Goal: Task Accomplishment & Management: Complete application form

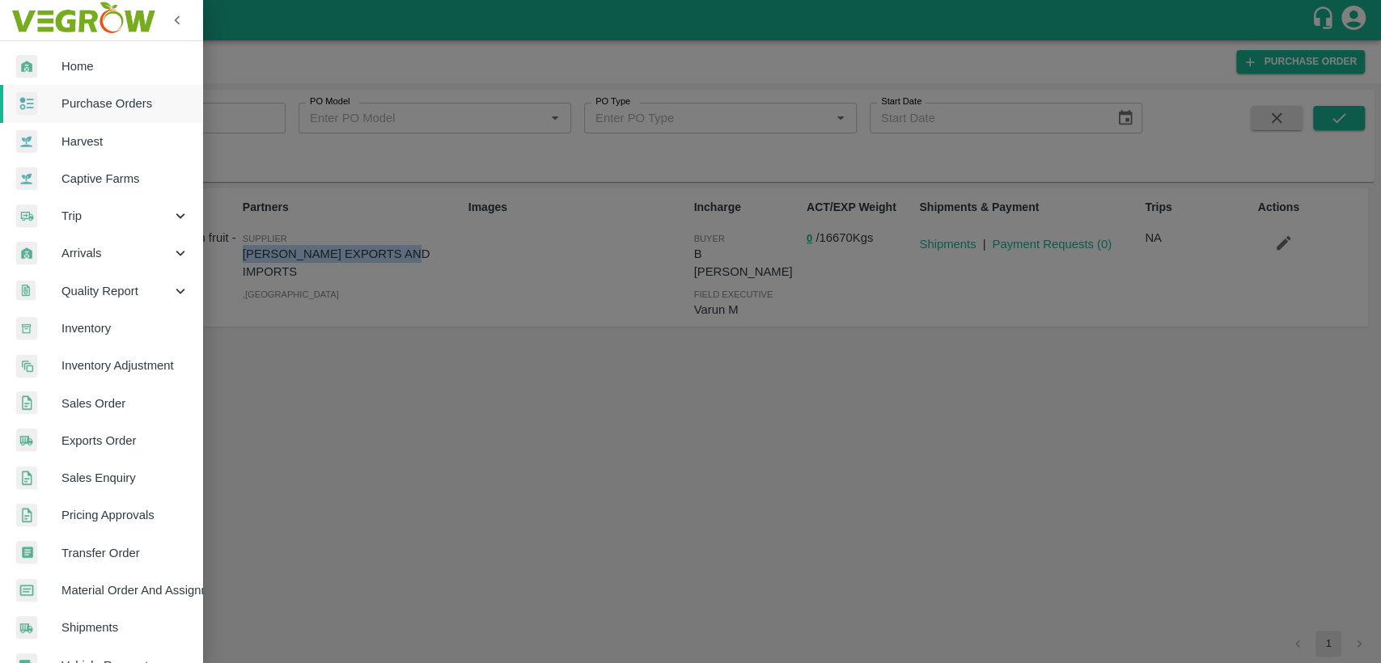
click at [65, 70] on span "Home" at bounding box center [125, 66] width 128 height 18
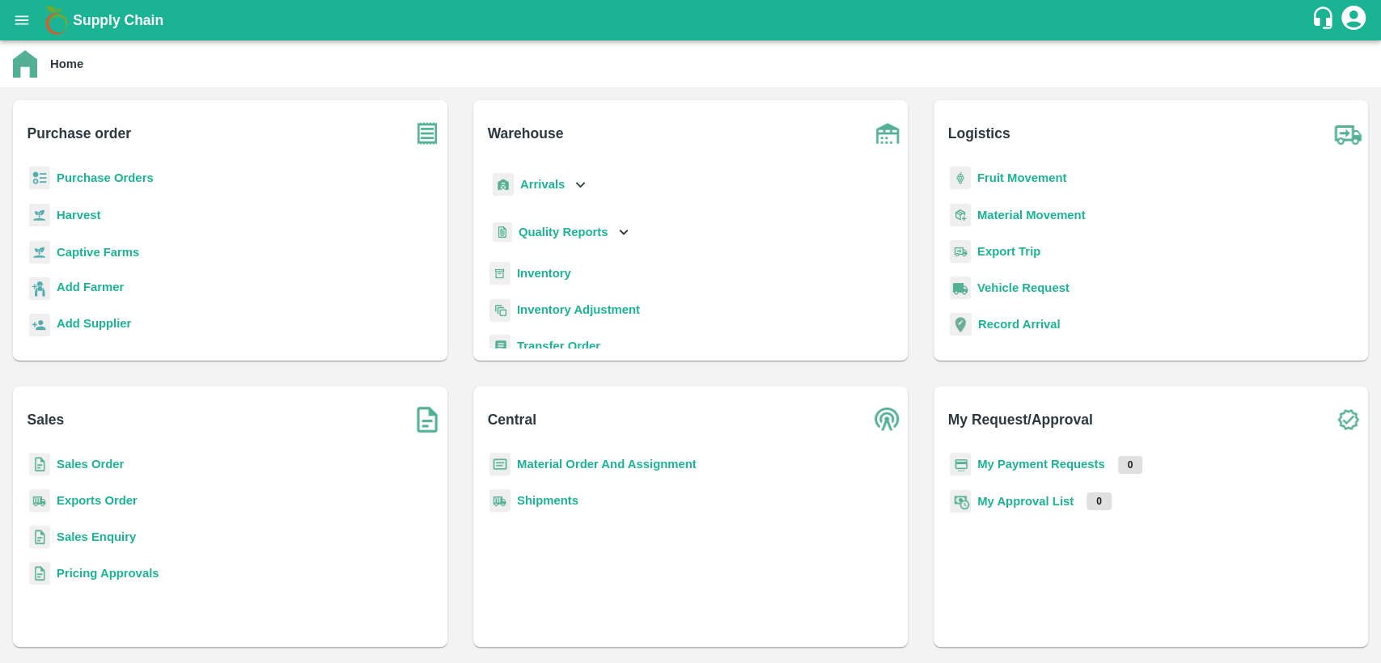
click at [75, 450] on div "Sales Sales Order Exports Order Sales Enquiry Pricing Approvals" at bounding box center [230, 517] width 434 height 260
click at [74, 459] on b "Sales Order" at bounding box center [90, 464] width 67 height 13
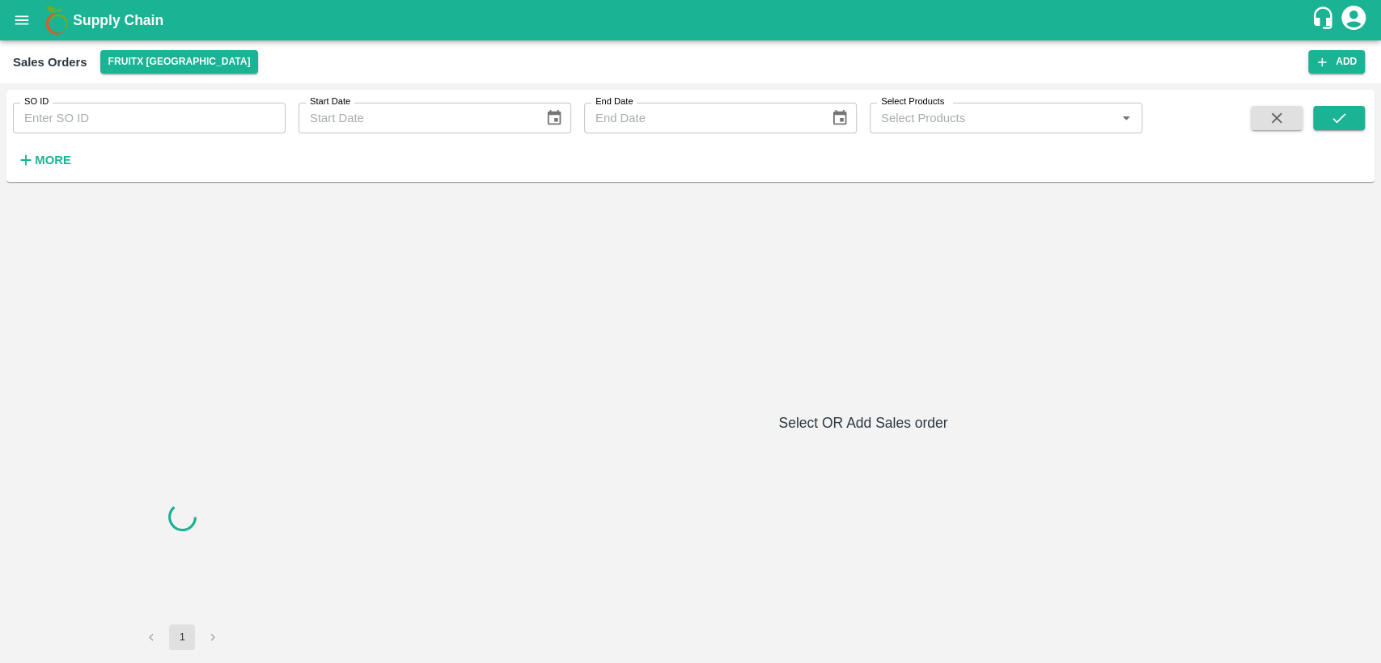
click at [90, 125] on input "SO ID" at bounding box center [149, 118] width 273 height 31
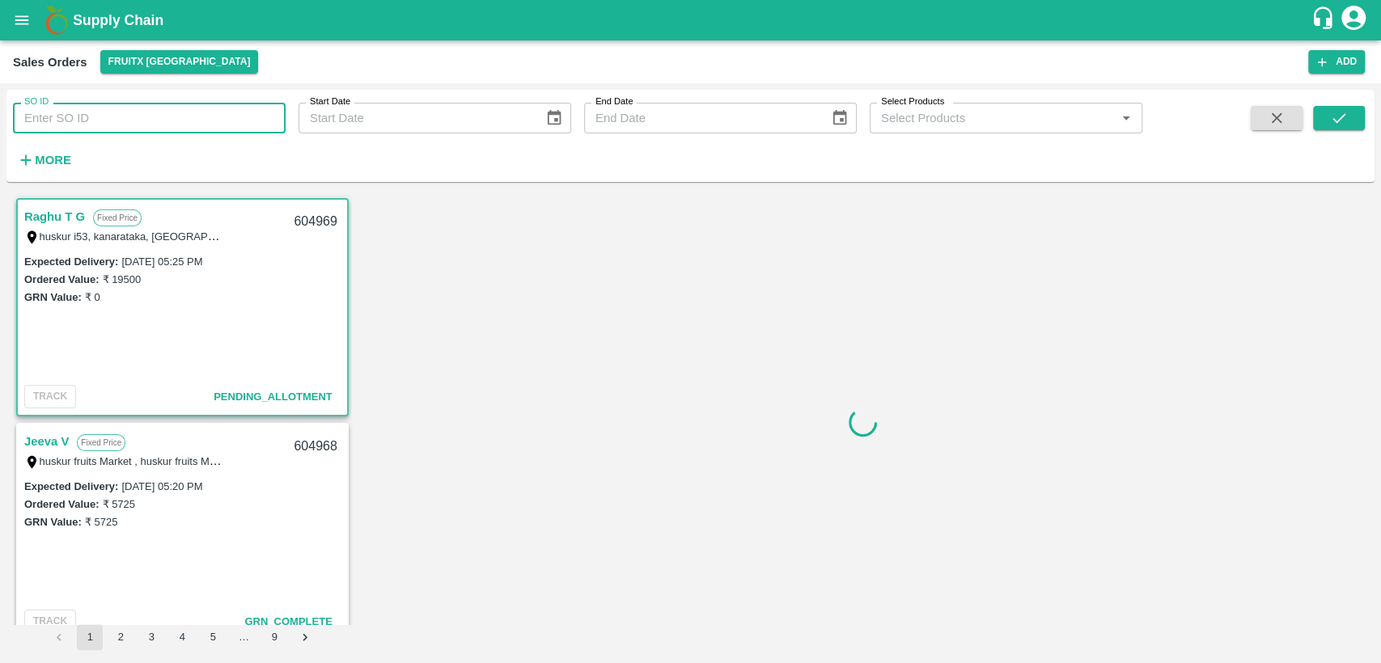
paste input "604713"
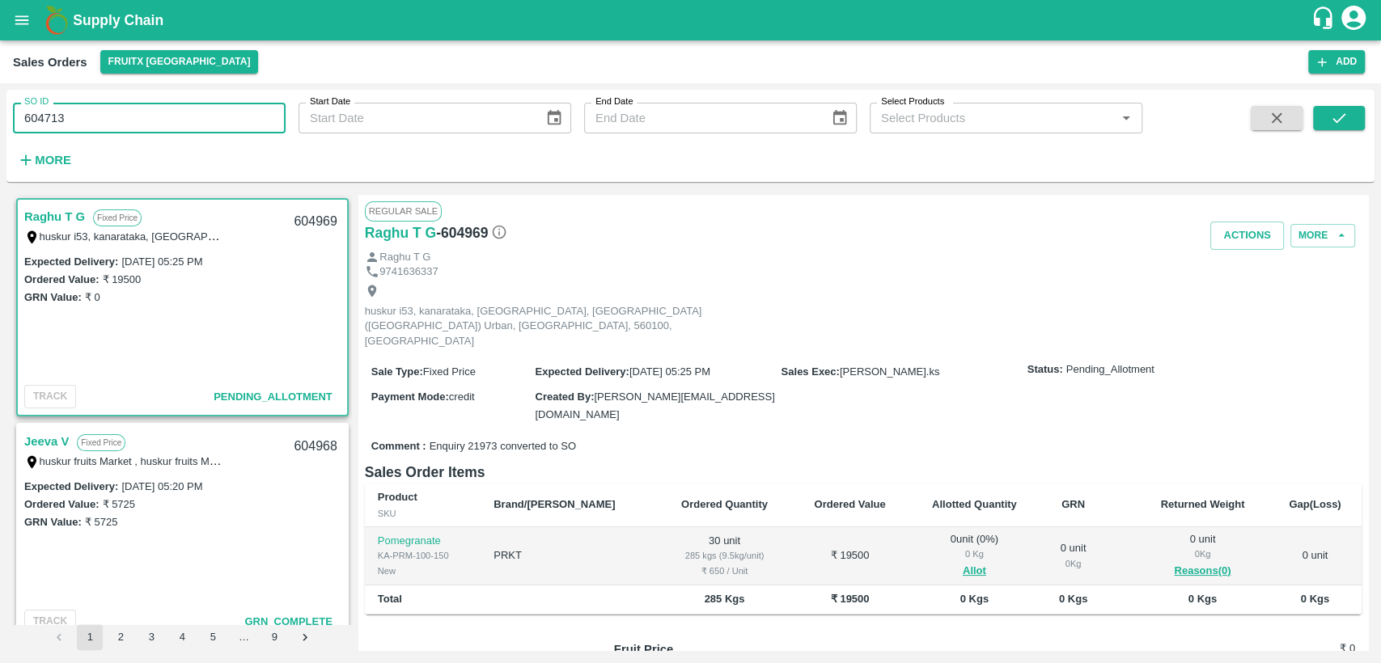
drag, startPoint x: 1337, startPoint y: 114, endPoint x: 1309, endPoint y: 167, distance: 60.4
click at [1340, 114] on icon "submit" at bounding box center [1339, 118] width 18 height 18
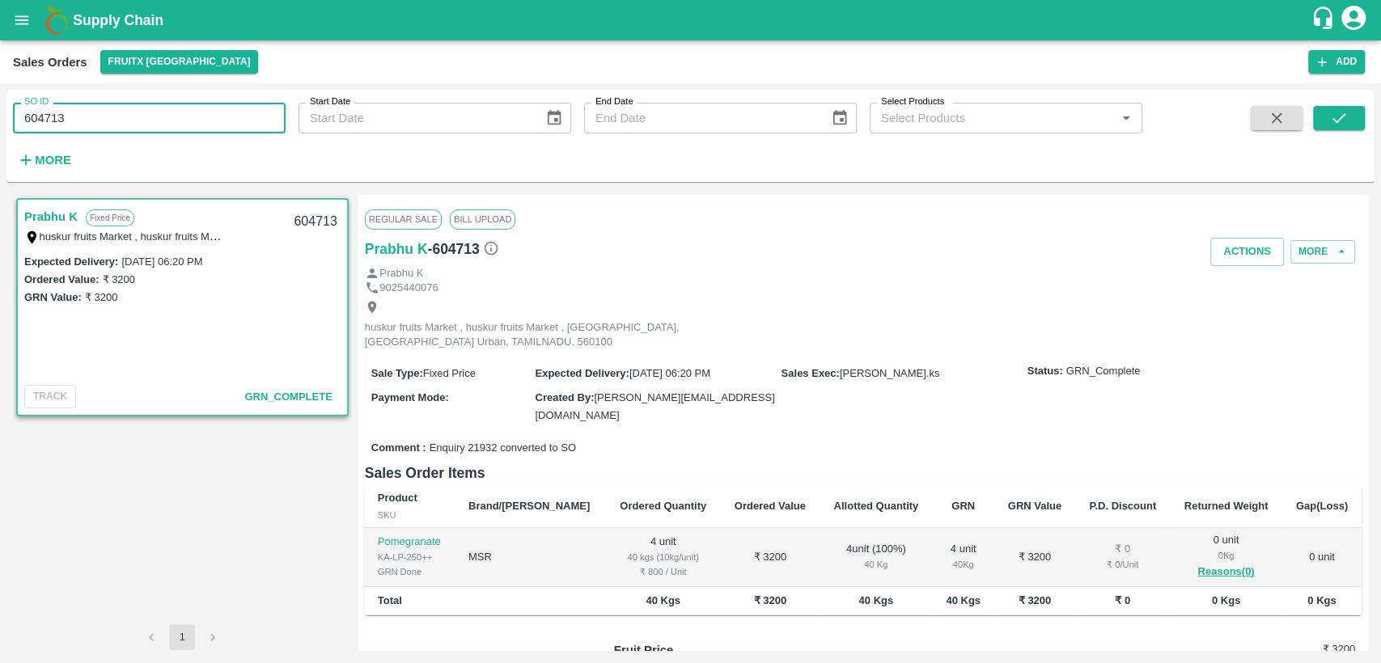
click at [0, 116] on div "SO ID 604713 SO ID Start Date Start Date End Date End Date Select Products Sele…" at bounding box center [690, 373] width 1381 height 580
paste input "text"
click at [1346, 120] on icon "submit" at bounding box center [1339, 118] width 18 height 18
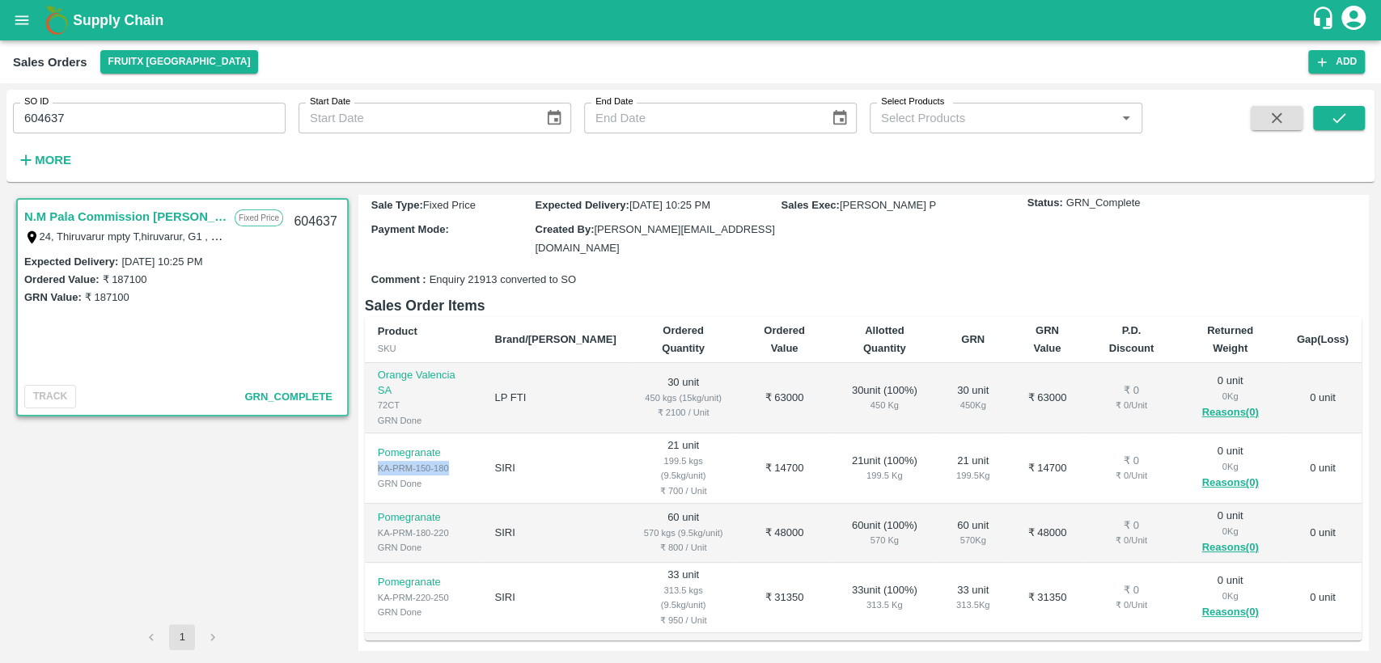
drag, startPoint x: 374, startPoint y: 411, endPoint x: 472, endPoint y: 409, distance: 98.7
click at [468, 434] on td "Pomegranate KA-PRM-150-180 GRN Done" at bounding box center [423, 469] width 117 height 70
copy div "KA-PRM-150-180"
drag, startPoint x: 82, startPoint y: 115, endPoint x: 0, endPoint y: 143, distance: 86.5
click at [0, 125] on div "SO ID 604637 SO ID Start Date Start Date End Date End Date Select Products Sele…" at bounding box center [690, 373] width 1381 height 580
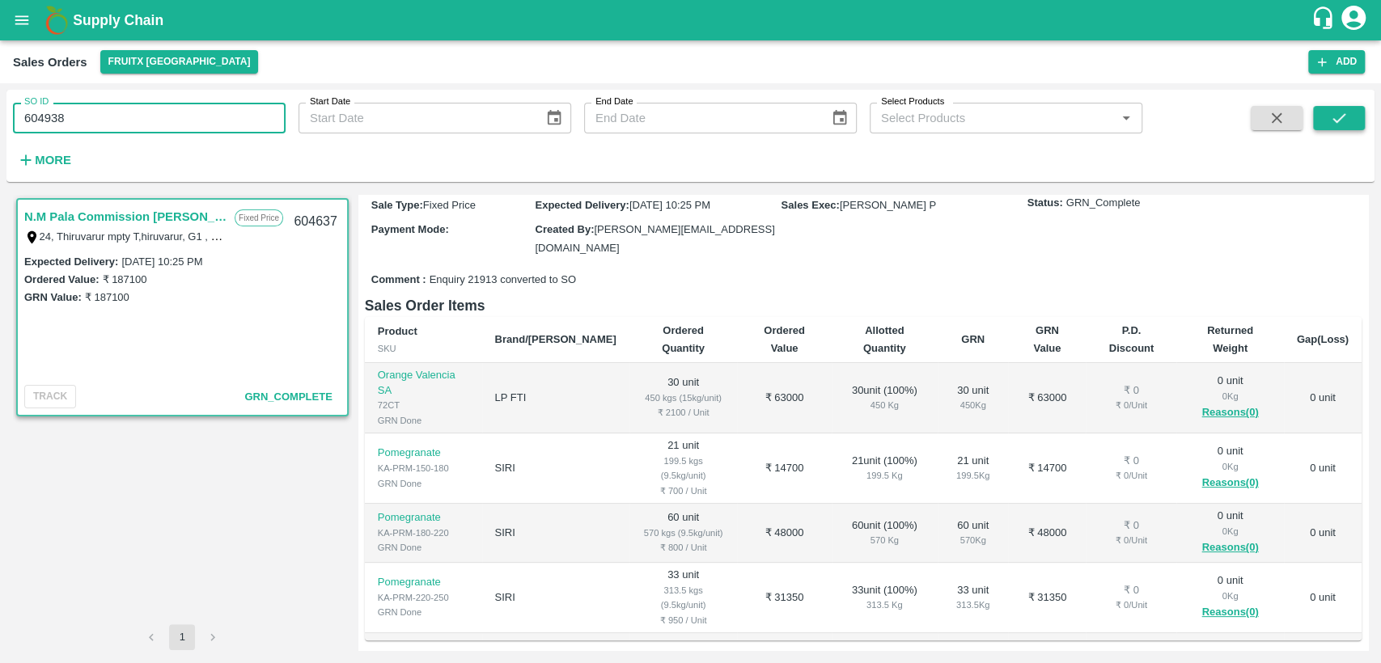
type input "604938"
drag, startPoint x: 1349, startPoint y: 111, endPoint x: 1148, endPoint y: 241, distance: 239.9
click at [1348, 111] on button "submit" at bounding box center [1339, 118] width 52 height 24
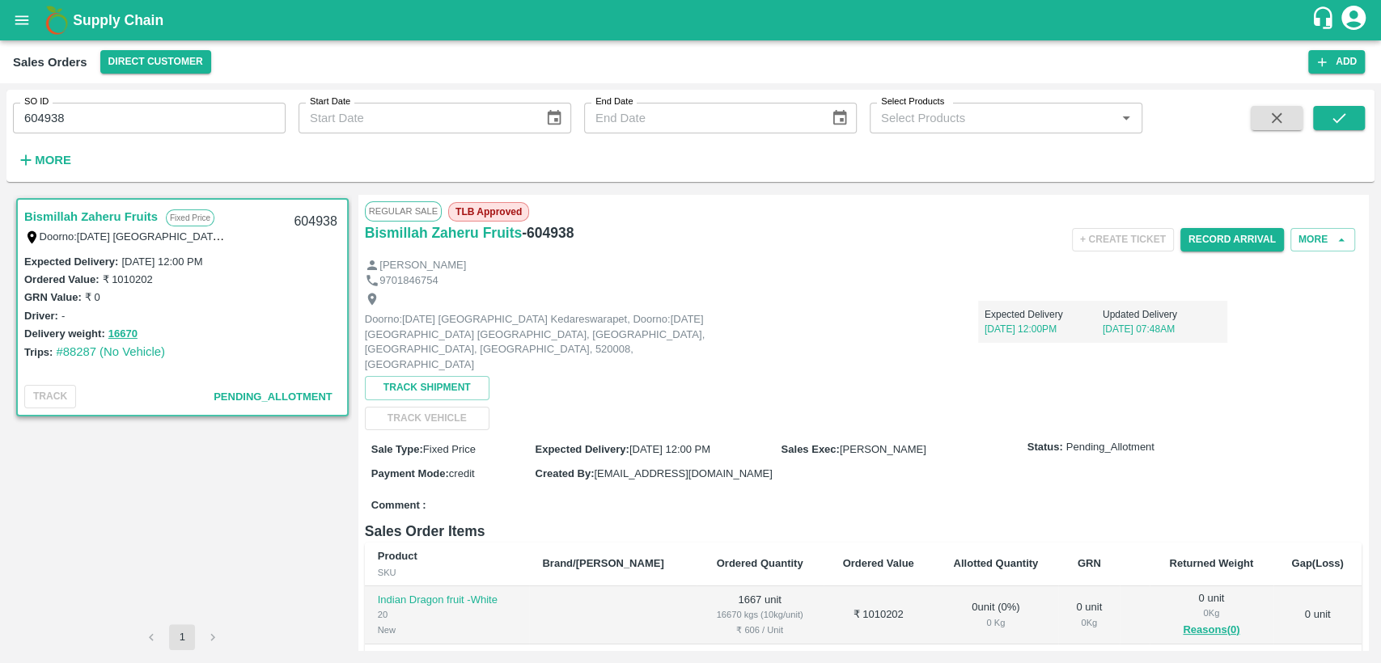
click at [3, 19] on button "open drawer" at bounding box center [21, 20] width 37 height 37
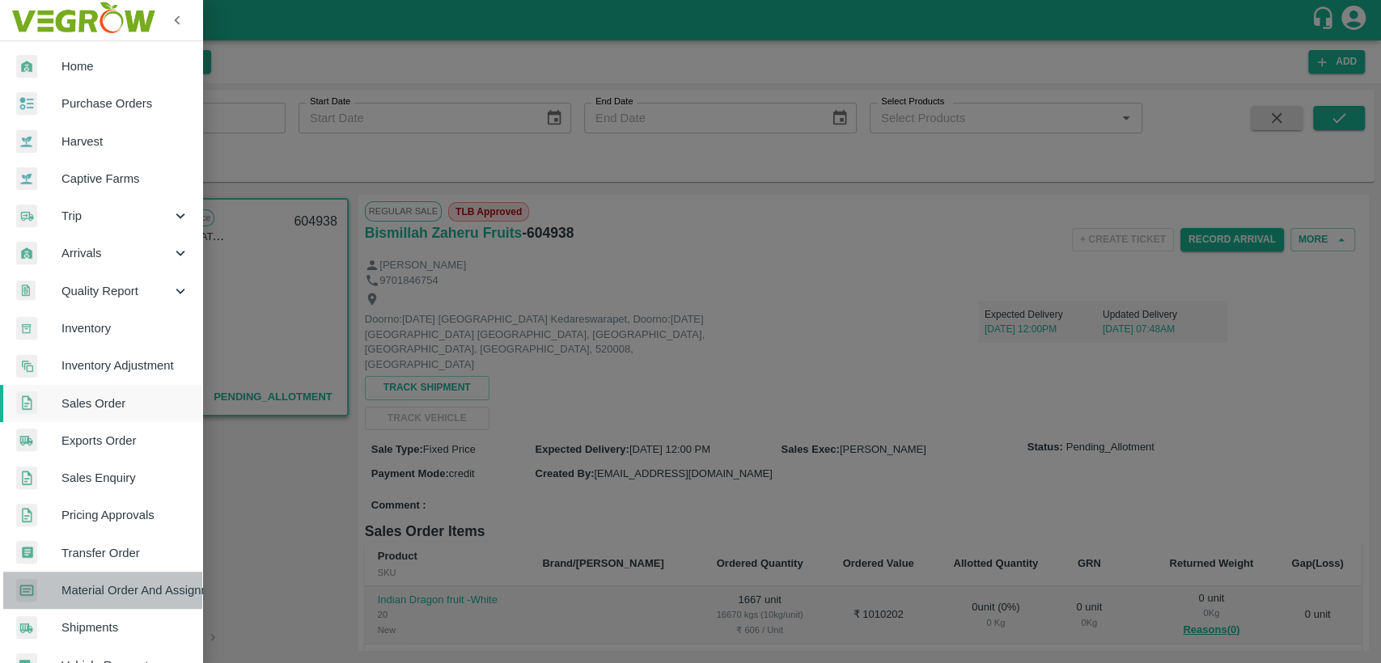
click at [113, 588] on span "Material Order And Assignment" at bounding box center [125, 591] width 128 height 18
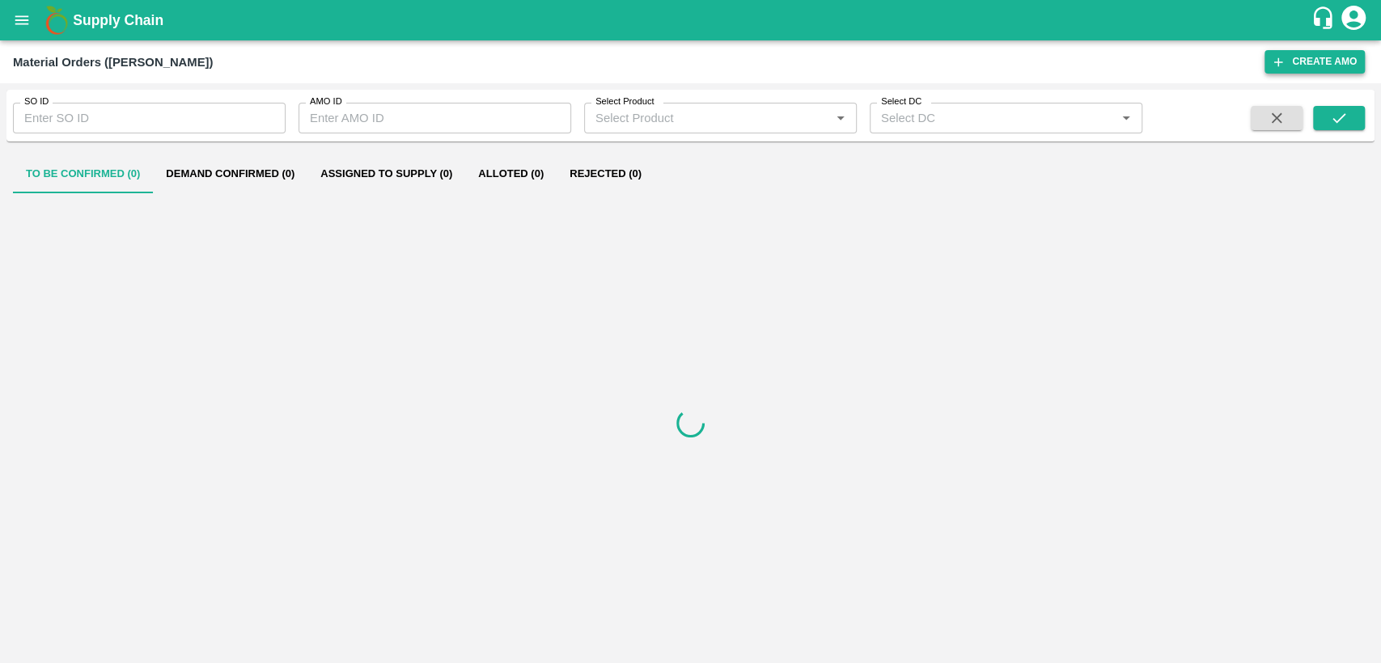
click at [1317, 60] on button "Create AMO" at bounding box center [1314, 61] width 100 height 23
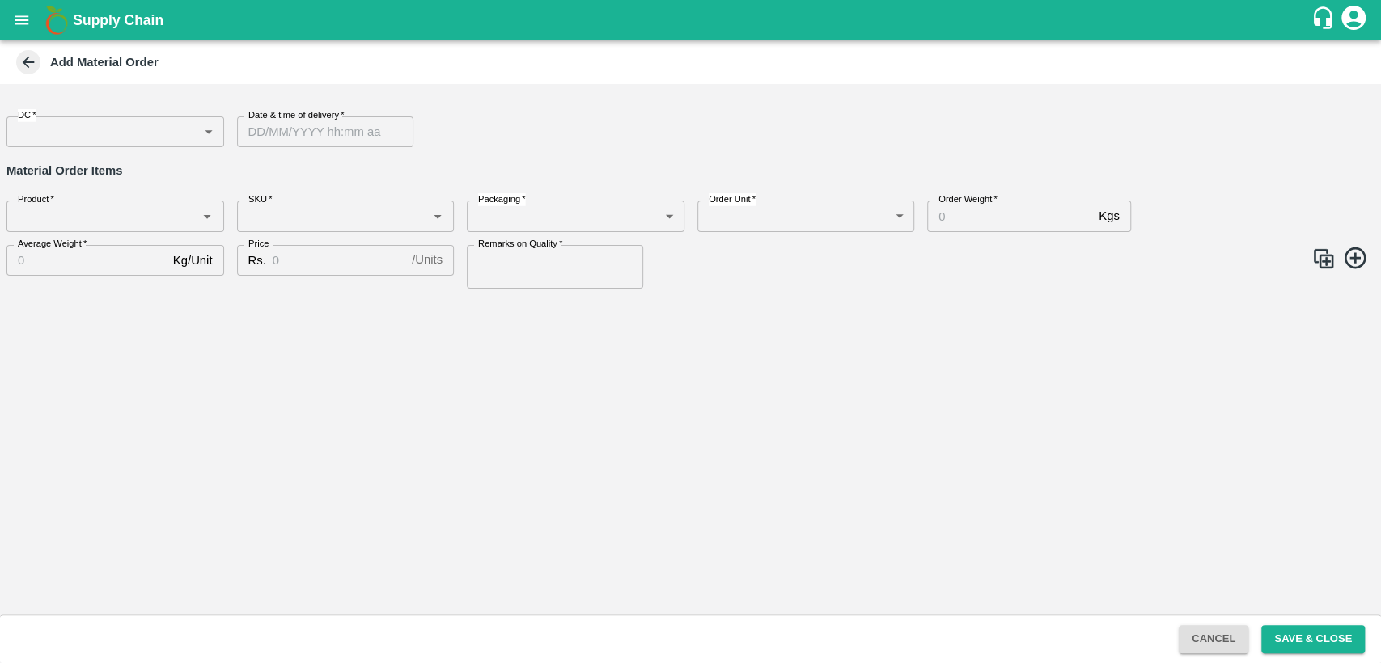
click at [24, 66] on icon at bounding box center [28, 62] width 18 height 18
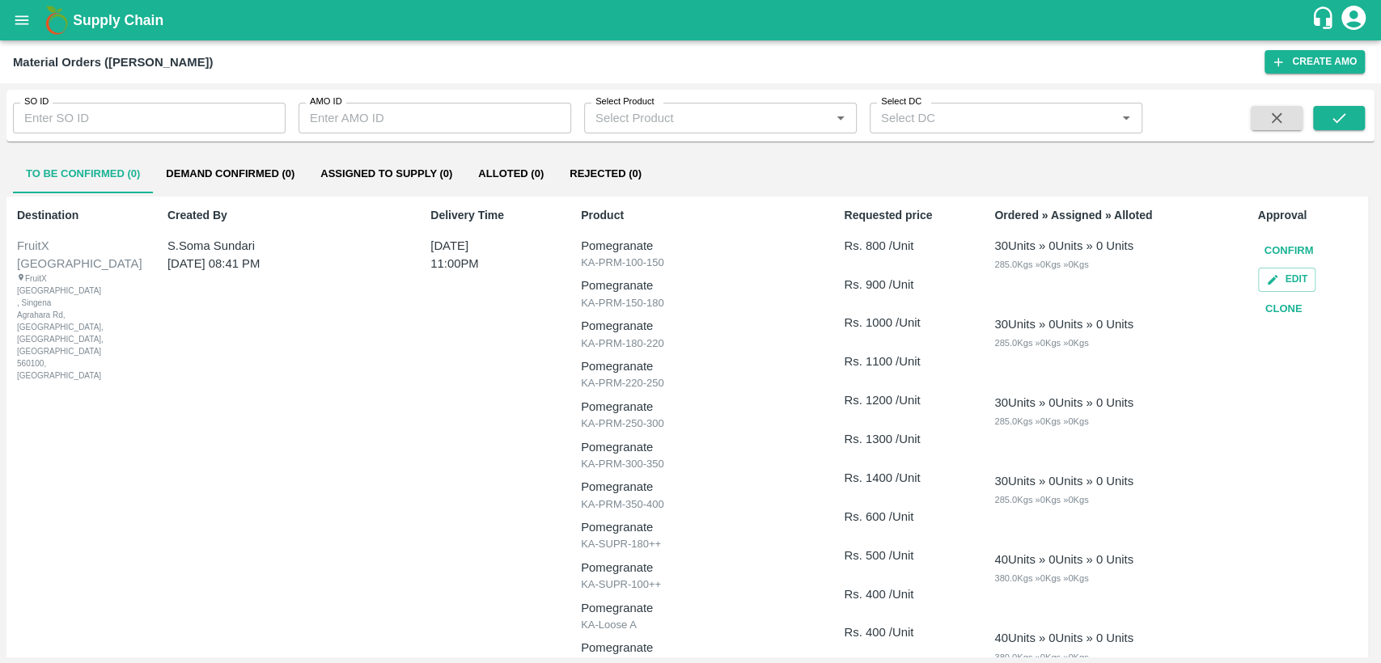
click at [1268, 304] on button "Clone" at bounding box center [1284, 309] width 52 height 28
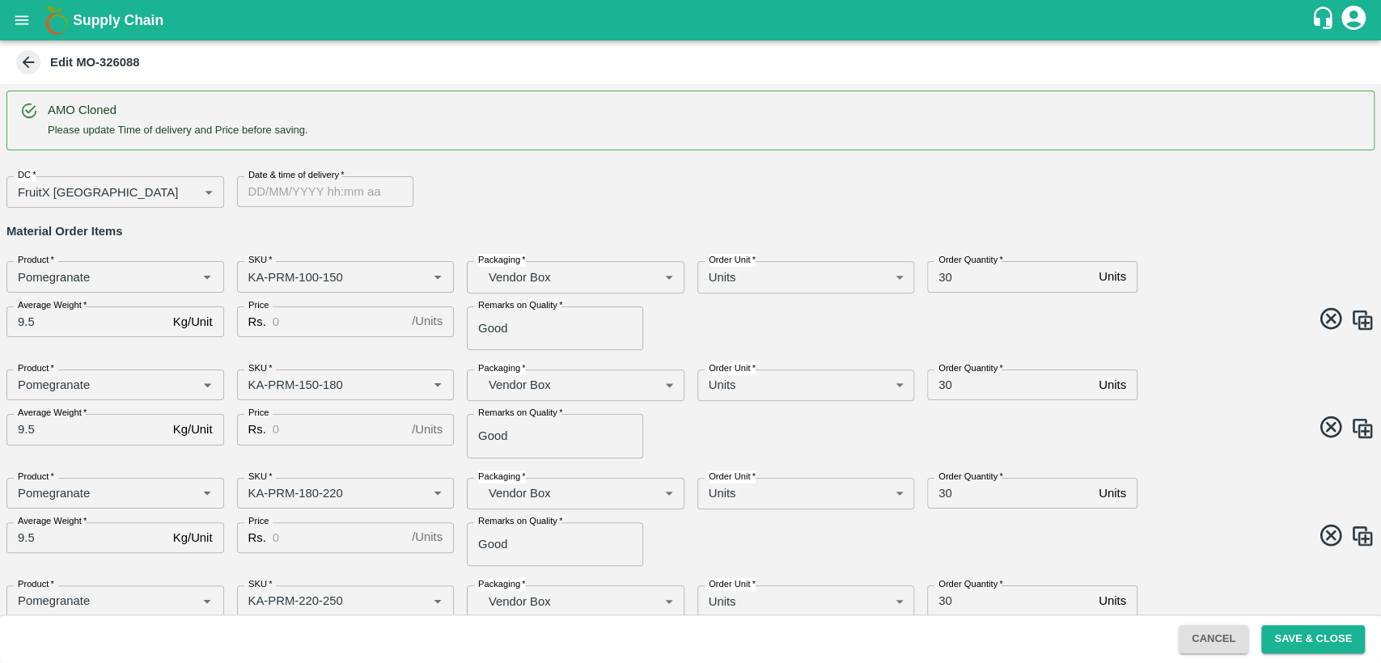
type input "DD/MM/YYYY hh:mm aa"
click at [263, 193] on input "DD/MM/YYYY hh:mm aa" at bounding box center [319, 191] width 165 height 31
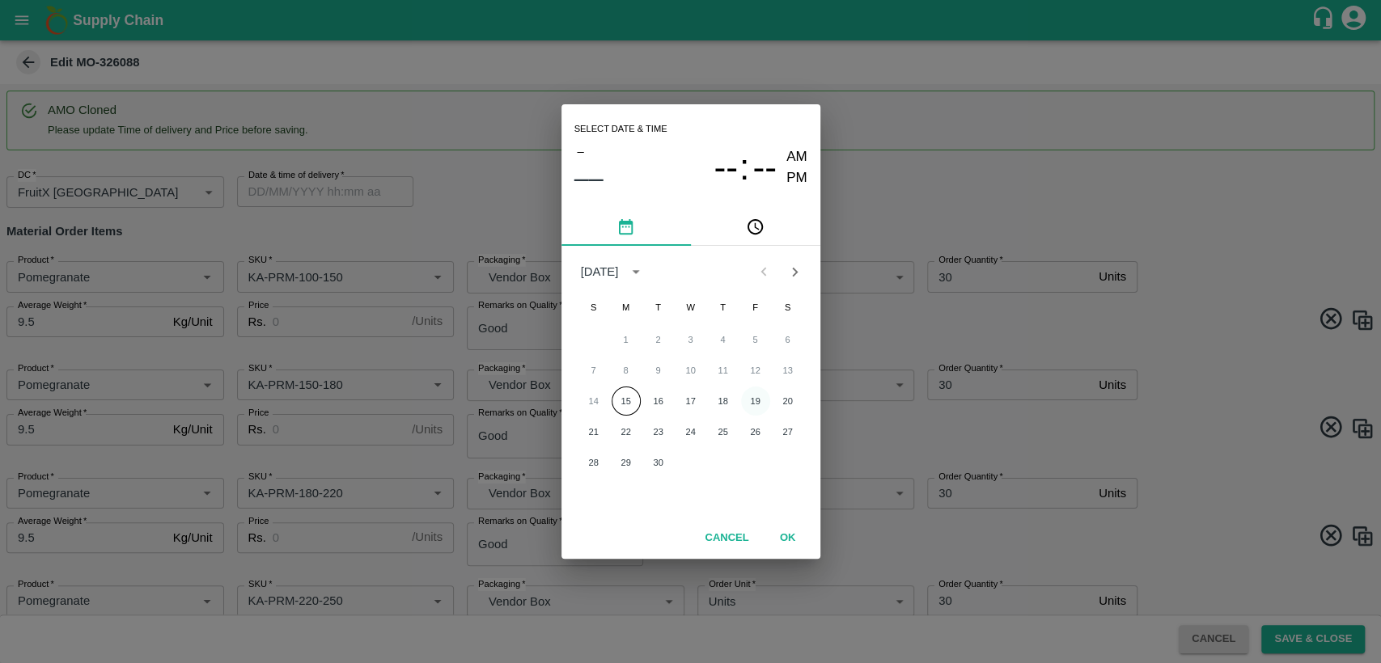
click at [751, 397] on button "19" at bounding box center [755, 401] width 29 height 29
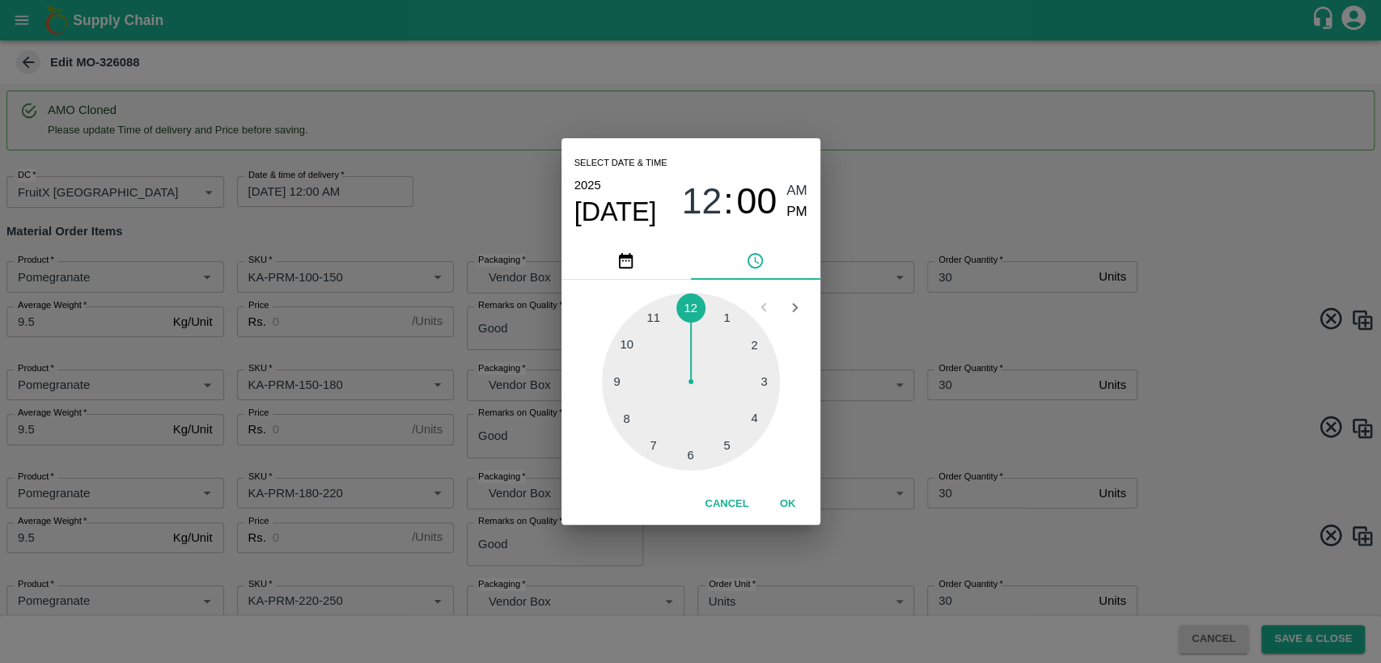
click at [654, 305] on div at bounding box center [691, 382] width 178 height 178
click at [796, 211] on span "PM" at bounding box center [796, 212] width 21 height 22
type input "[DATE] 11:00 PM"
click at [783, 503] on button "OK" at bounding box center [788, 504] width 52 height 28
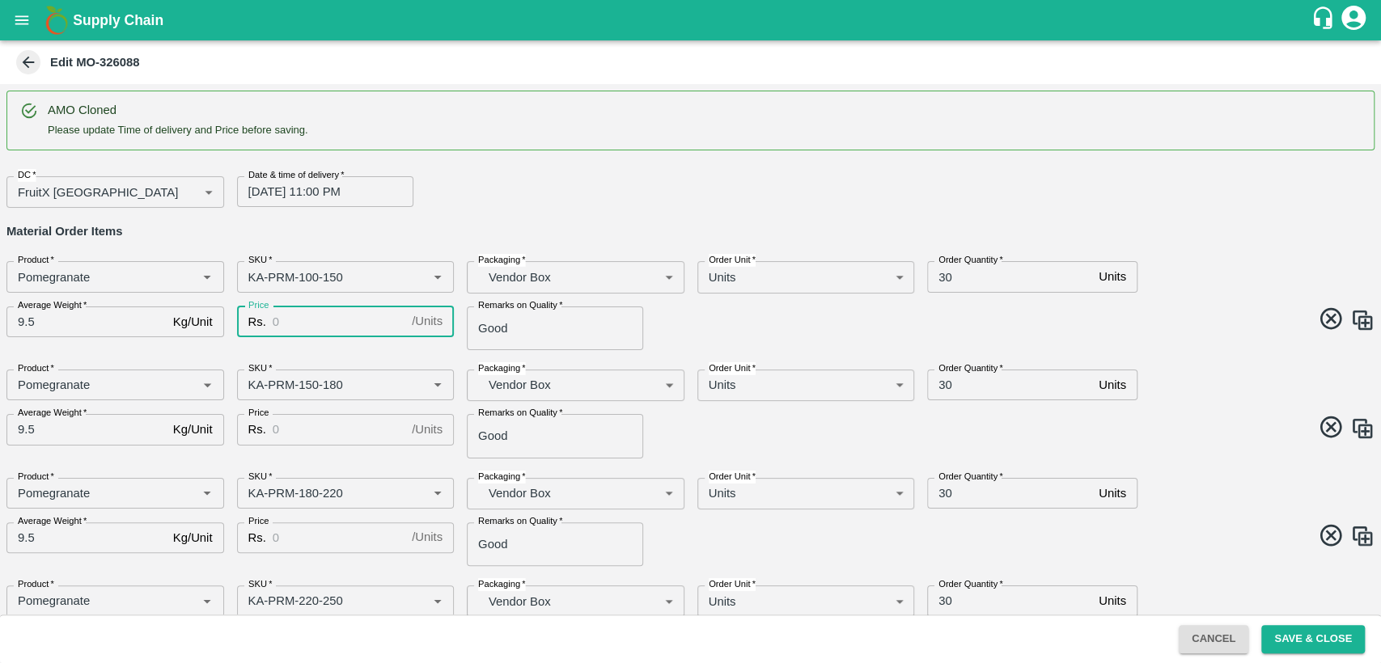
click at [308, 318] on input "Price" at bounding box center [339, 322] width 133 height 31
type input "800"
click at [290, 429] on input "Price" at bounding box center [339, 429] width 133 height 31
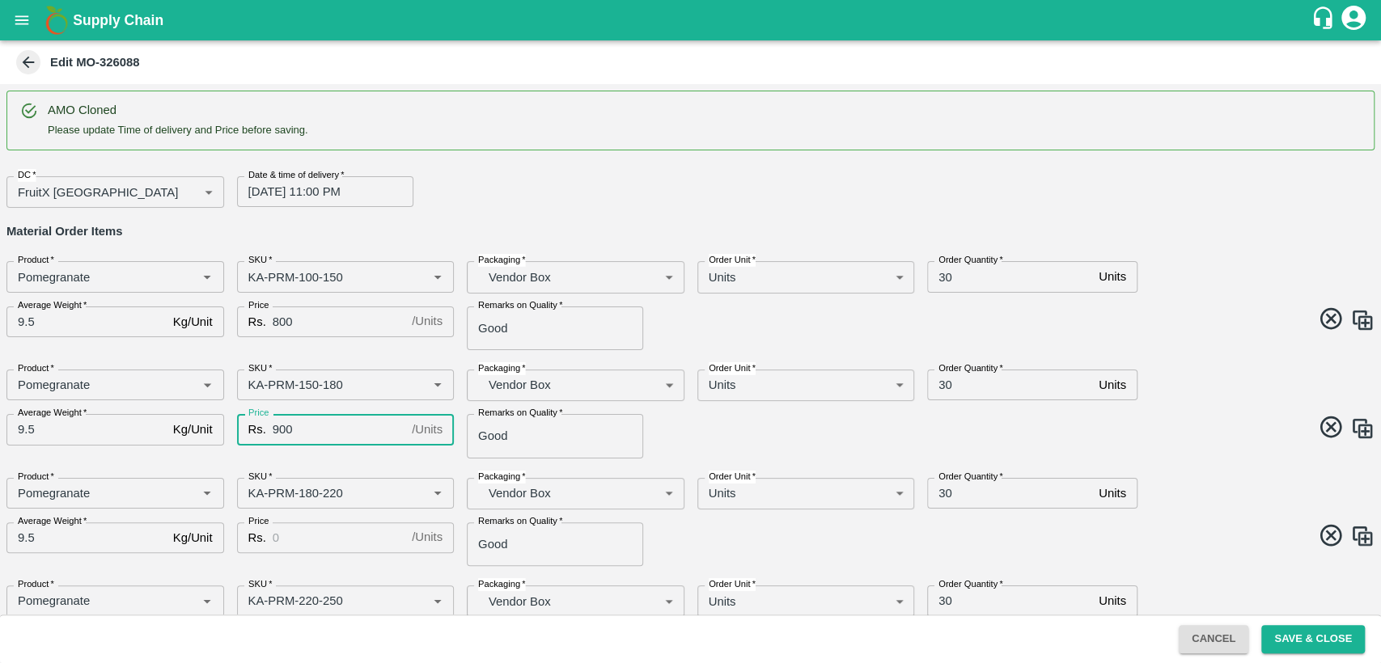
type input "900"
click at [319, 534] on input "Price" at bounding box center [339, 538] width 133 height 31
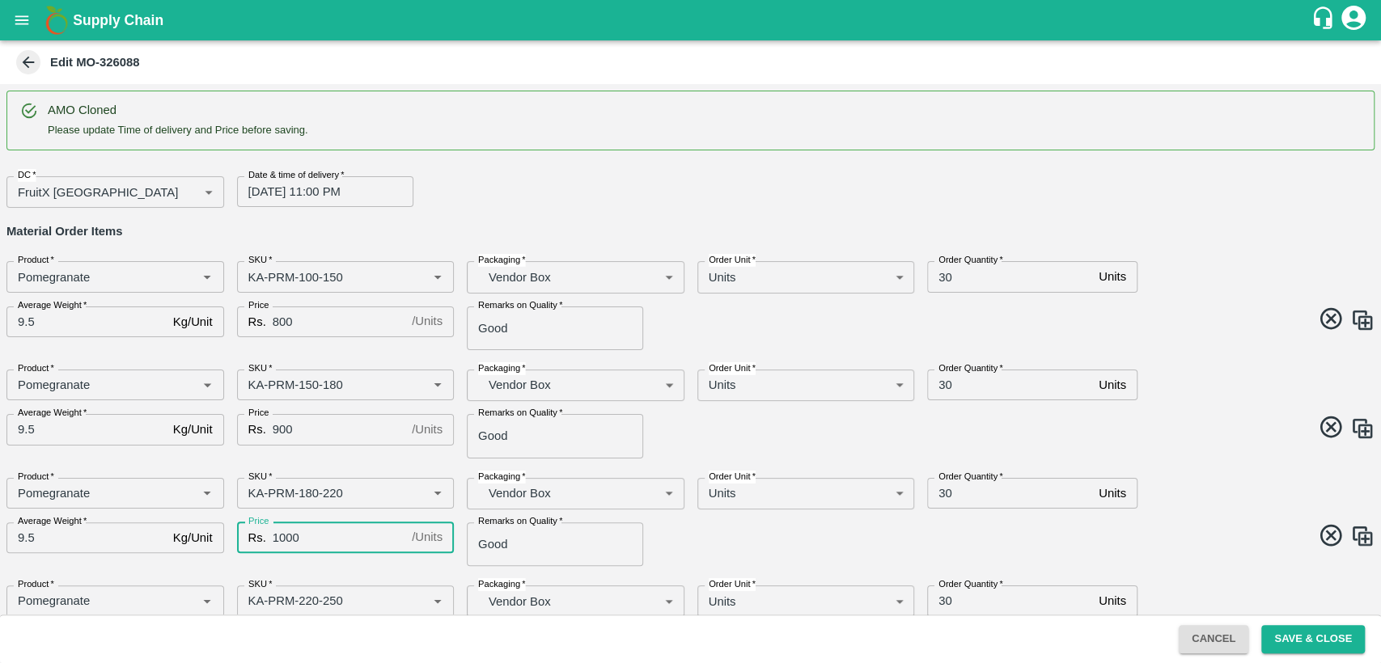
type input "1000"
click at [847, 538] on span at bounding box center [1029, 539] width 691 height 32
click at [1133, 334] on span at bounding box center [1029, 322] width 691 height 32
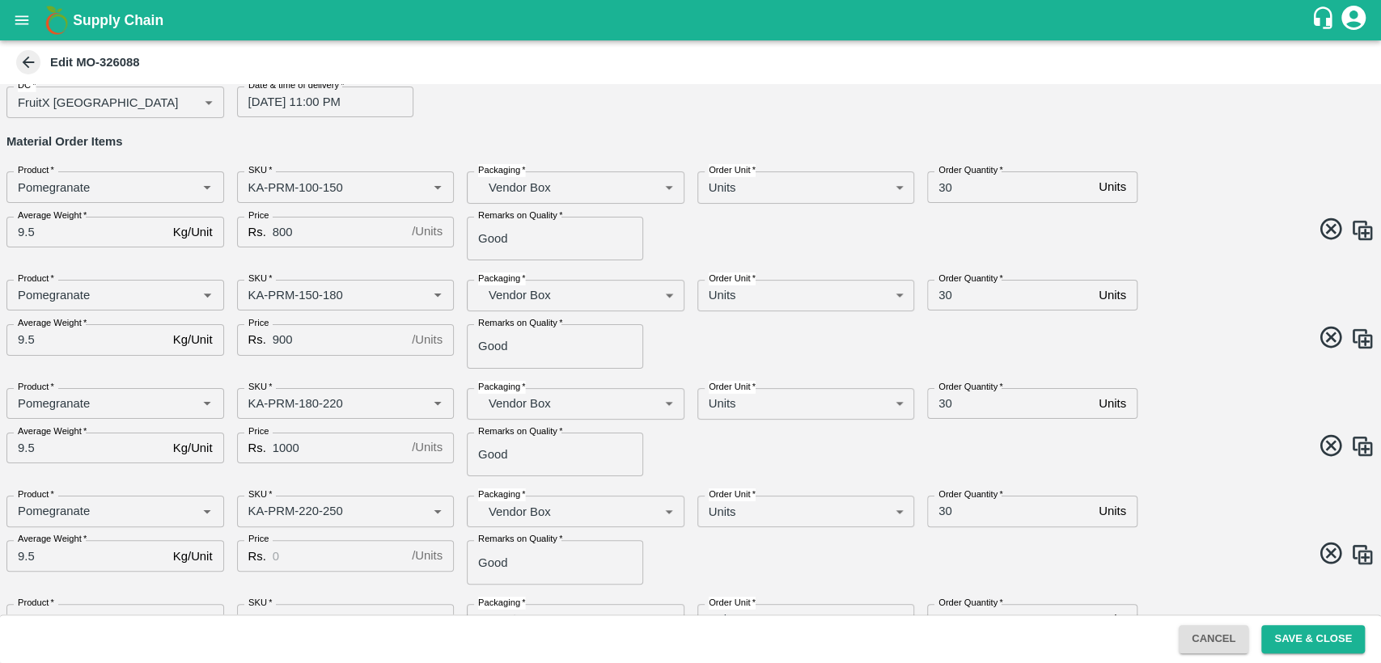
click at [280, 554] on input "Price" at bounding box center [339, 555] width 133 height 31
type input "1100"
click at [781, 556] on span at bounding box center [1029, 556] width 691 height 32
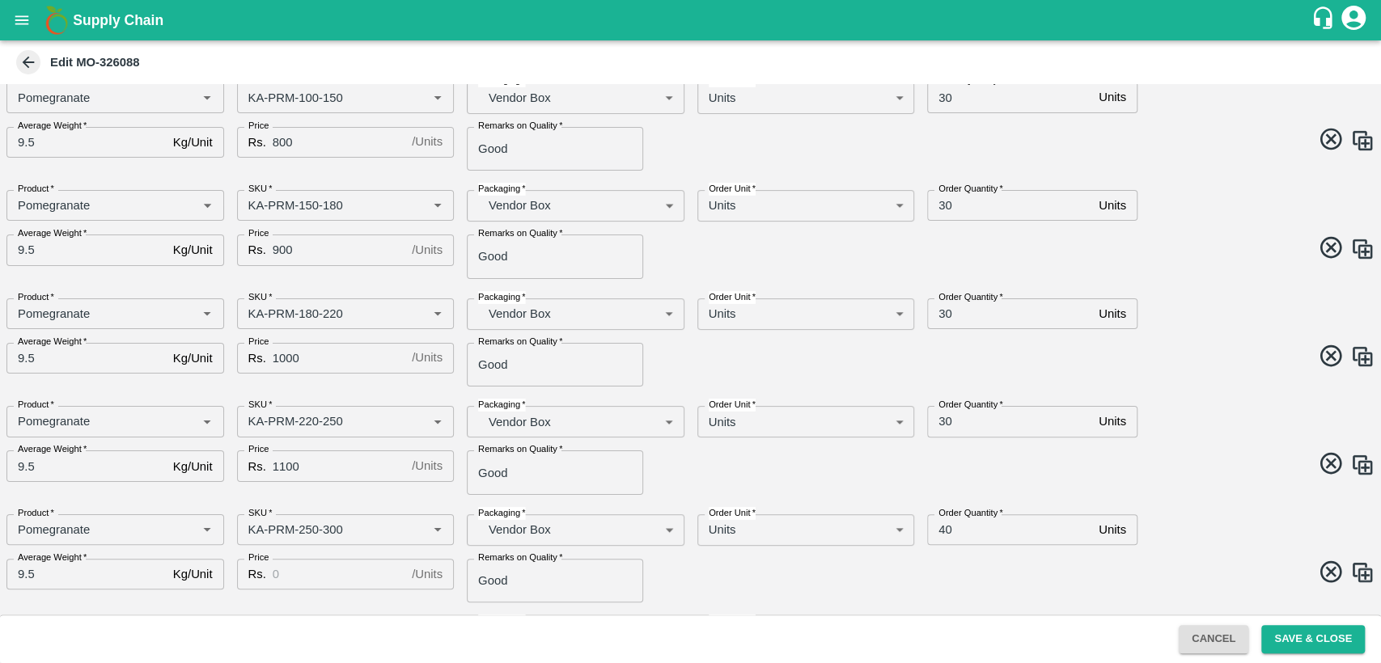
click at [324, 574] on input "Price" at bounding box center [339, 574] width 133 height 31
type input "1200"
click at [768, 578] on span at bounding box center [1029, 575] width 691 height 32
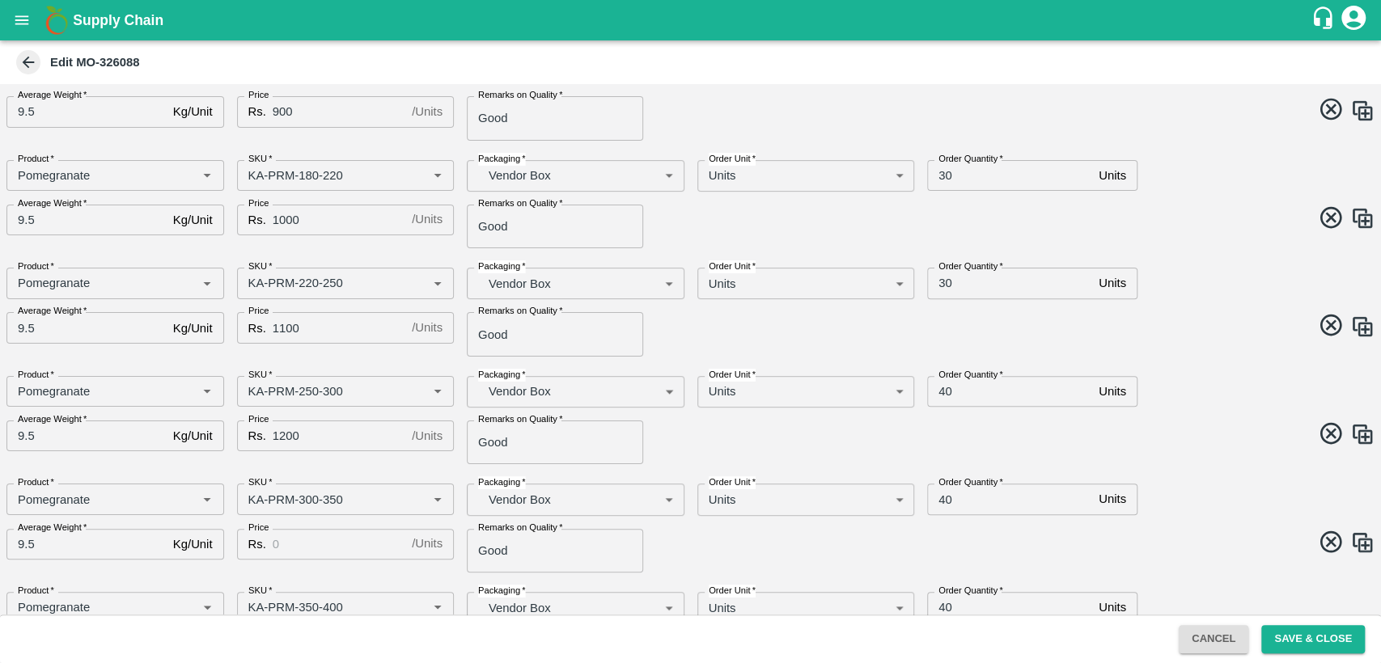
scroll to position [359, 0]
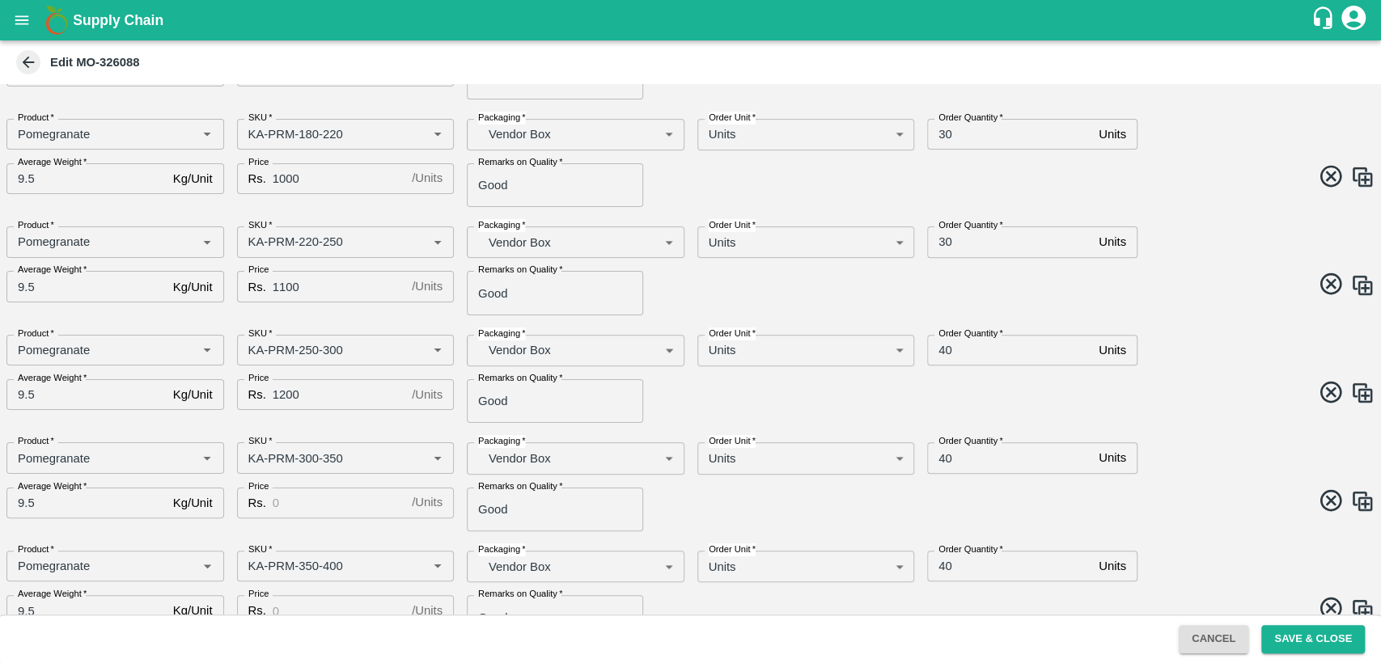
click at [299, 502] on input "Price" at bounding box center [339, 503] width 133 height 31
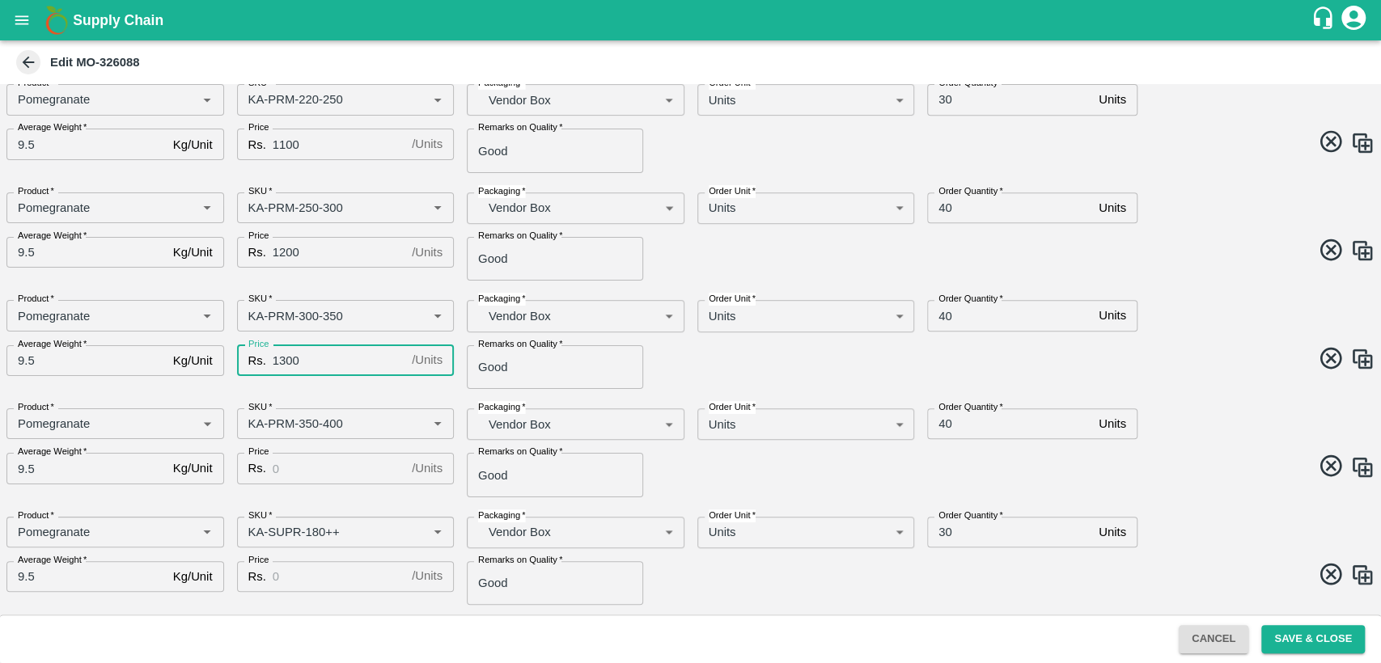
type input "1300"
click at [303, 467] on input "Price" at bounding box center [339, 468] width 133 height 31
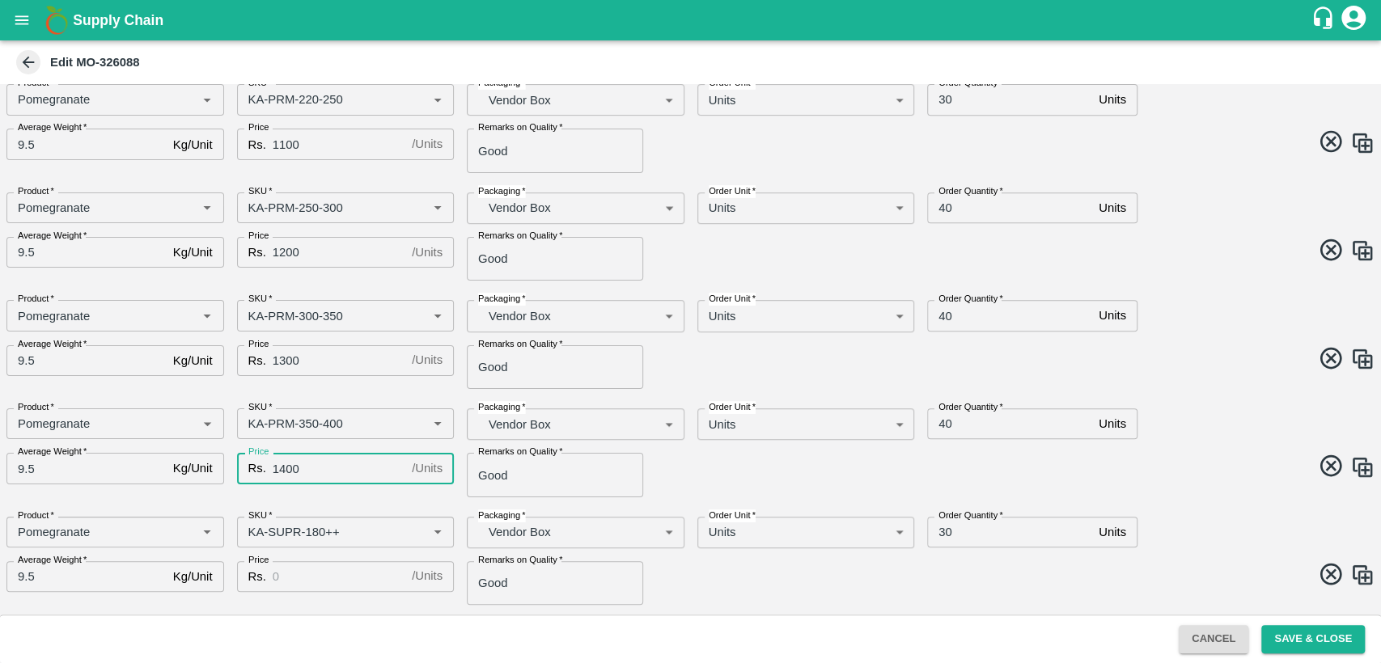
type input "1400"
click at [298, 574] on input "Price" at bounding box center [339, 576] width 133 height 31
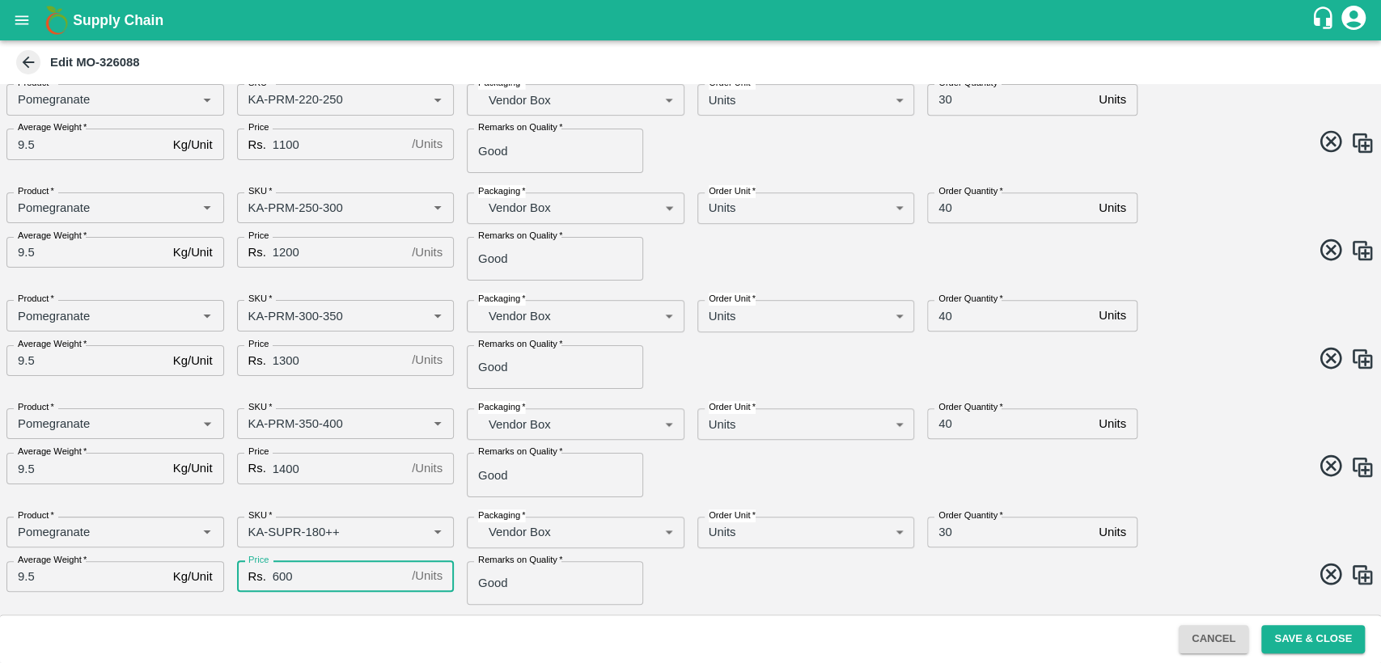
type input "600"
click at [735, 595] on div "Product   * Product   * SKU   * SKU   * Packaging   * Vendor Box BOM/276 Packag…" at bounding box center [684, 555] width 1381 height 102
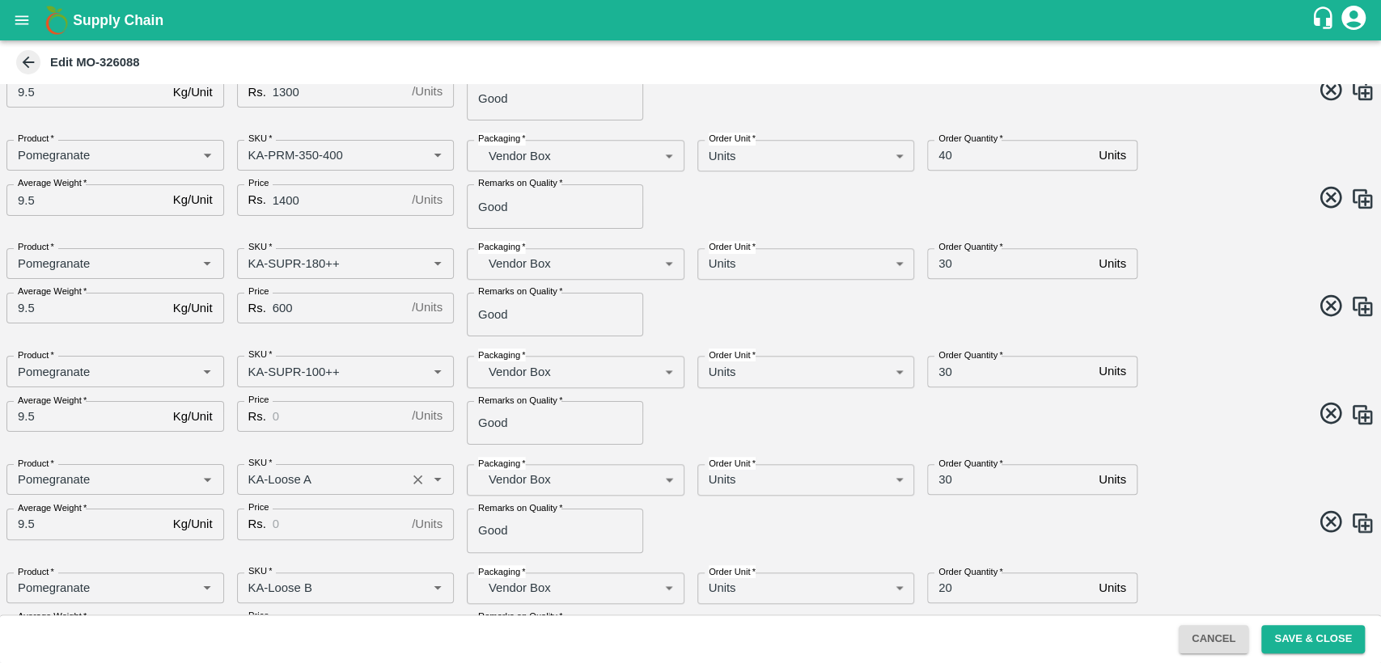
scroll to position [771, 0]
click at [290, 417] on input "Price" at bounding box center [339, 415] width 133 height 31
type input "500"
click at [291, 523] on input "Price" at bounding box center [339, 523] width 133 height 31
type input "400"
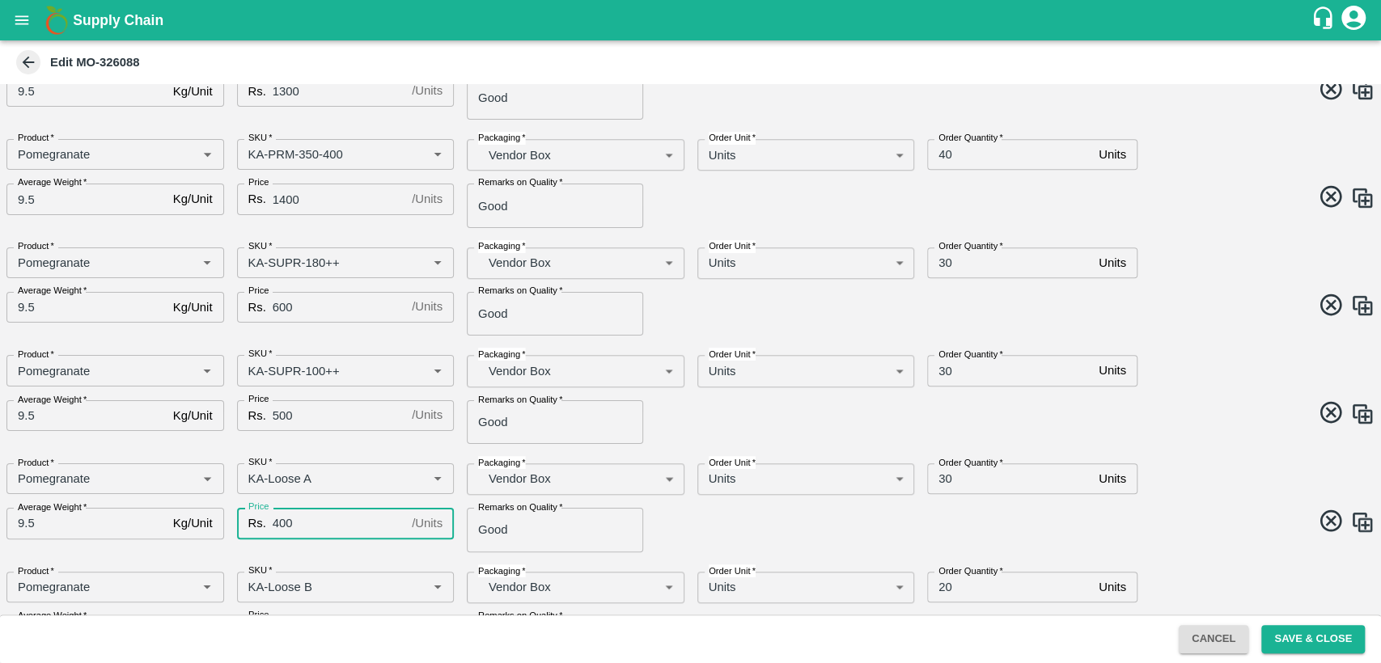
click at [874, 527] on span at bounding box center [1029, 524] width 691 height 32
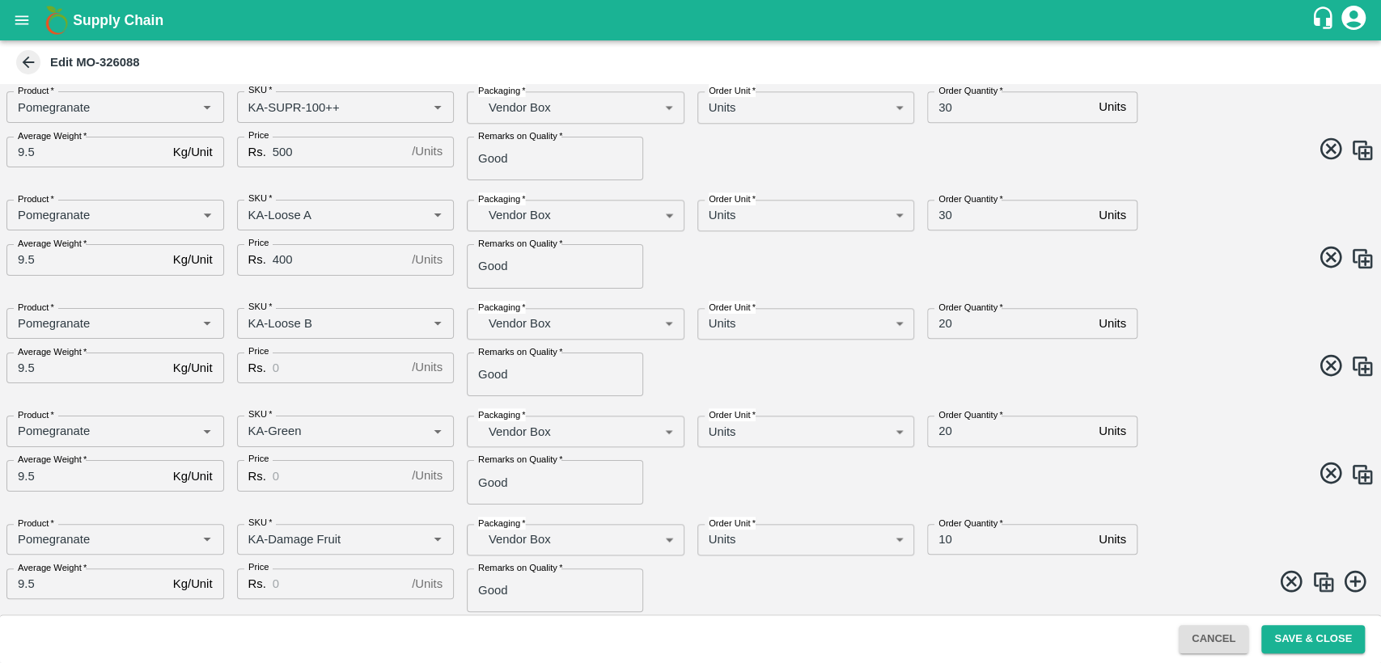
scroll to position [1039, 0]
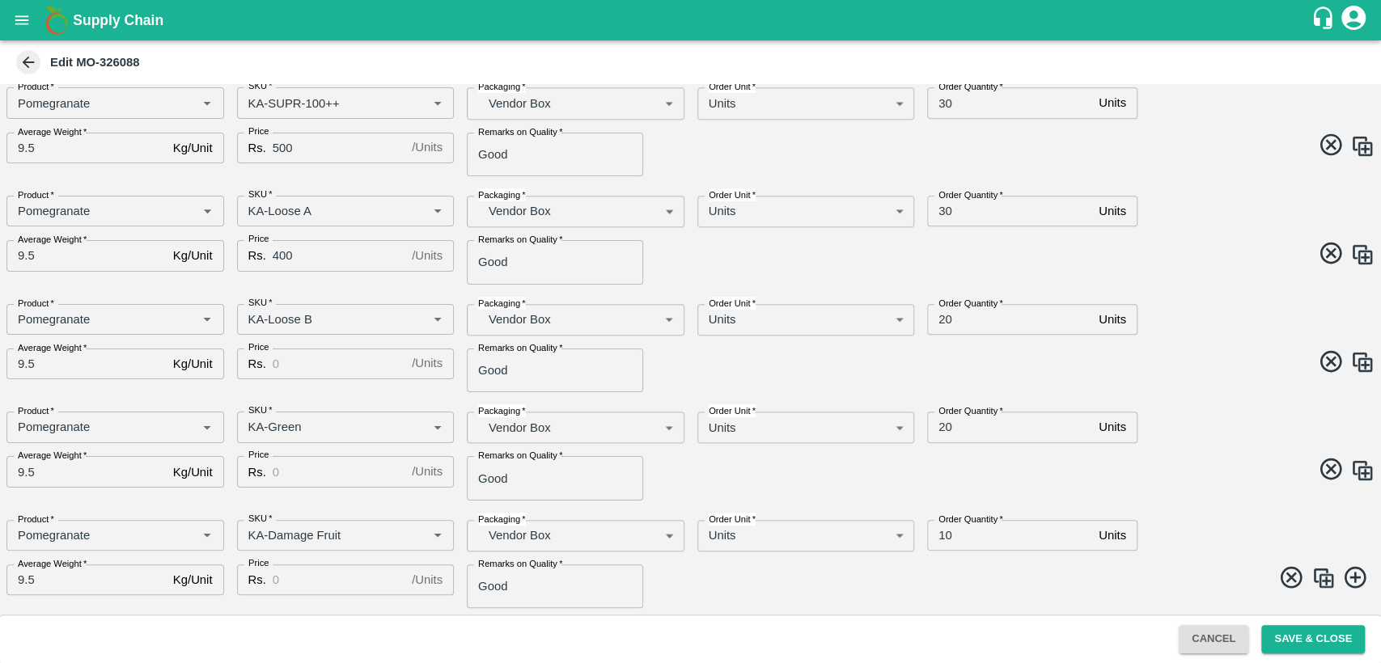
click at [310, 354] on input "Price" at bounding box center [339, 364] width 133 height 31
type input "400"
click at [312, 470] on input "Price" at bounding box center [339, 471] width 133 height 31
type input "400"
click at [317, 568] on input "Price" at bounding box center [339, 580] width 133 height 31
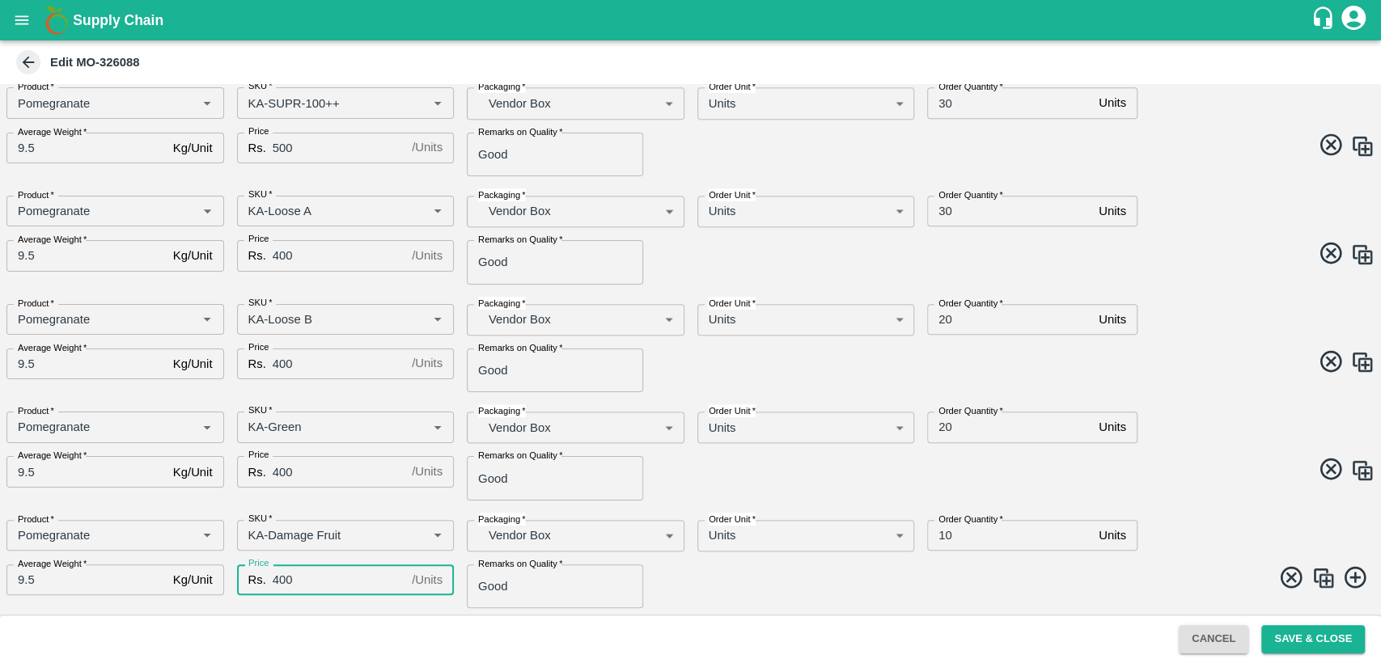
type input "400"
click at [1184, 413] on div "Order Quantity   * 20 Units Order Quantity" at bounding box center [1086, 421] width 345 height 44
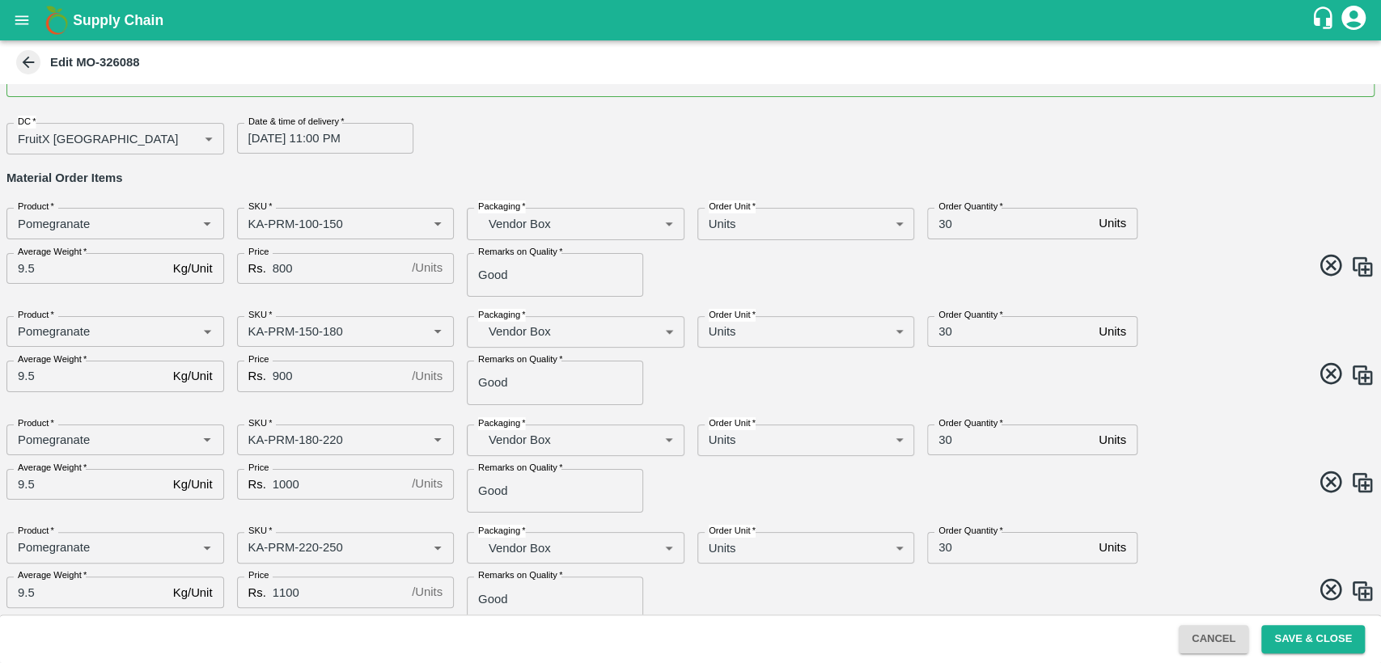
scroll to position [50, 0]
click at [943, 225] on input "30" at bounding box center [1009, 226] width 165 height 31
type input "40"
click at [942, 334] on input "30" at bounding box center [1009, 335] width 165 height 31
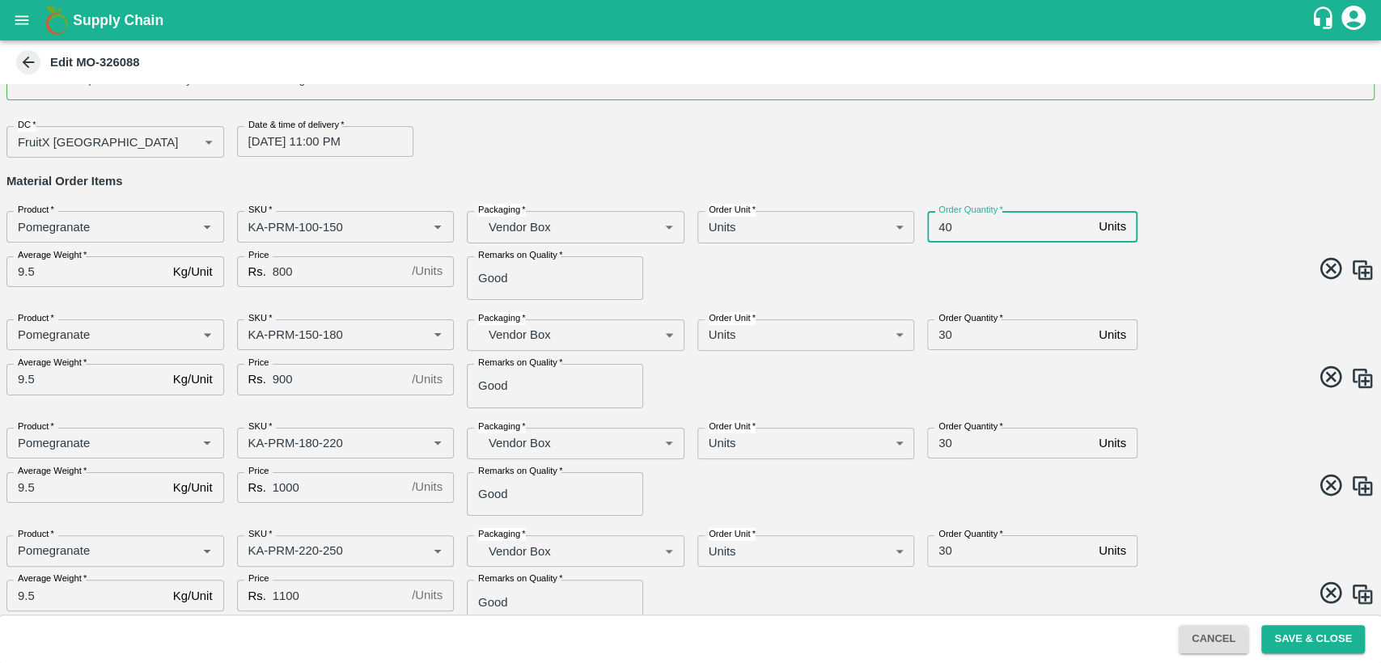
click at [942, 334] on input "30" at bounding box center [1009, 335] width 165 height 31
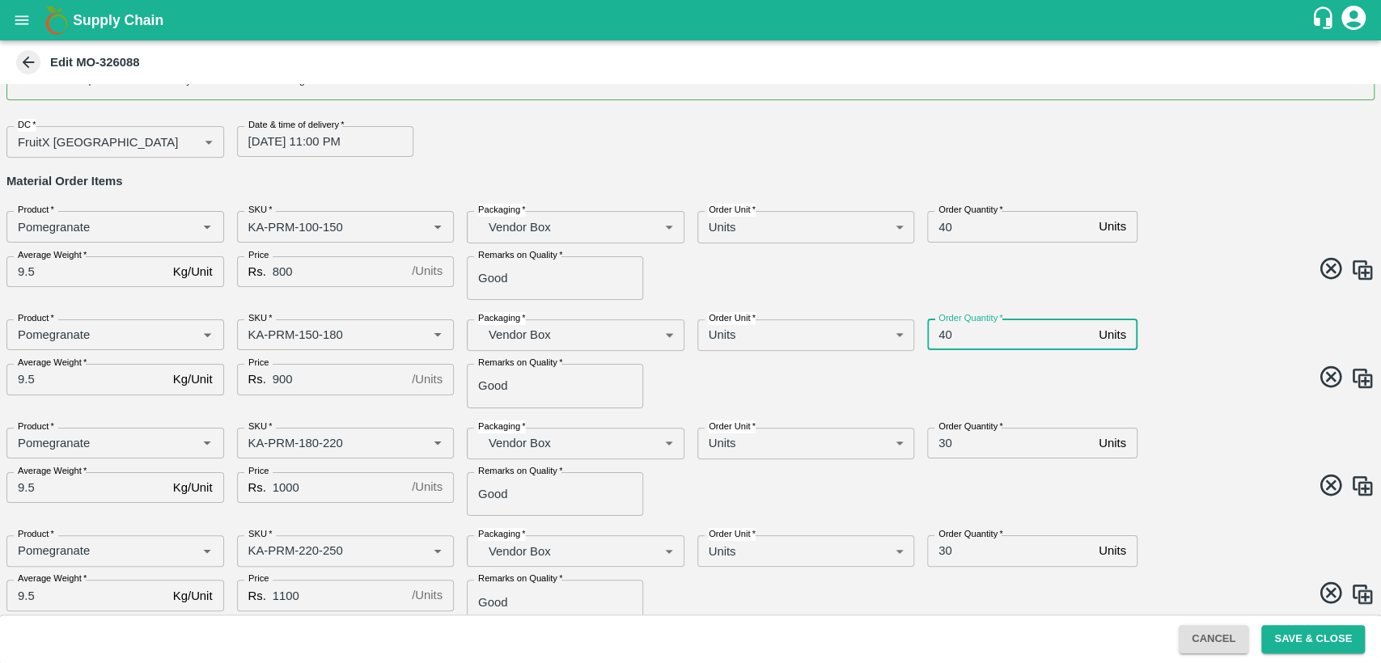
type input "40"
click at [1178, 351] on div "Product   * Product   * SKU   * SKU   * Packaging   * Vendor Box BOM/276 Packag…" at bounding box center [684, 358] width 1381 height 102
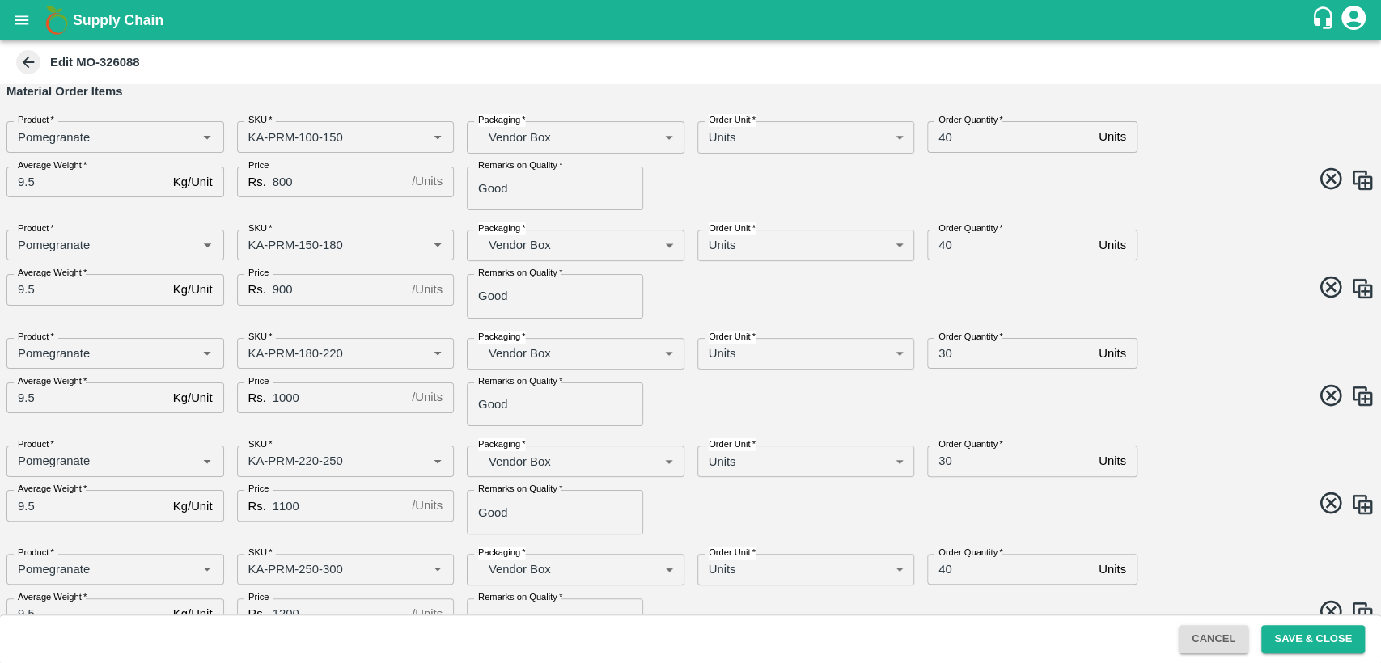
scroll to position [0, 0]
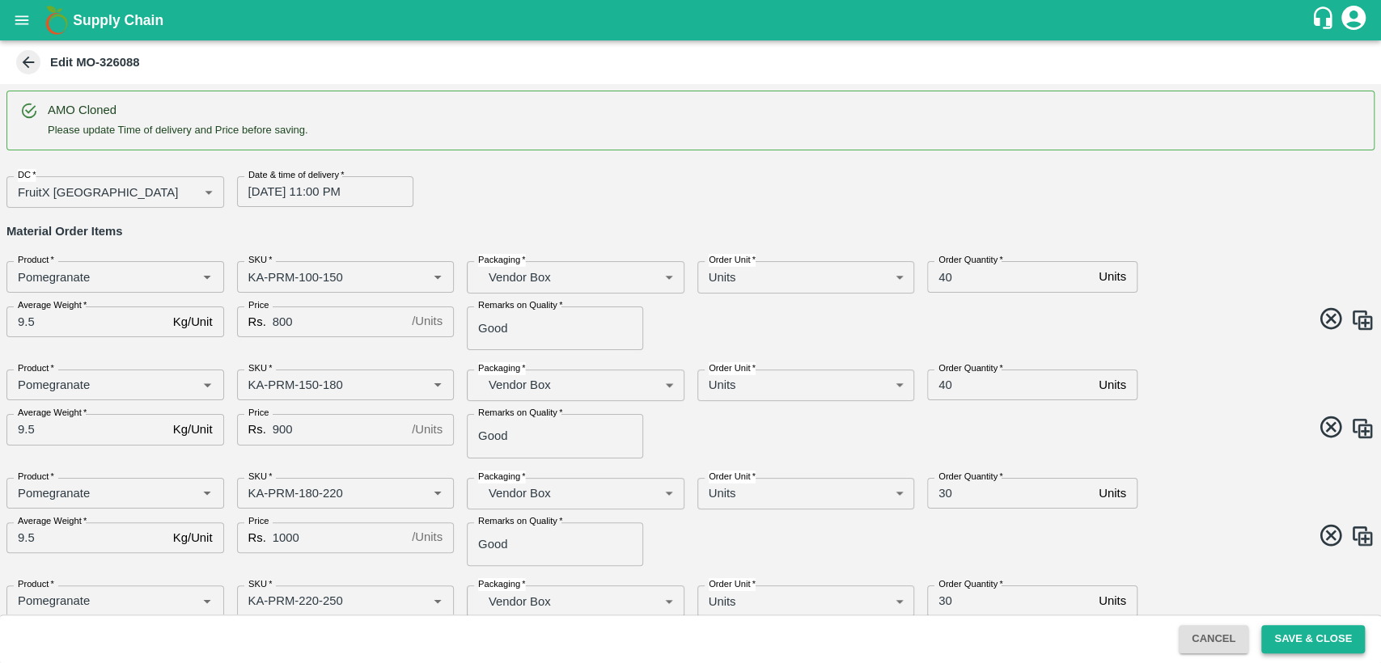
click at [1293, 625] on button "Save & Close" at bounding box center [1313, 639] width 104 height 28
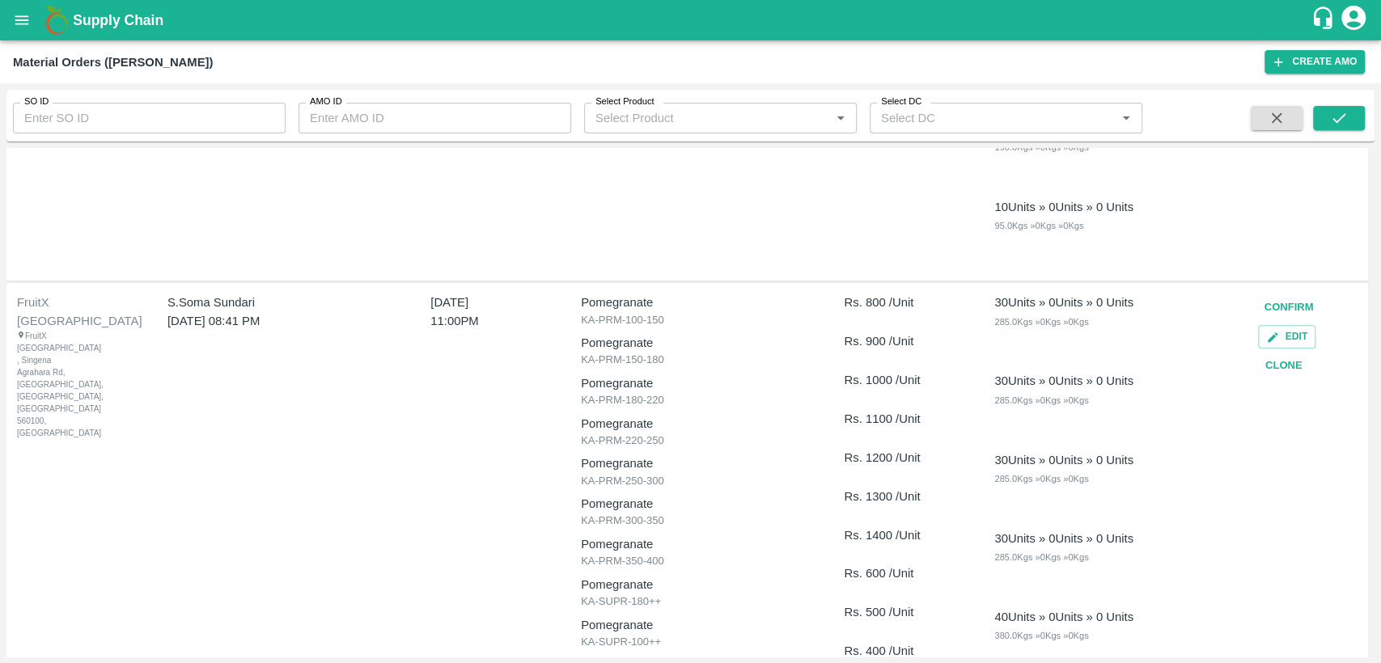
scroll to position [1078, 0]
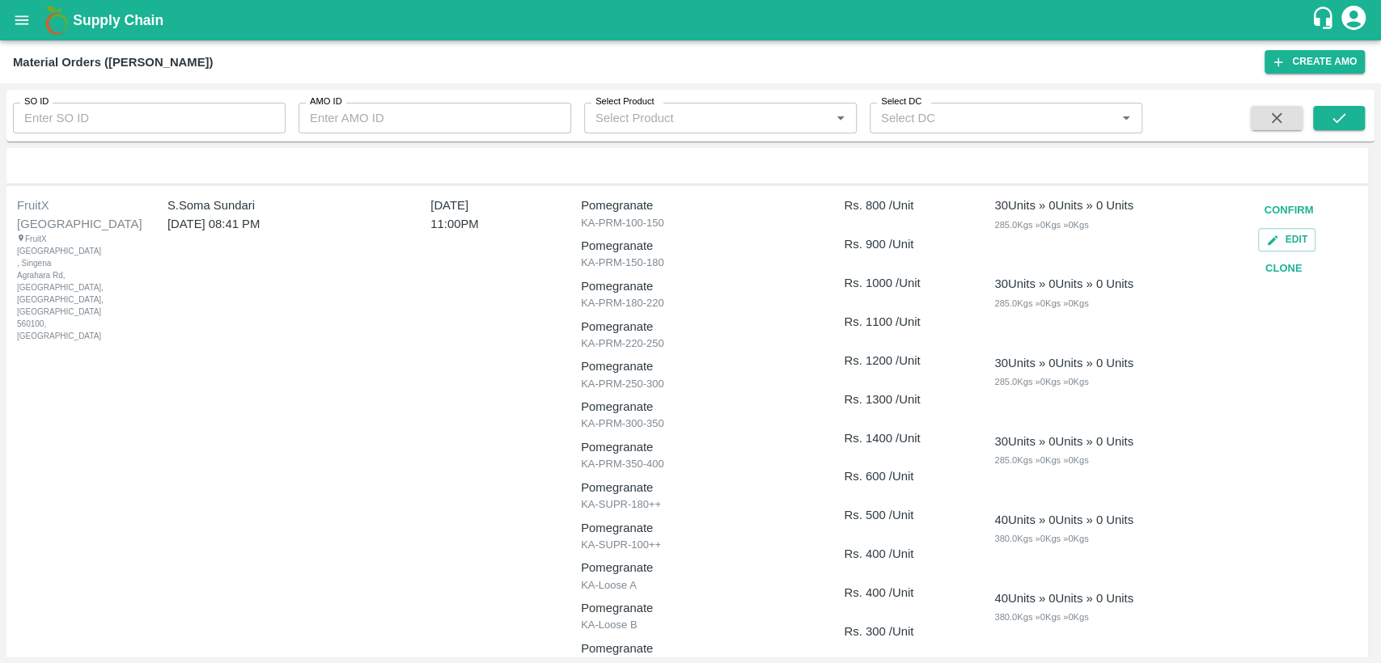
click at [1272, 269] on button "Clone" at bounding box center [1284, 269] width 52 height 28
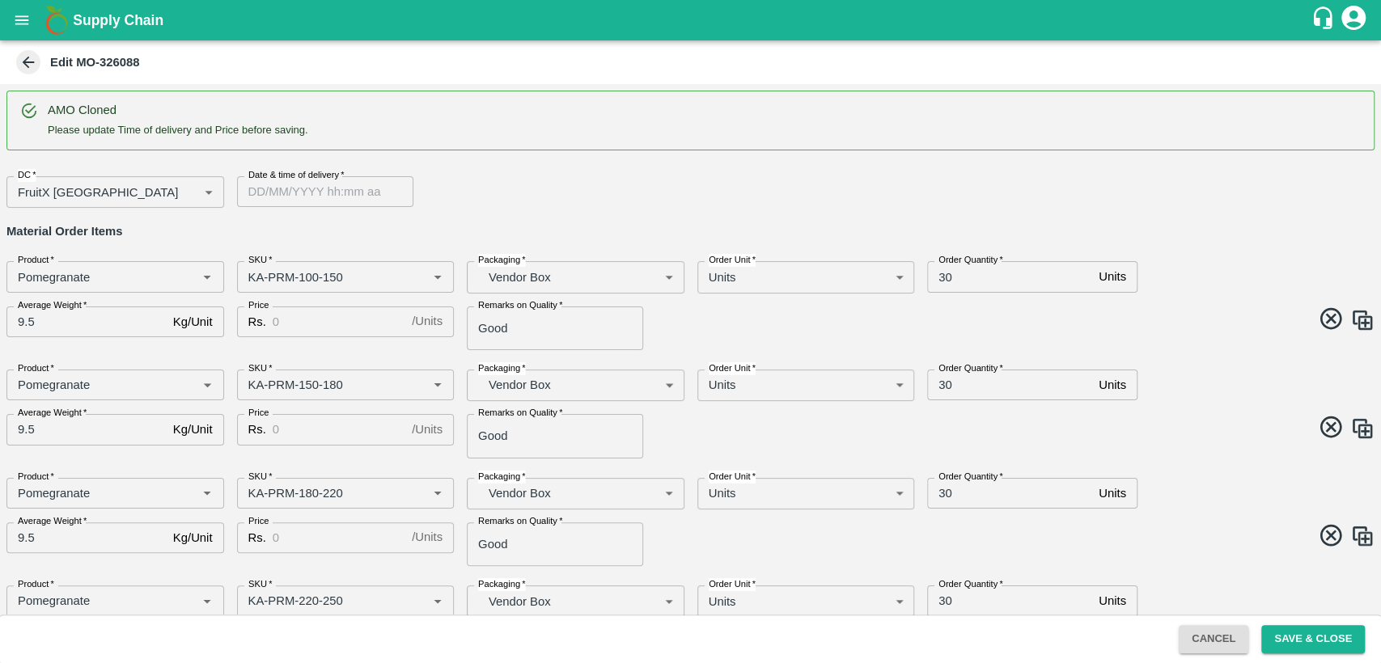
type input "DD/MM/YYYY hh:mm aa"
click at [302, 196] on input "DD/MM/YYYY hh:mm aa" at bounding box center [319, 191] width 165 height 31
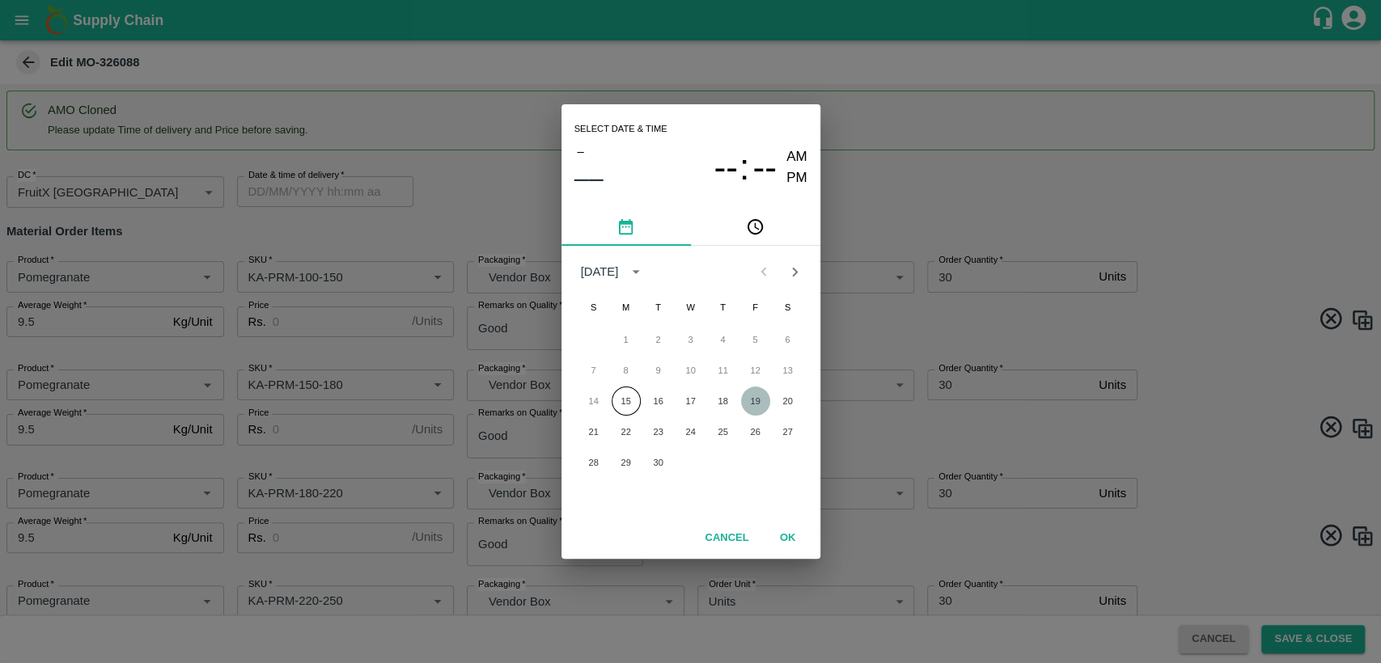
drag, startPoint x: 758, startPoint y: 400, endPoint x: 637, endPoint y: 221, distance: 216.7
click at [757, 400] on button "19" at bounding box center [755, 401] width 29 height 29
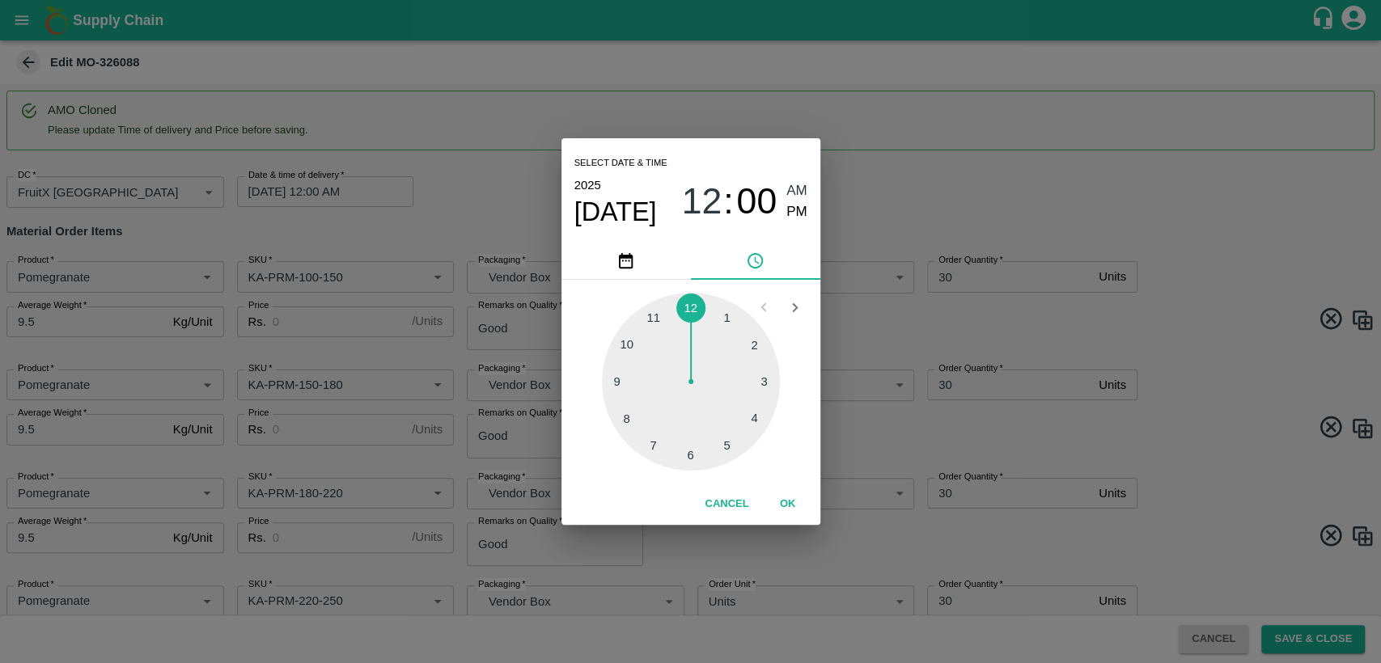
click at [713, 194] on span "12" at bounding box center [701, 201] width 40 height 42
click at [650, 319] on div at bounding box center [691, 382] width 178 height 178
click at [792, 206] on span "PM" at bounding box center [796, 212] width 21 height 22
type input "[DATE] 11:00 PM"
click at [781, 503] on button "OK" at bounding box center [788, 504] width 52 height 28
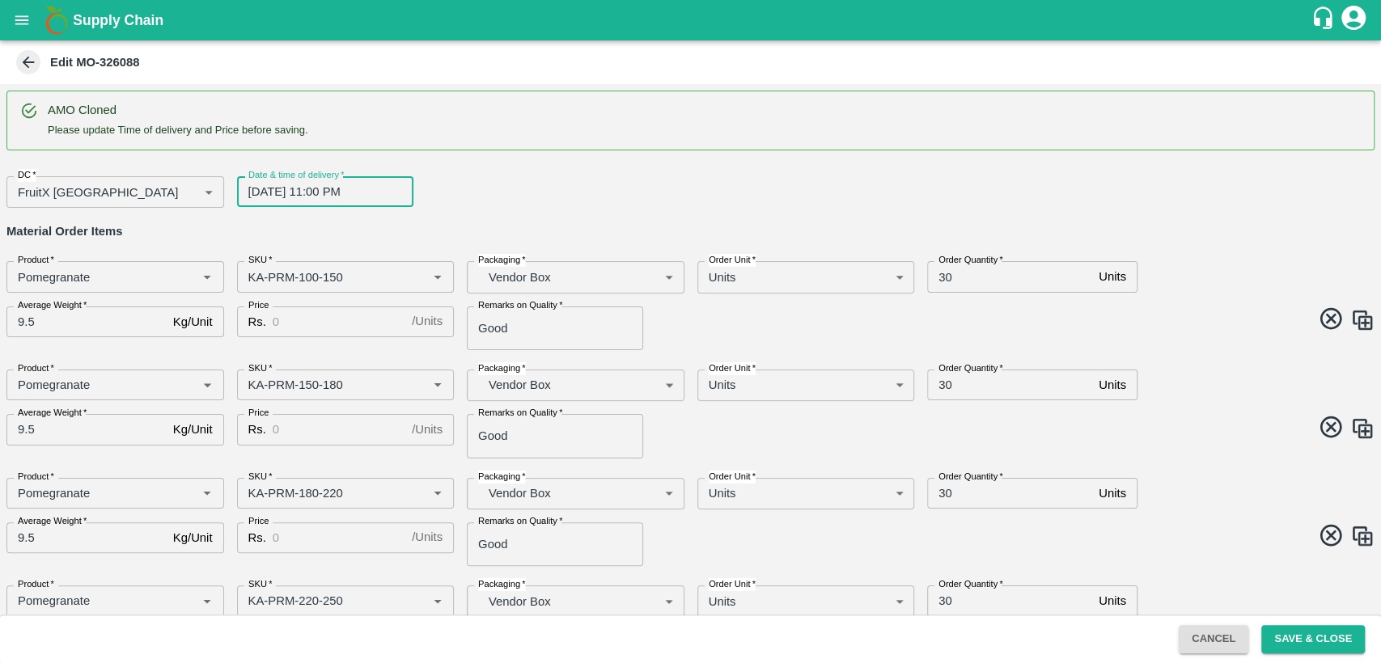
click at [292, 323] on input "Price" at bounding box center [339, 322] width 133 height 31
type input "800"
click at [943, 274] on input "30" at bounding box center [1009, 276] width 165 height 31
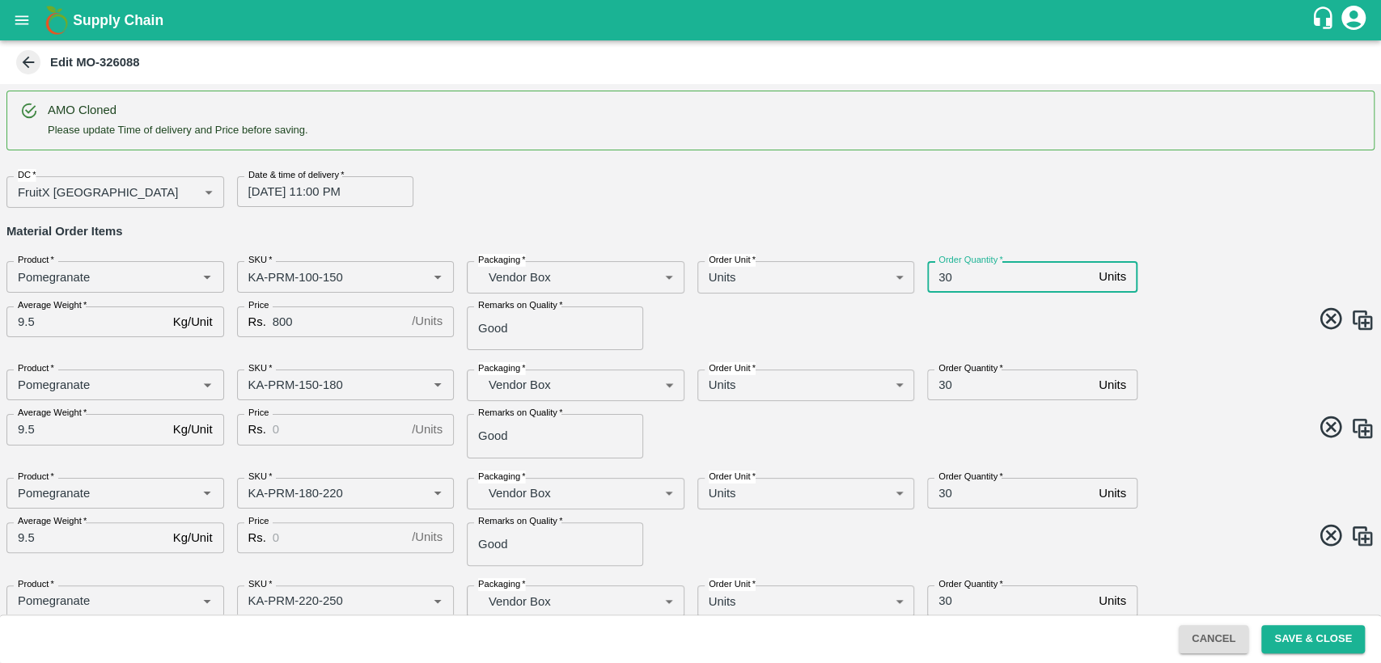
click at [943, 274] on input "30" at bounding box center [1009, 276] width 165 height 31
type input "160"
click at [324, 429] on input "Price" at bounding box center [339, 429] width 133 height 31
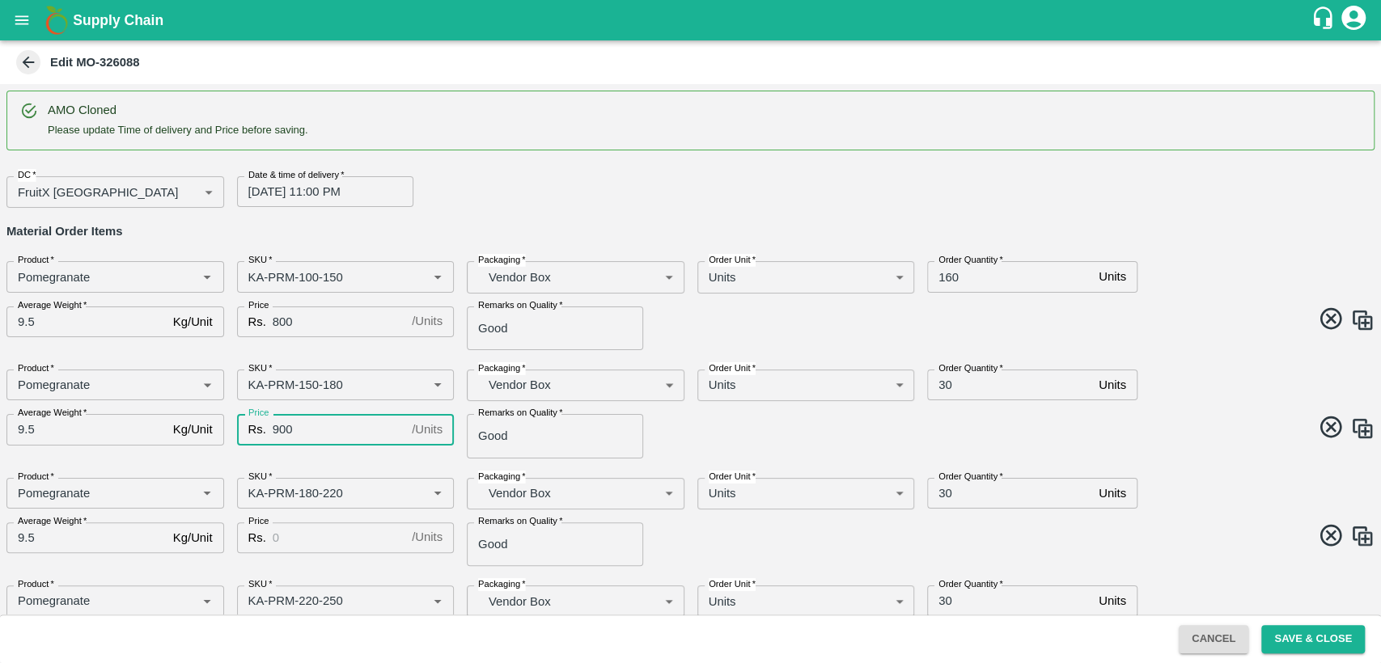
type input "900"
click at [942, 387] on input "30" at bounding box center [1009, 385] width 165 height 31
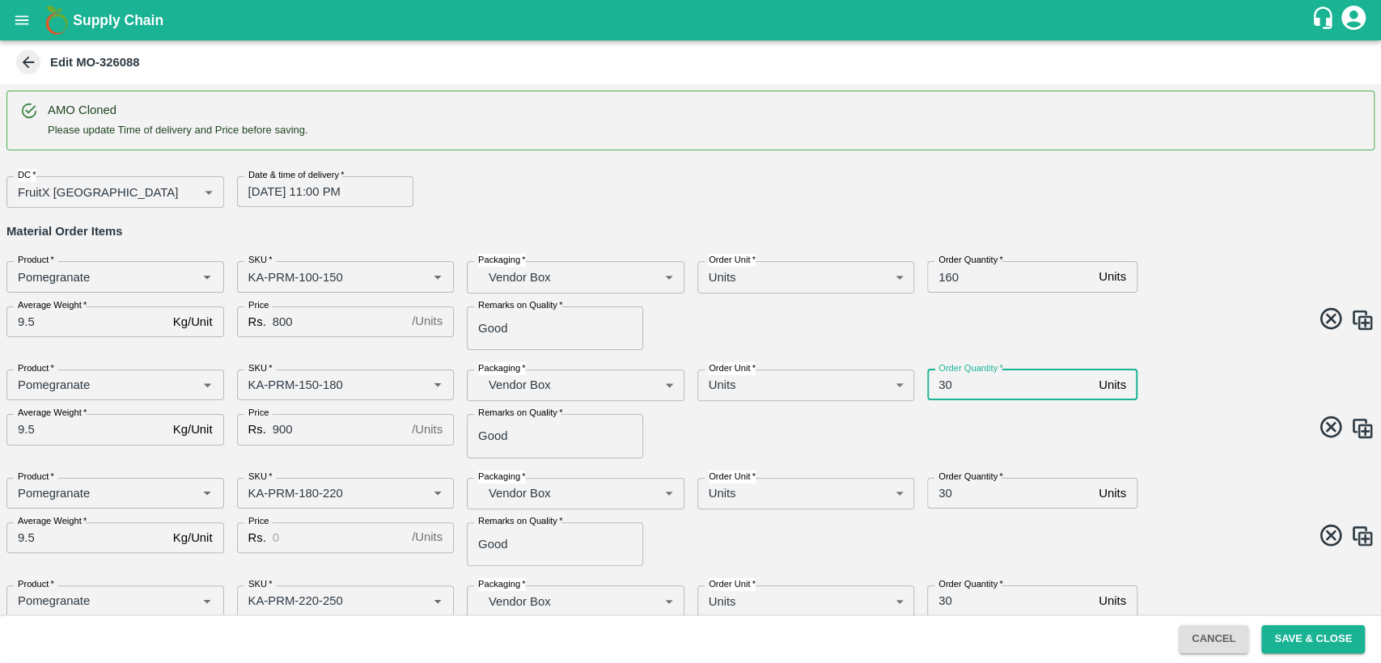
click at [942, 387] on input "30" at bounding box center [1009, 385] width 165 height 31
type input "160"
click at [286, 532] on input "Price" at bounding box center [339, 538] width 133 height 31
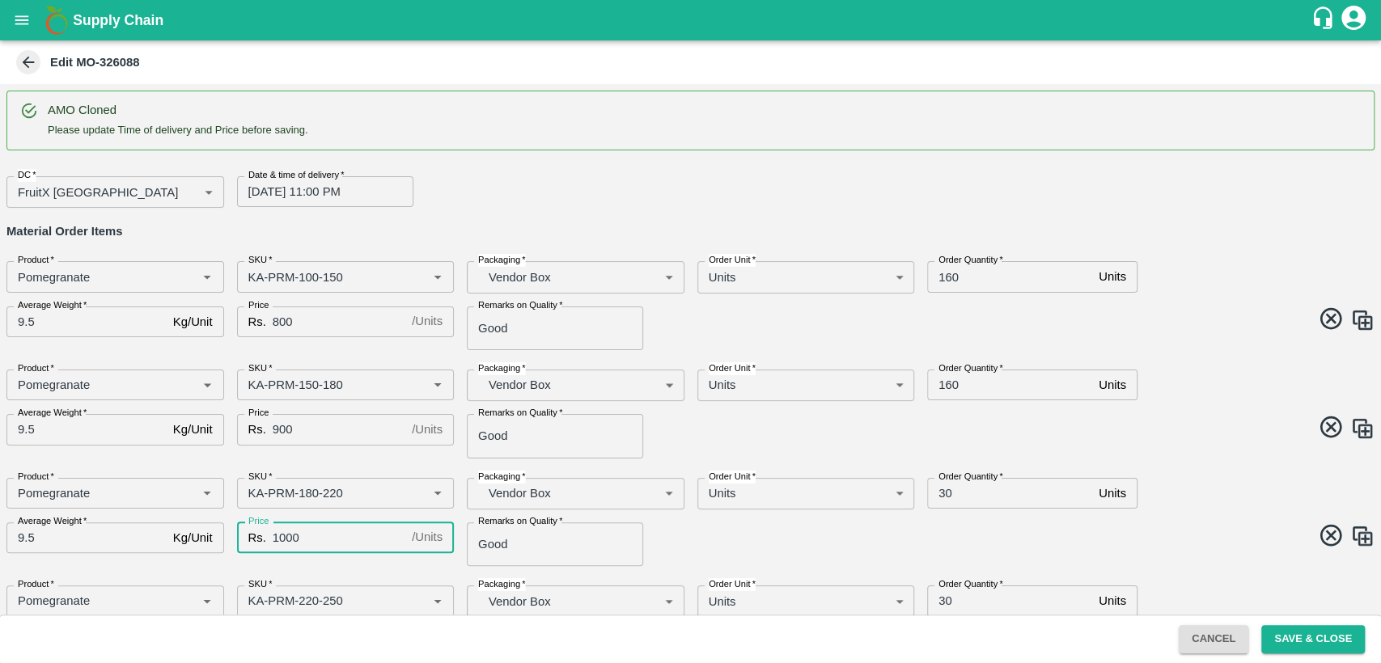
type input "1000"
click at [1194, 430] on span at bounding box center [1029, 430] width 691 height 32
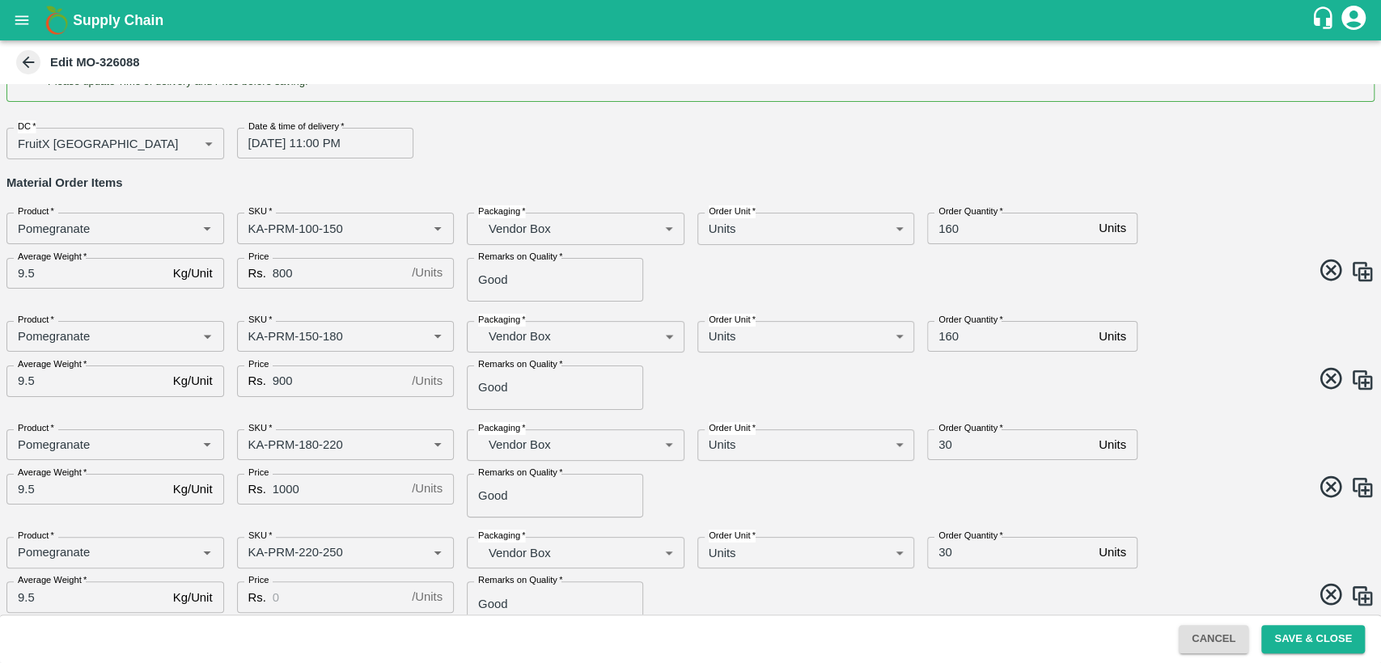
scroll to position [90, 0]
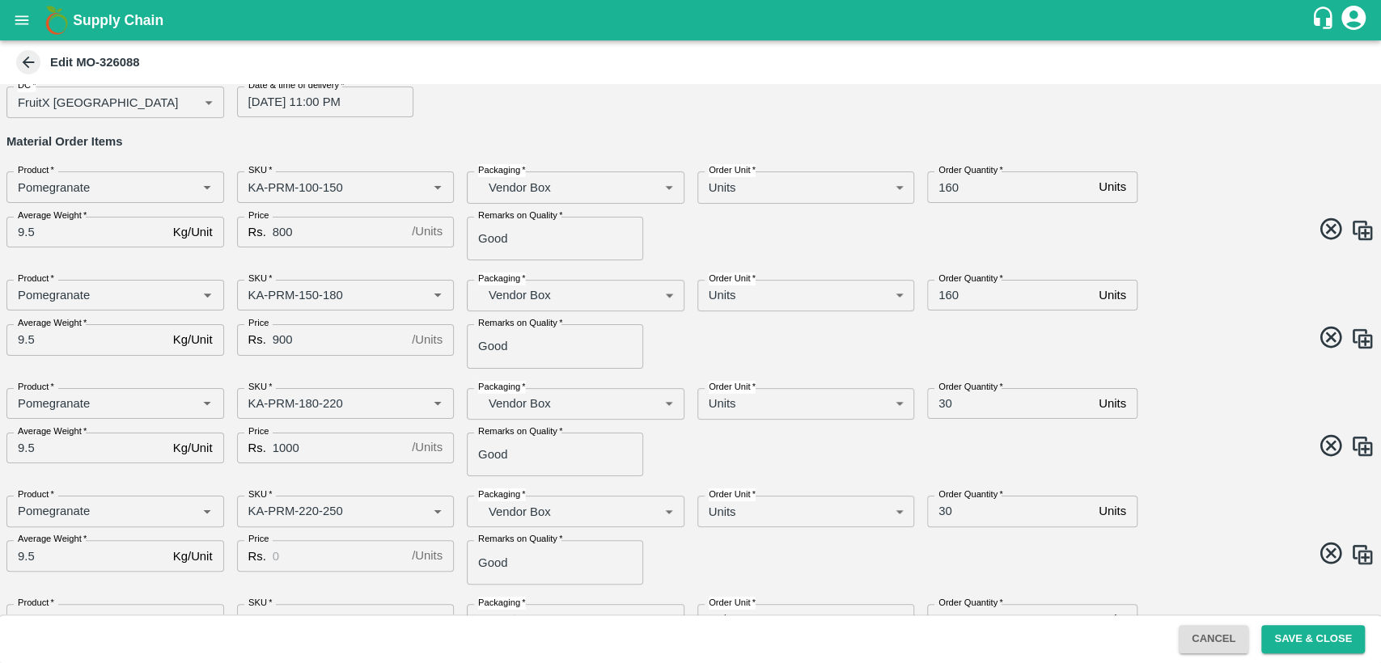
click at [941, 404] on input "30" at bounding box center [1009, 403] width 165 height 31
type input "80"
click at [935, 442] on span at bounding box center [1029, 449] width 691 height 32
click at [285, 561] on input "Price" at bounding box center [339, 555] width 133 height 31
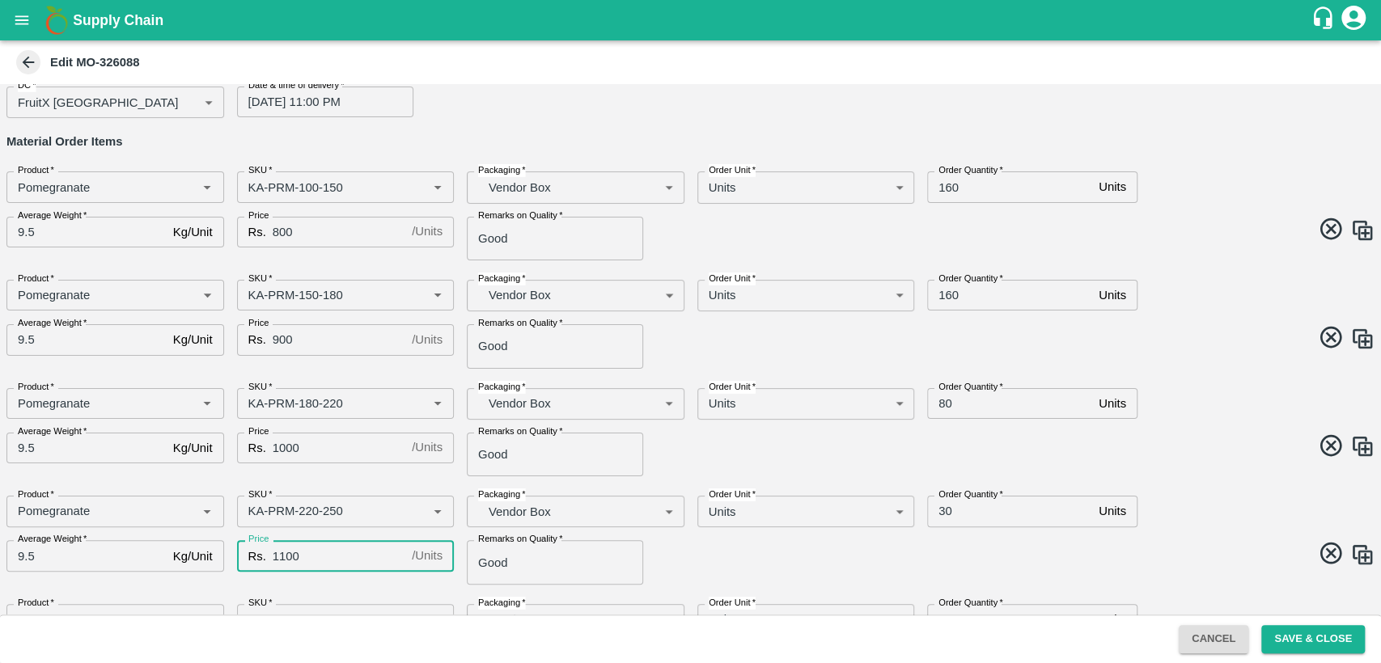
type input "1100"
click at [941, 510] on input "30" at bounding box center [1009, 511] width 165 height 31
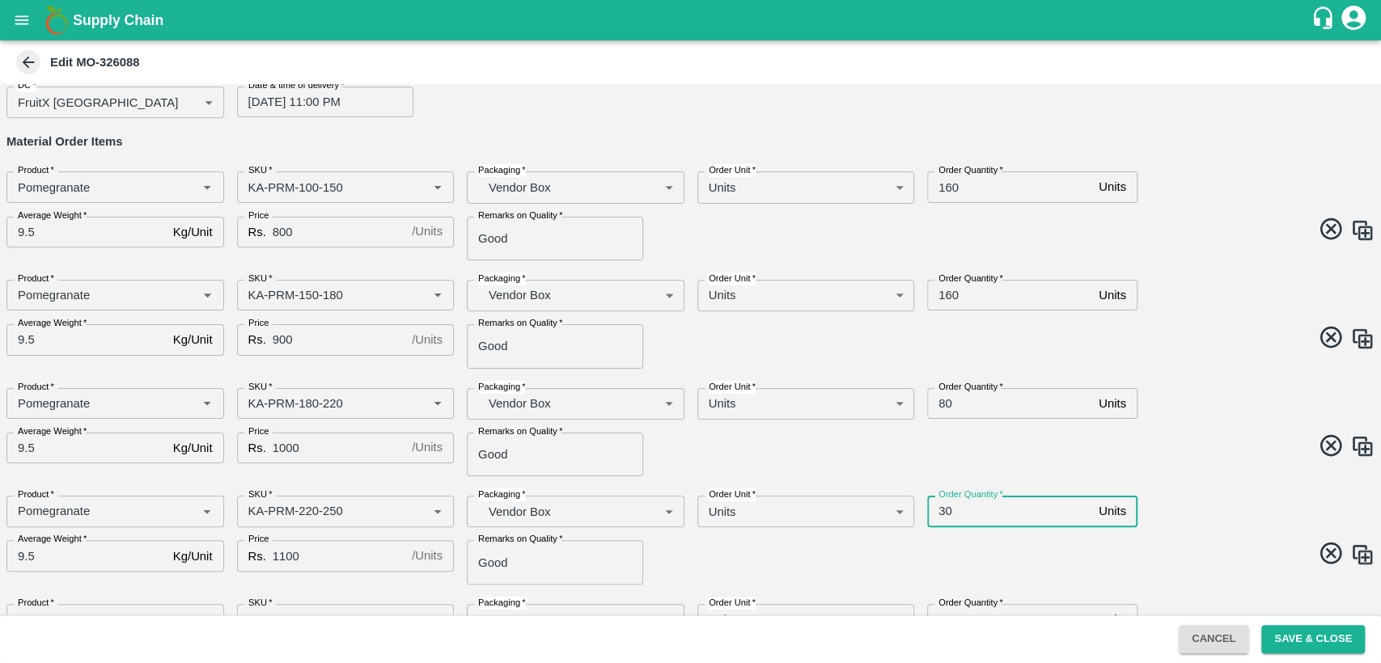
click at [941, 510] on input "30" at bounding box center [1009, 511] width 165 height 31
click at [976, 517] on input "30" at bounding box center [1009, 511] width 165 height 31
click at [941, 510] on input "30" at bounding box center [1009, 511] width 165 height 31
type input "80"
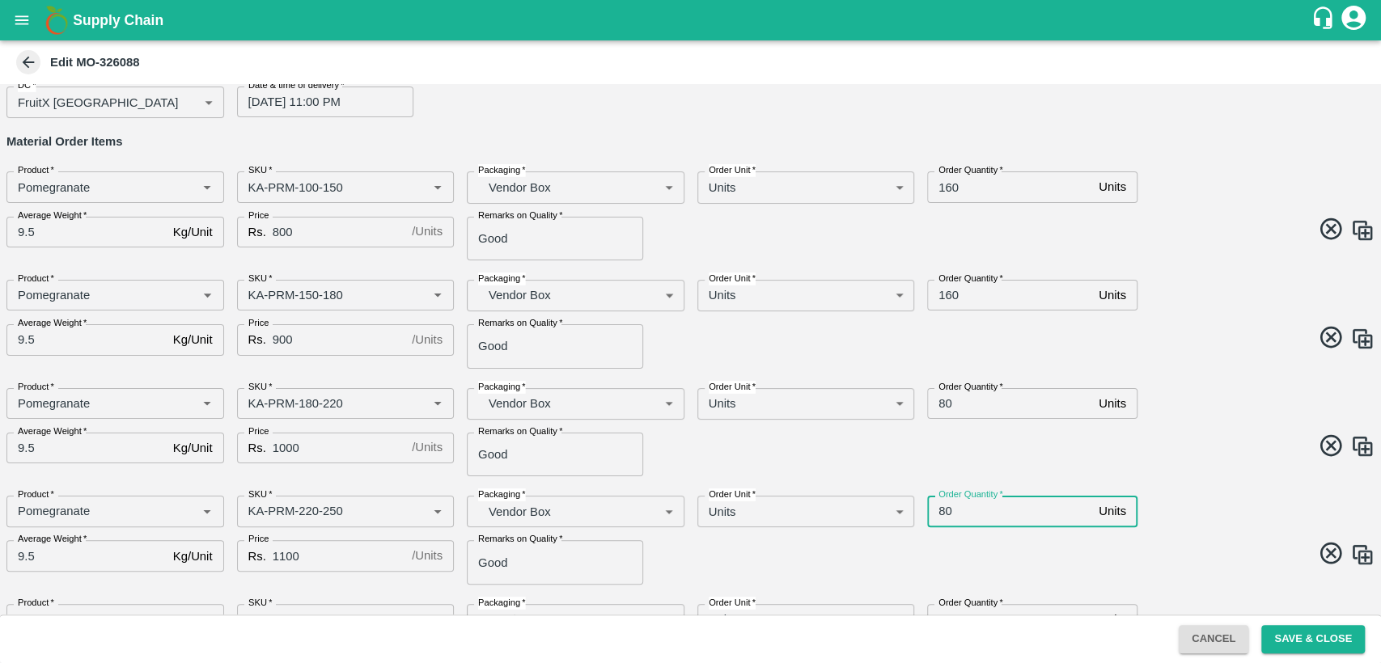
click at [1139, 449] on span at bounding box center [1029, 449] width 691 height 32
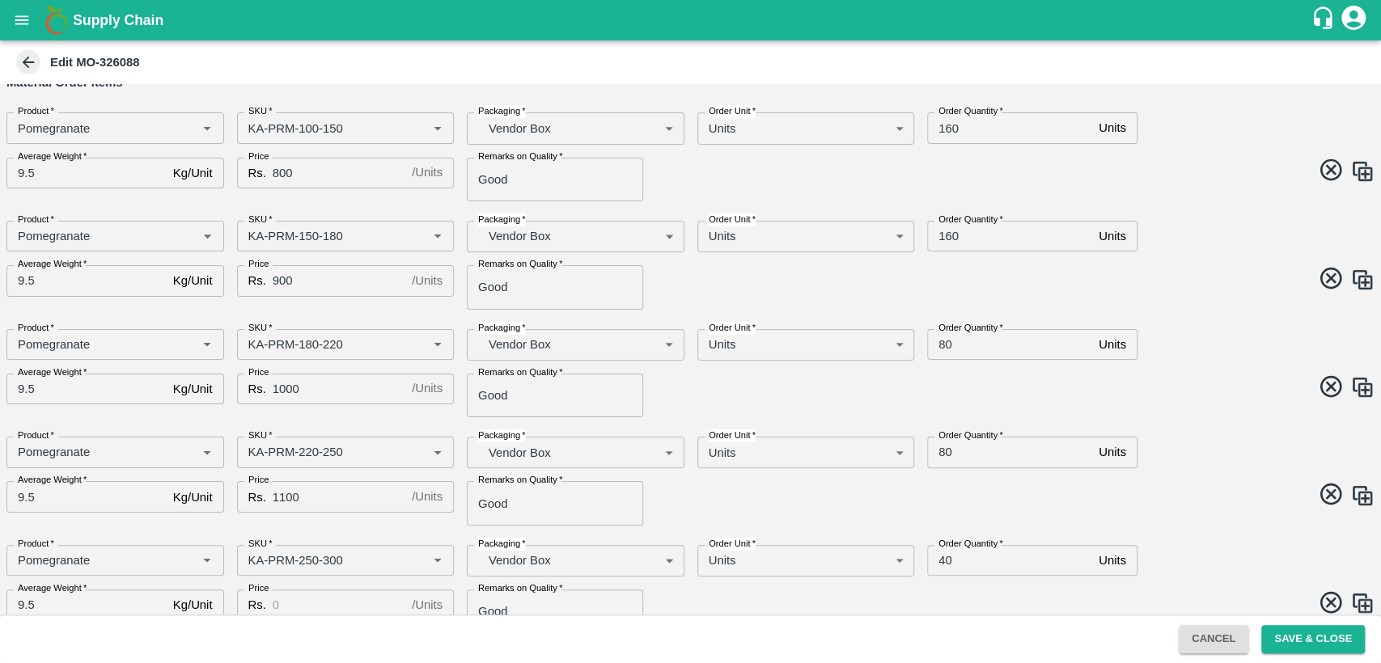
scroll to position [180, 0]
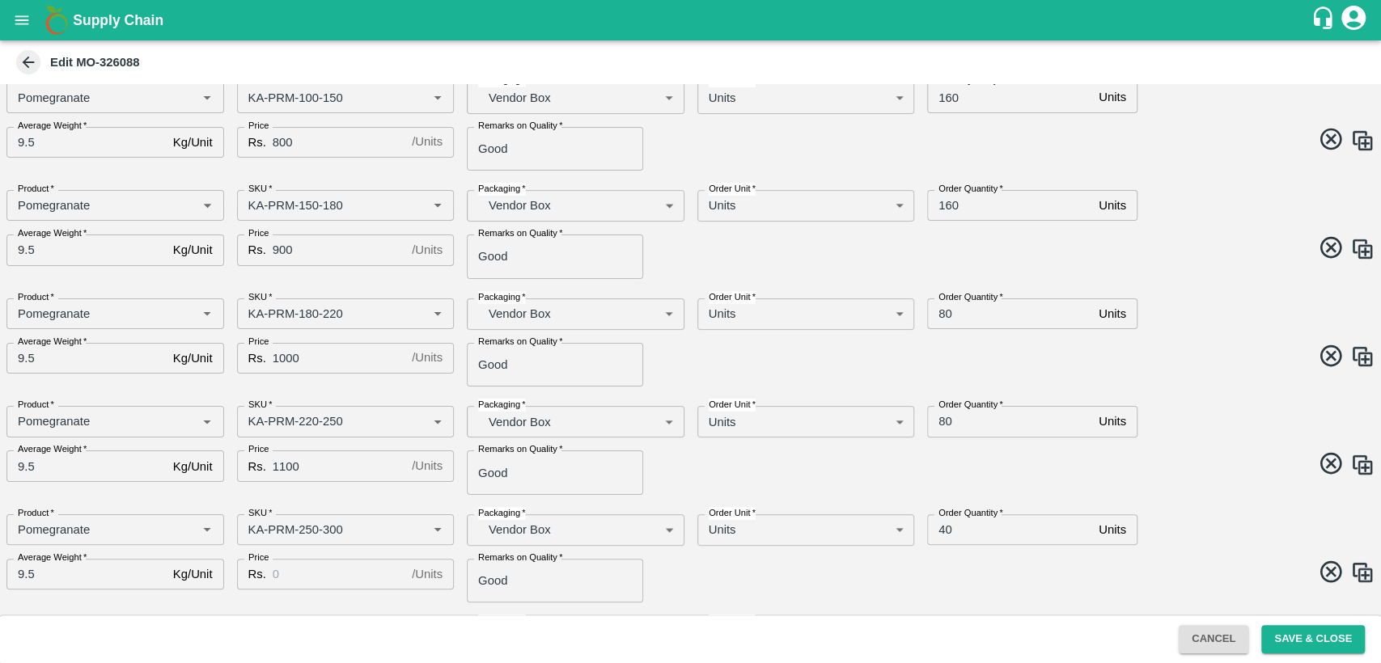
click at [301, 569] on input "Price" at bounding box center [339, 574] width 133 height 31
type input "1200"
click at [946, 530] on input "40" at bounding box center [1009, 529] width 165 height 31
click at [1162, 458] on span at bounding box center [1029, 467] width 691 height 32
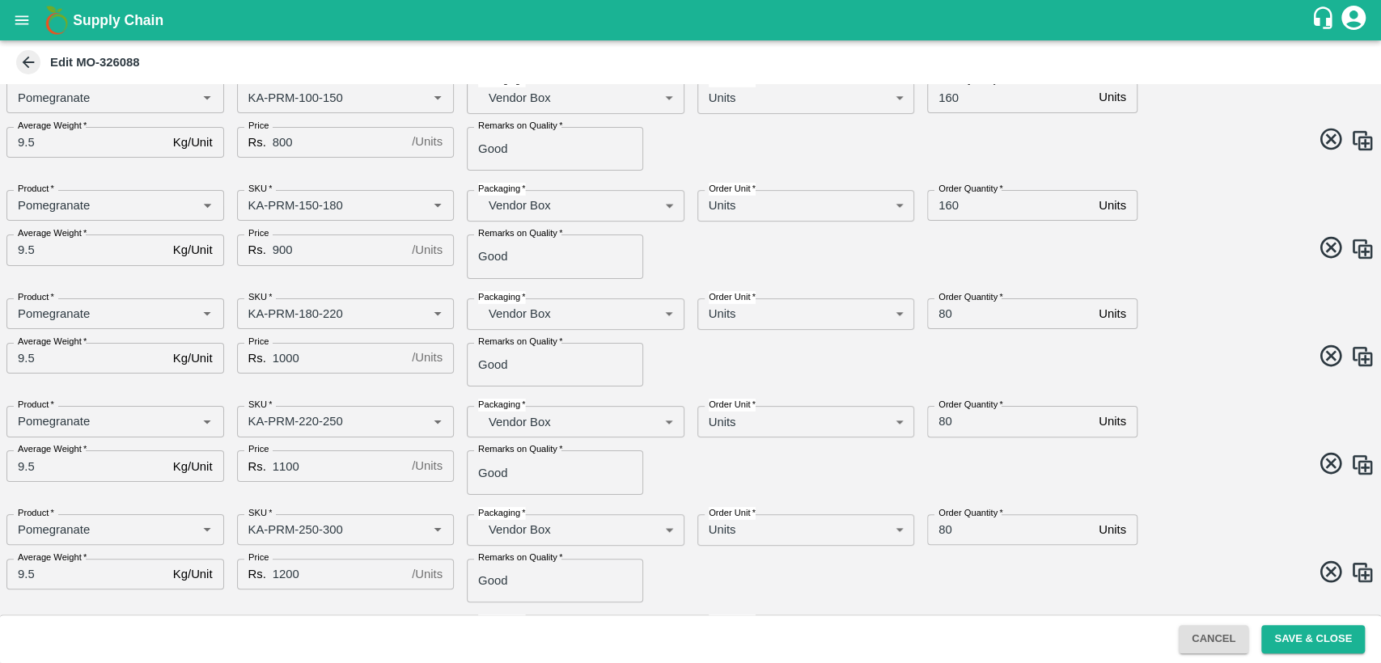
click at [940, 533] on input "80" at bounding box center [1009, 529] width 165 height 31
type input "70"
click at [1114, 492] on div "Product   * Product   * SKU   * SKU   * Packaging   * Vendor Box BOM/276 Packag…" at bounding box center [684, 444] width 1381 height 102
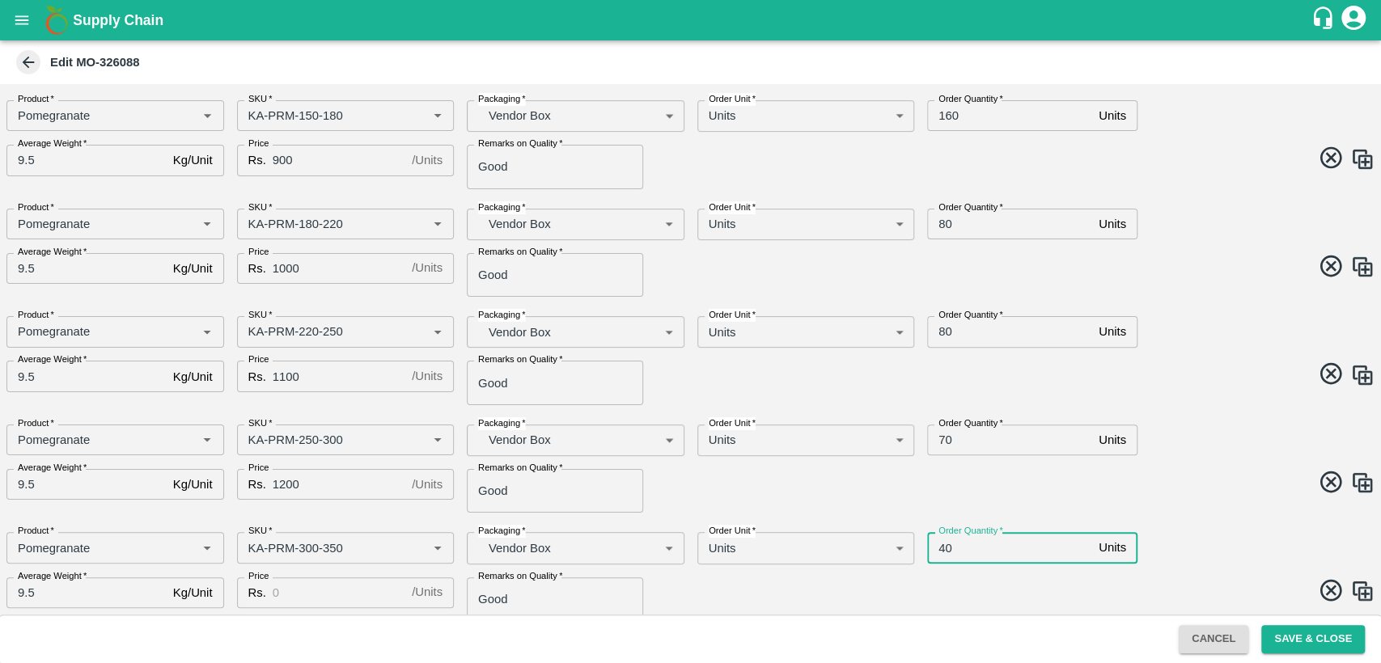
click at [946, 550] on input "40" at bounding box center [1009, 547] width 165 height 31
click at [945, 550] on input "40" at bounding box center [1009, 547] width 165 height 31
type input "70"
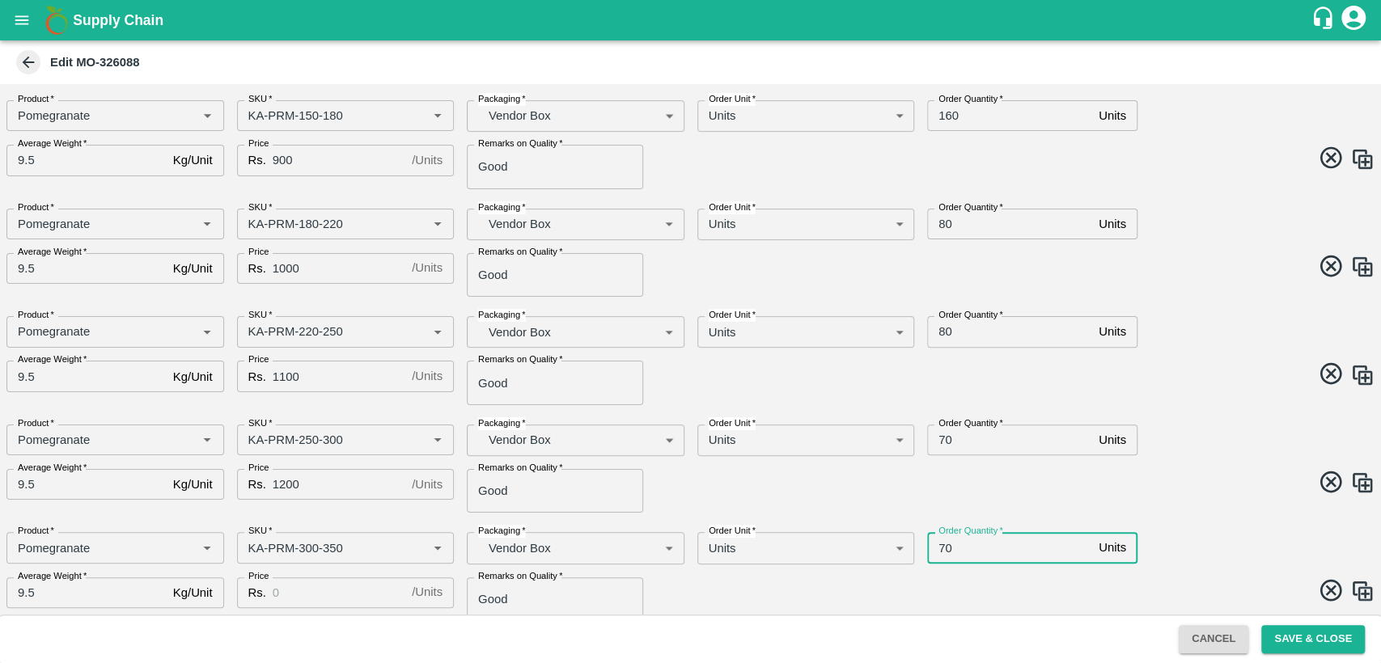
drag, startPoint x: 291, startPoint y: 608, endPoint x: 290, endPoint y: 599, distance: 8.1
click at [290, 599] on input "Price" at bounding box center [339, 593] width 133 height 31
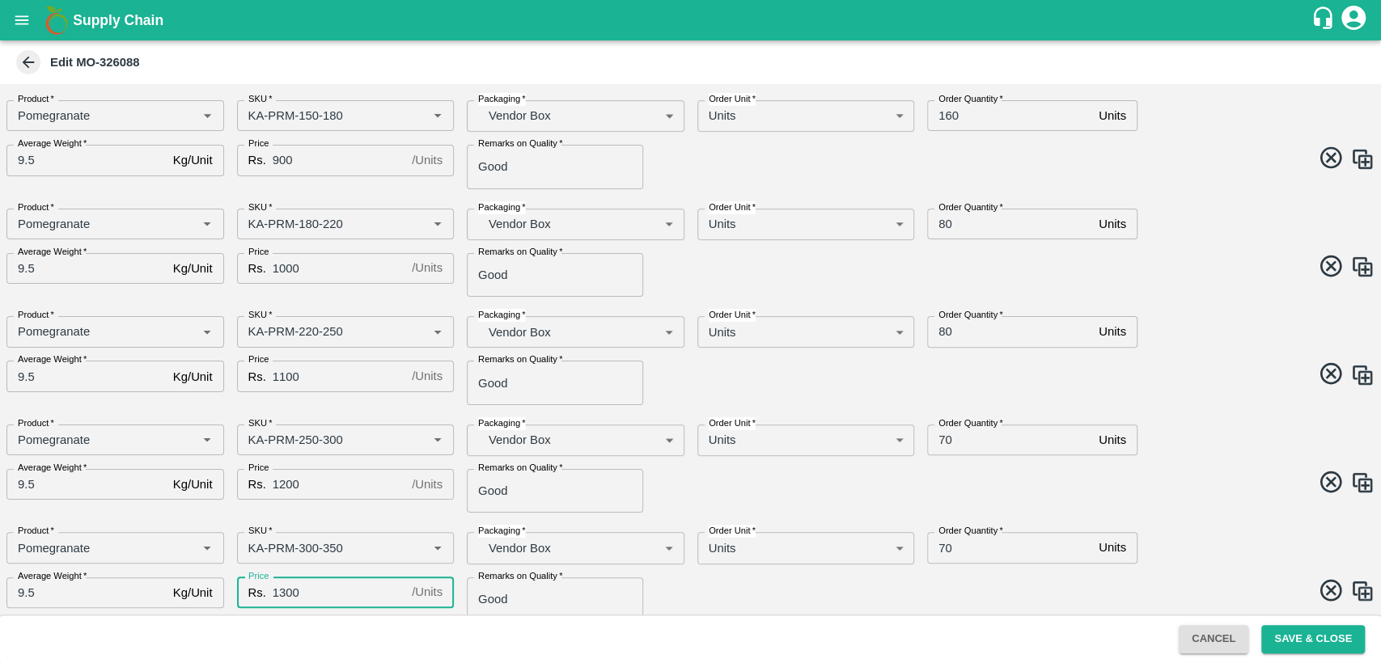
type input "1300"
click at [1221, 448] on div "Order Quantity   * 70 Units Order Quantity" at bounding box center [1086, 434] width 345 height 44
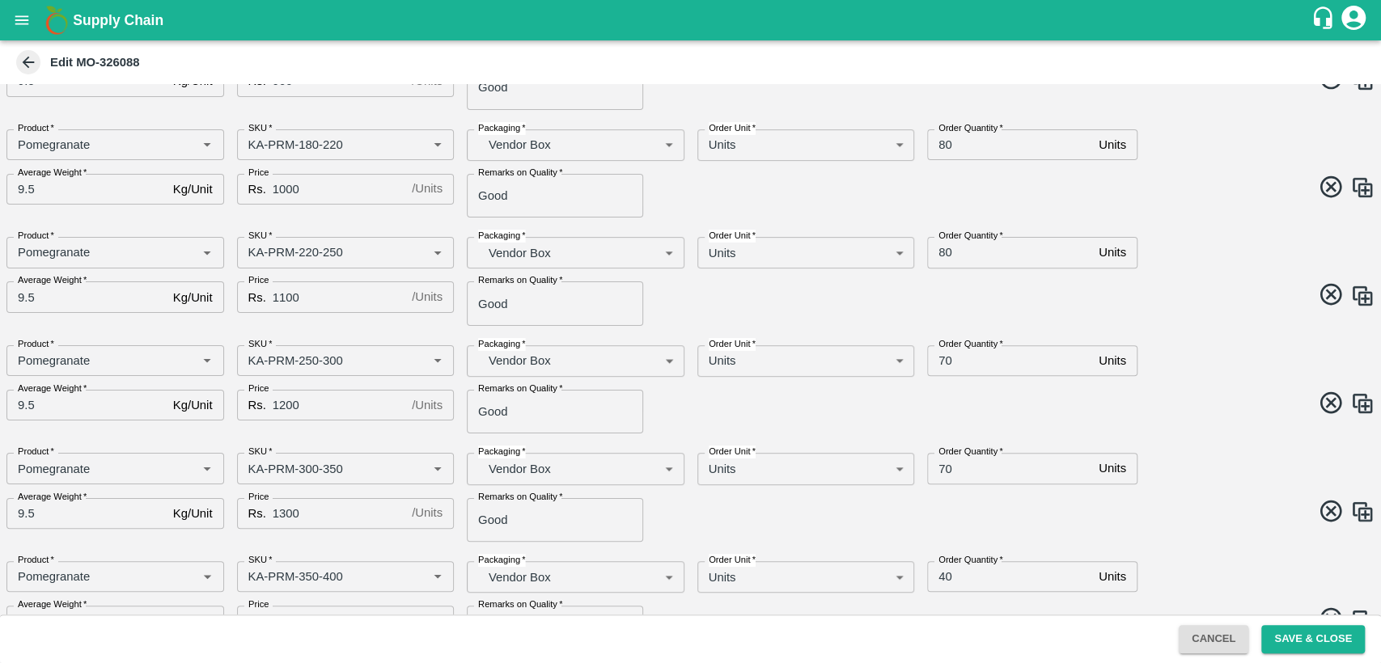
scroll to position [539, 0]
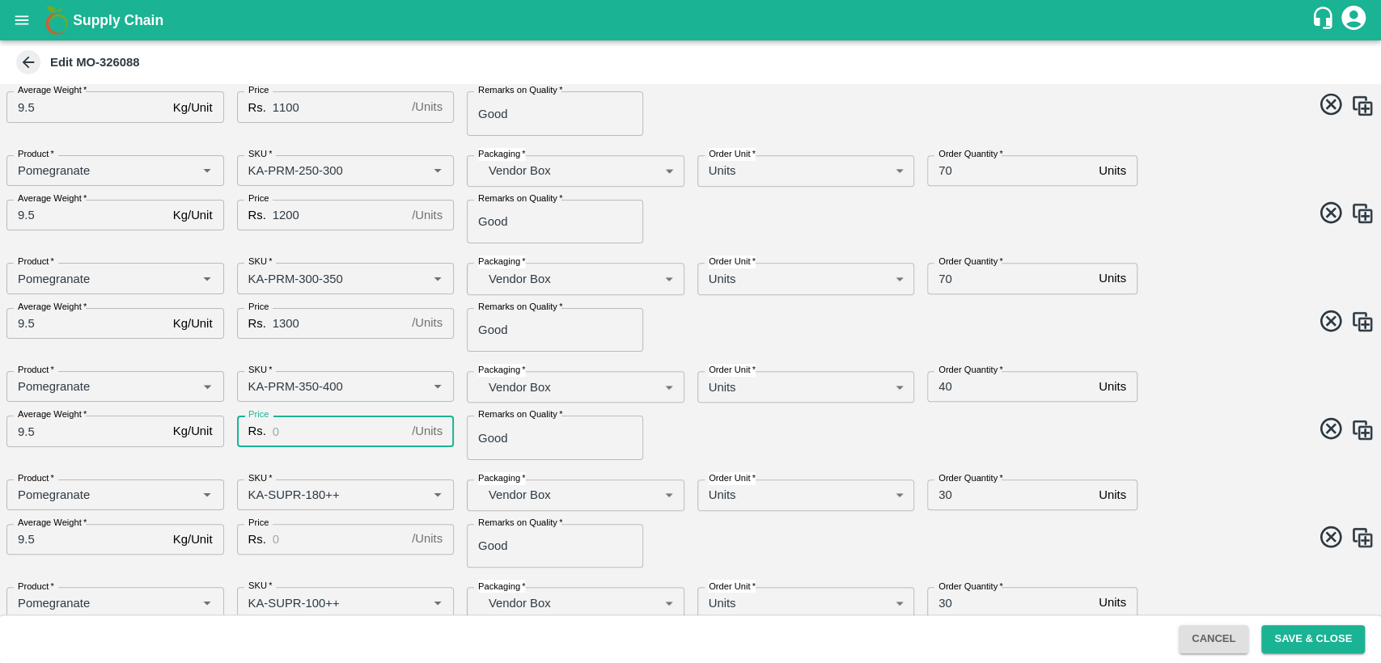
click at [293, 421] on input "Price" at bounding box center [339, 431] width 133 height 31
type input "1400"
click at [942, 390] on input "40" at bounding box center [1009, 386] width 165 height 31
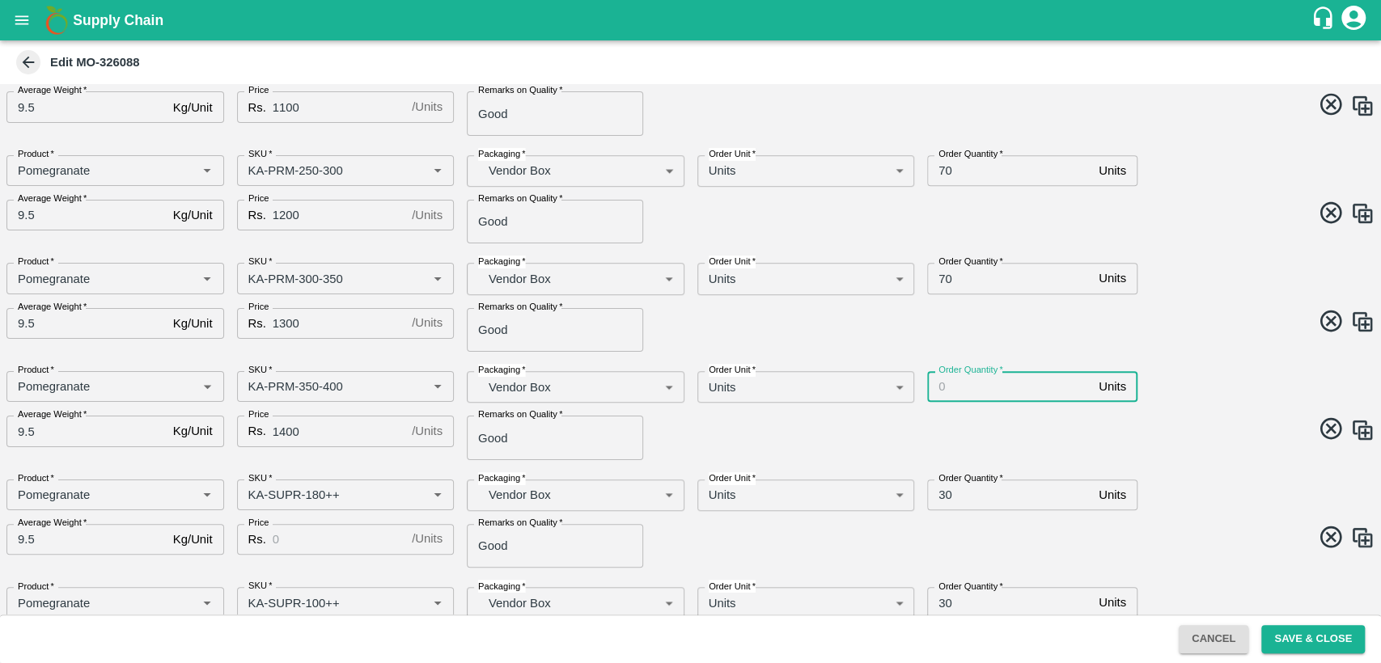
click at [1184, 388] on div "Order Quantity   * Units Order Quantity" at bounding box center [1086, 380] width 345 height 44
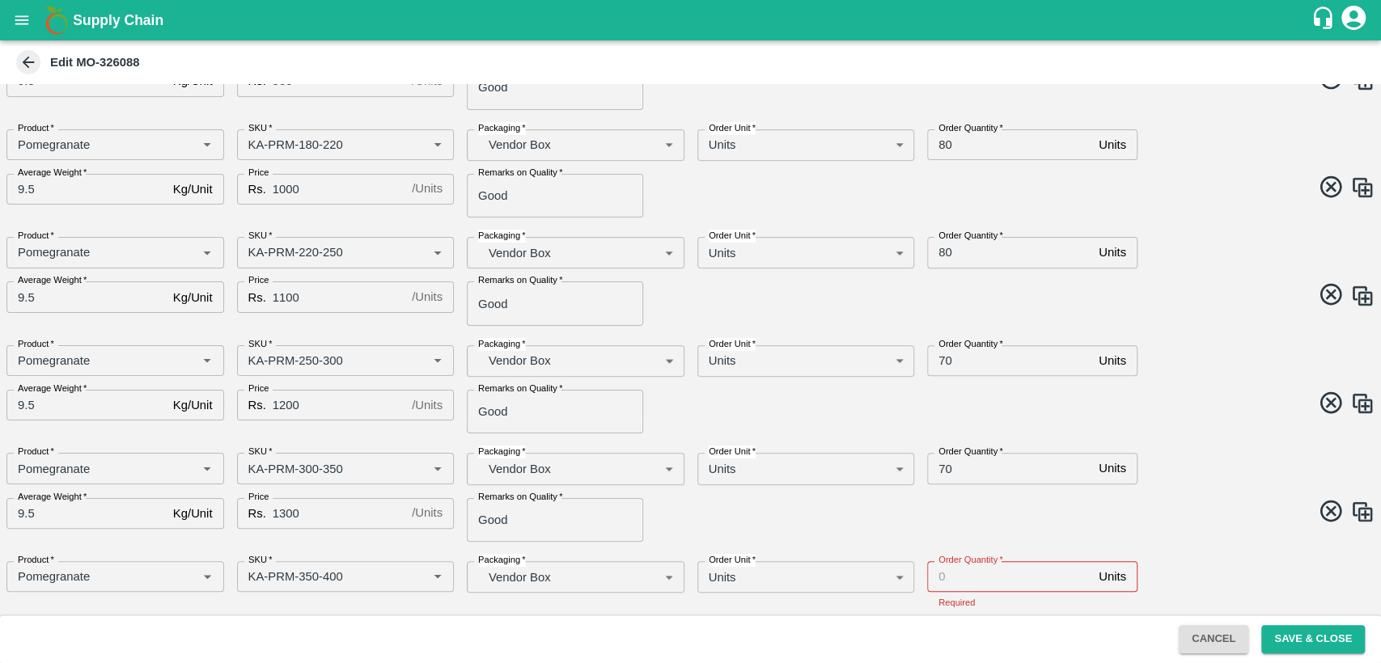
scroll to position [449, 0]
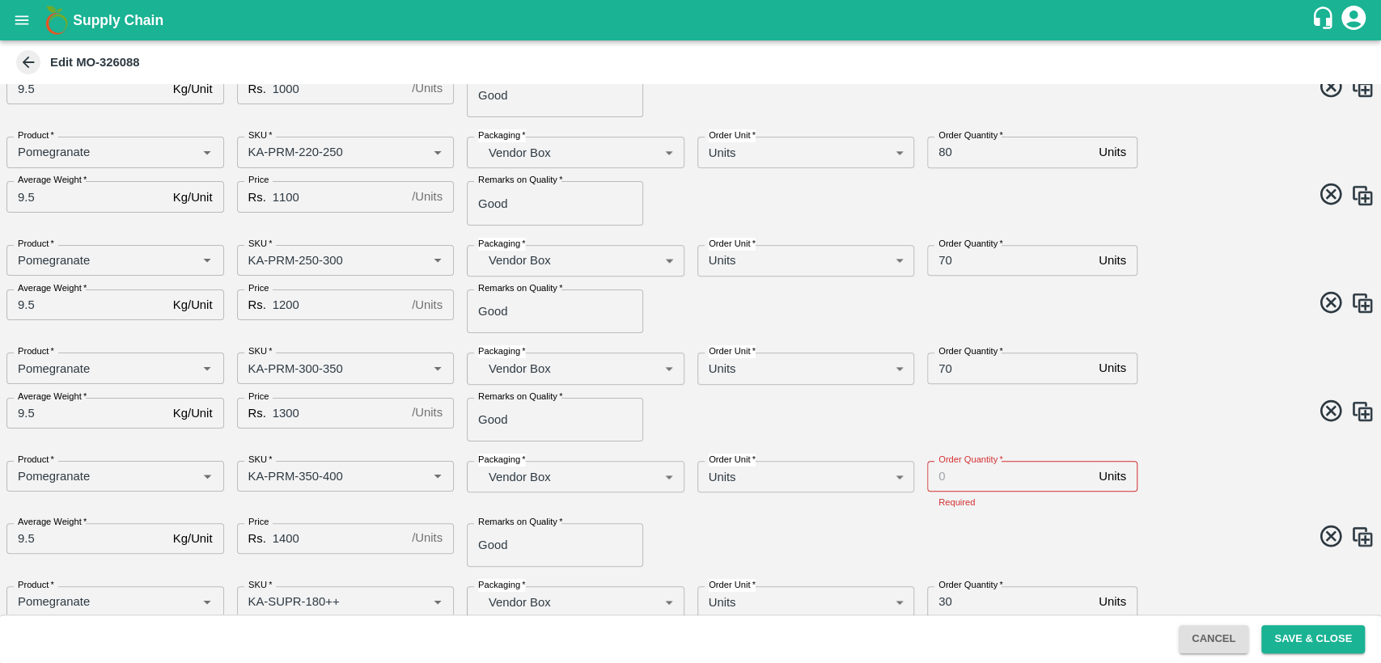
click at [951, 481] on input "Order Quantity   *" at bounding box center [1009, 476] width 165 height 31
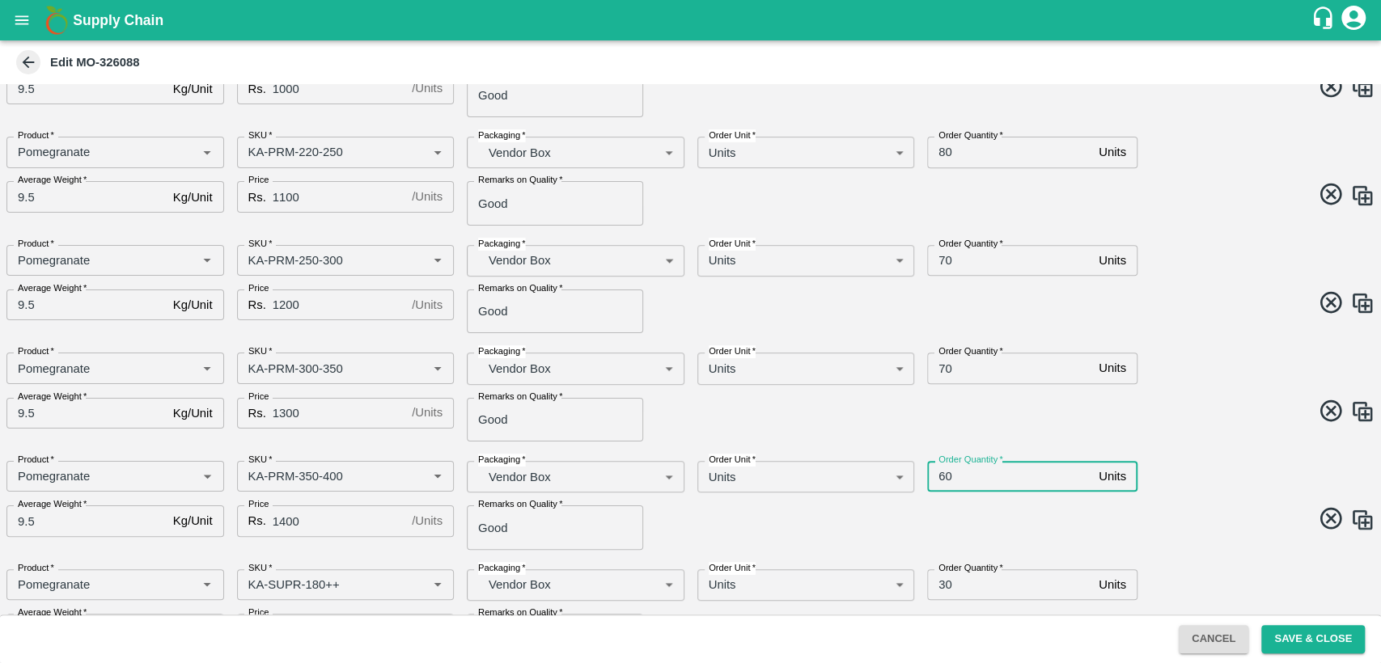
type input "60"
click at [985, 543] on div "Product   * Product   * SKU   * SKU   * Packaging   * Vendor Box BOM/276 Packag…" at bounding box center [684, 499] width 1381 height 102
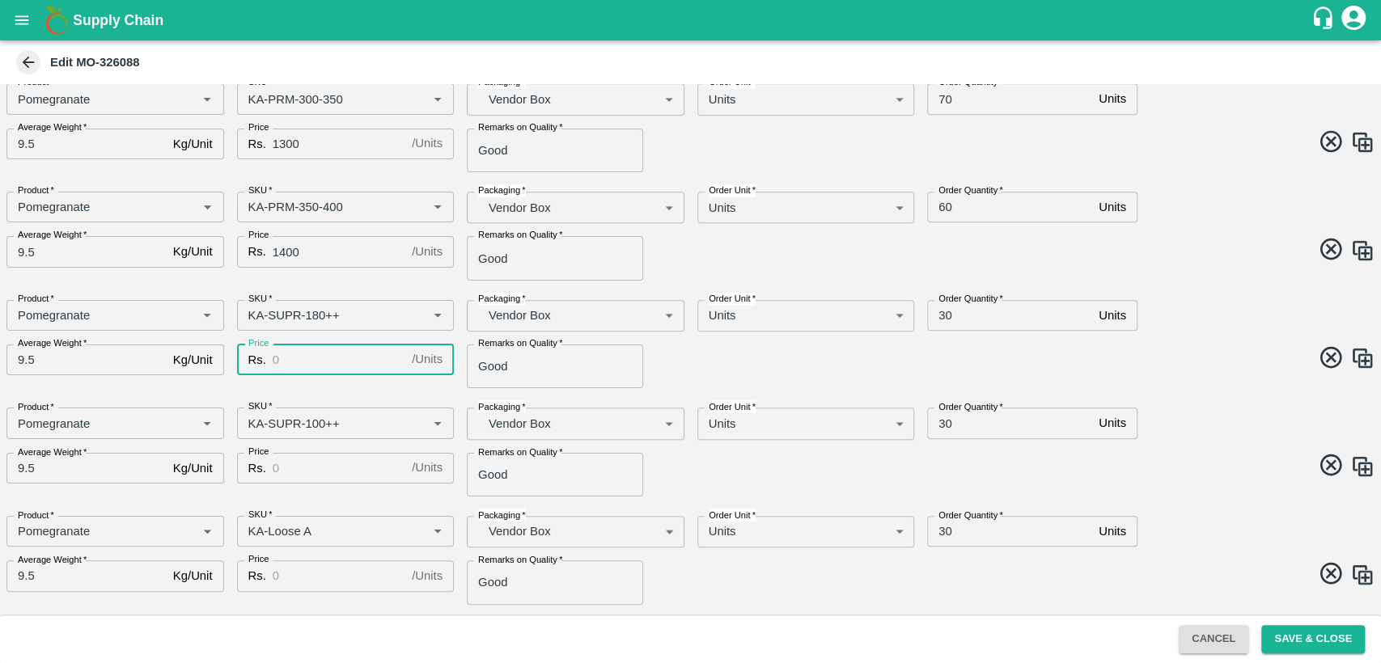
click at [306, 352] on input "Price" at bounding box center [339, 360] width 133 height 31
click at [305, 468] on input "Price" at bounding box center [339, 468] width 133 height 31
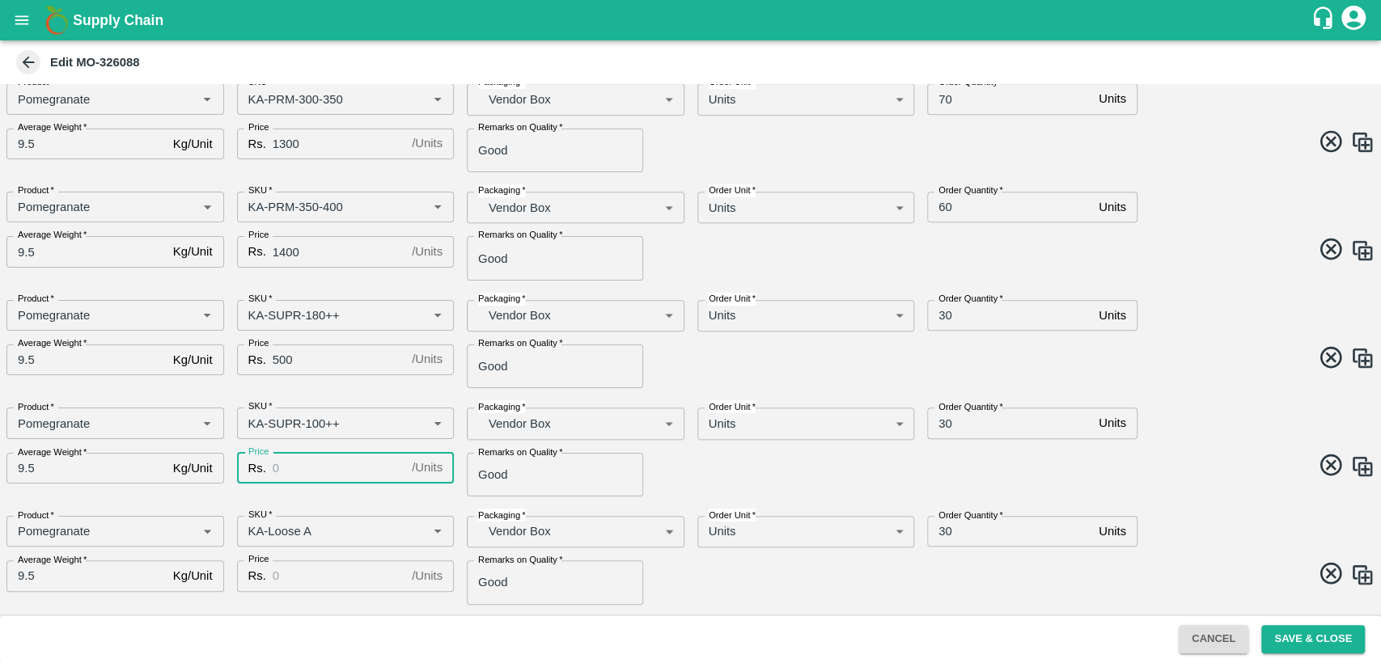
click at [281, 354] on input "500" at bounding box center [339, 360] width 133 height 31
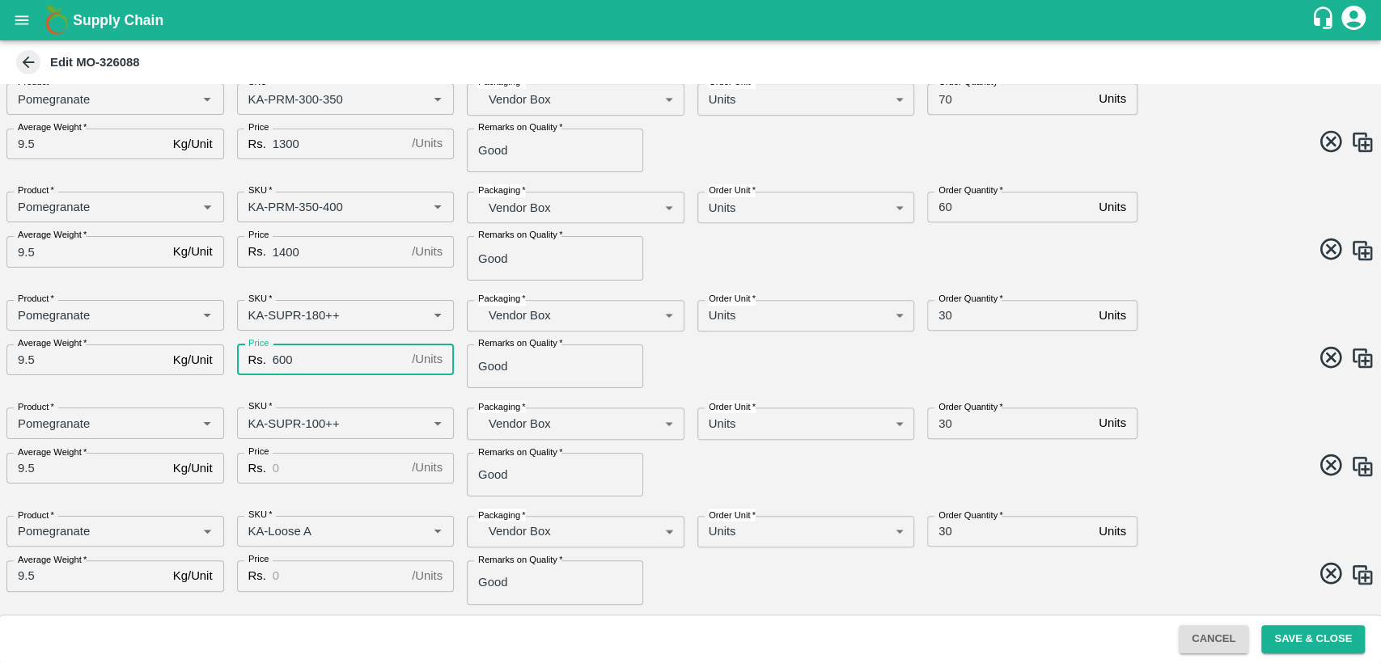
type input "600"
click at [298, 468] on input "Price" at bounding box center [339, 468] width 133 height 31
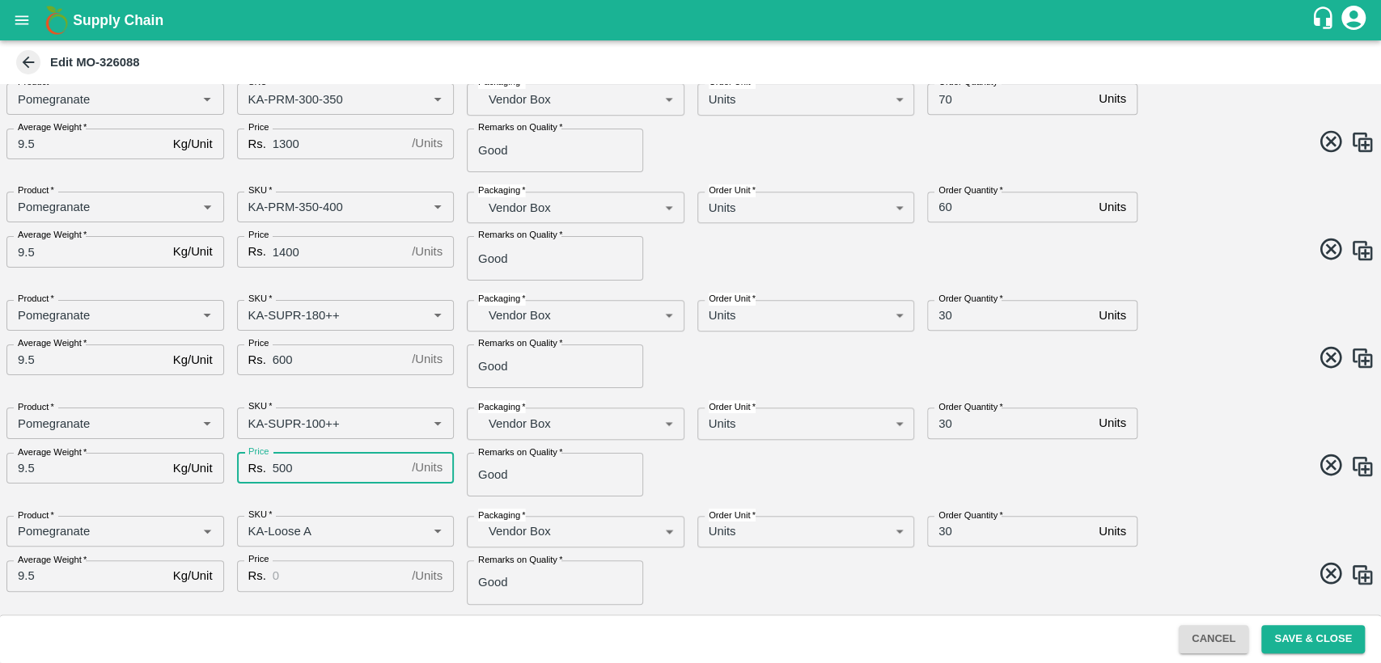
type input "500"
click at [1193, 379] on div "Product   * Product   * SKU   * SKU   * Packaging   * Vendor Box BOM/276 Packag…" at bounding box center [684, 338] width 1381 height 102
click at [942, 315] on input "30" at bounding box center [1009, 315] width 165 height 31
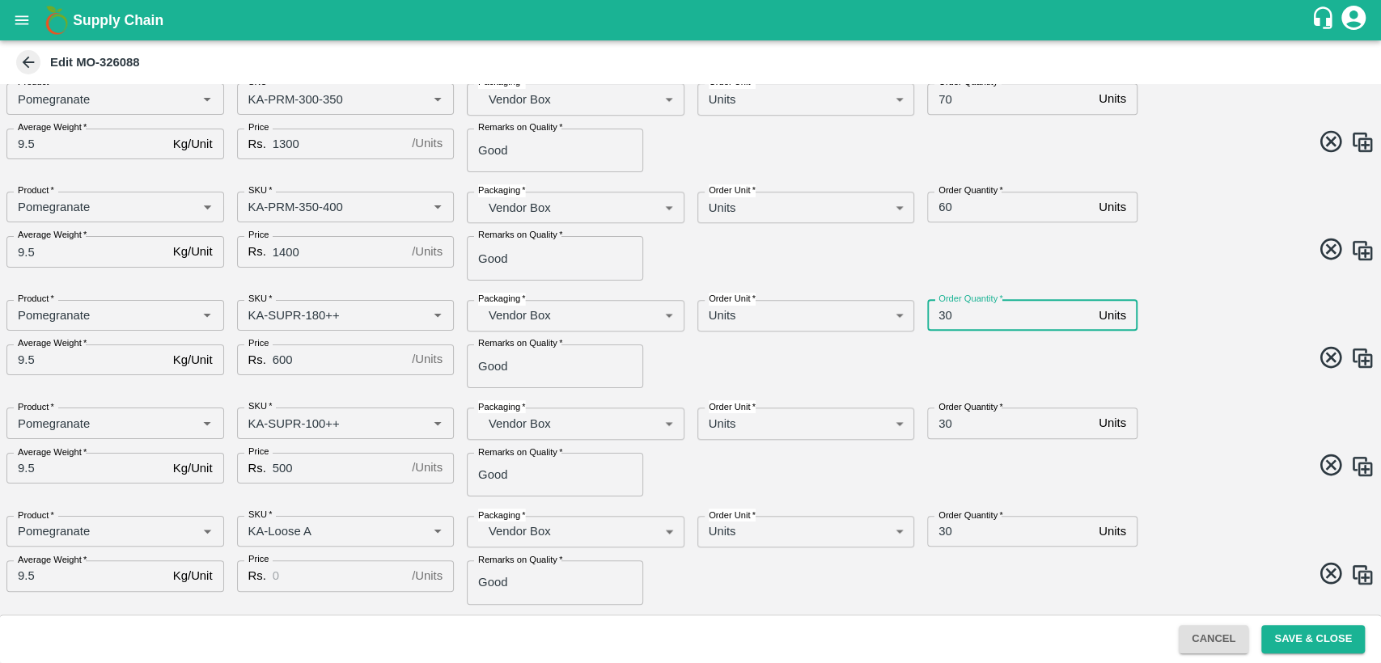
click at [942, 315] on input "30" at bounding box center [1009, 315] width 165 height 31
type input "40"
click at [938, 423] on input "30" at bounding box center [1009, 423] width 165 height 31
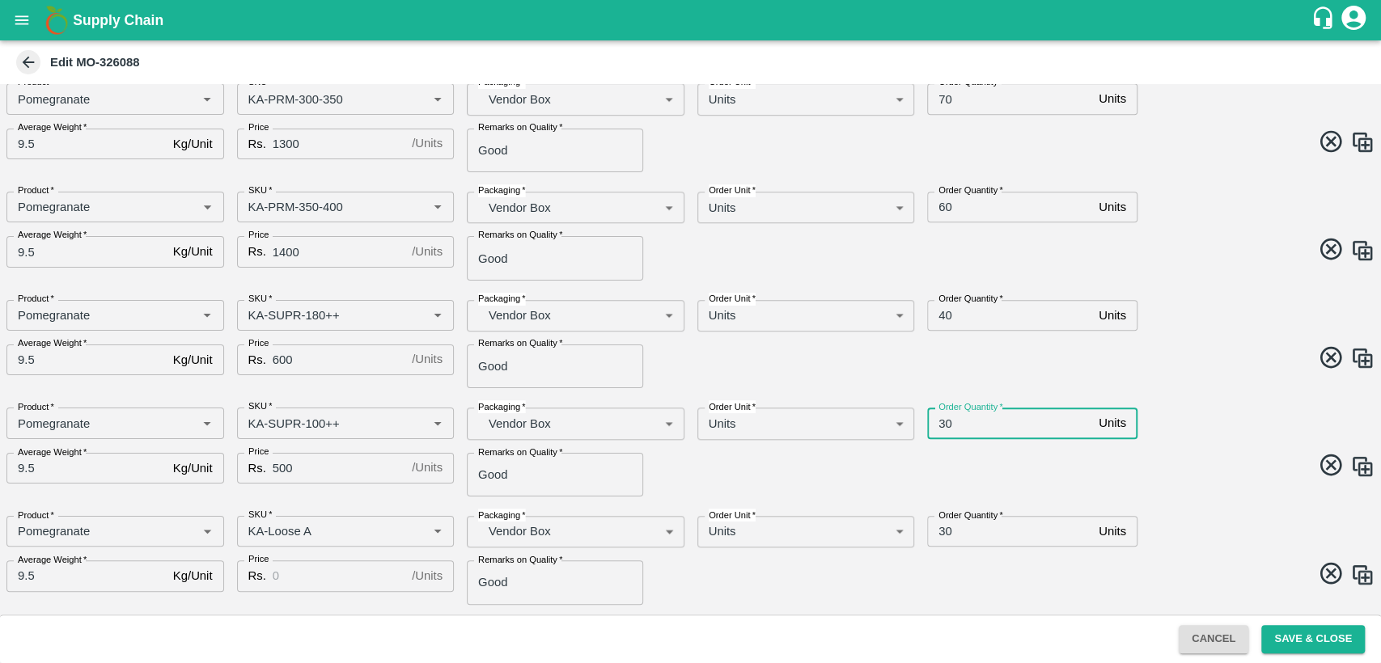
click at [945, 420] on input "30" at bounding box center [1009, 423] width 165 height 31
type input "40"
click at [939, 484] on div "Product   * Product   * SKU   * SKU   * Packaging   * Vendor Box BOM/276 Packag…" at bounding box center [684, 446] width 1381 height 102
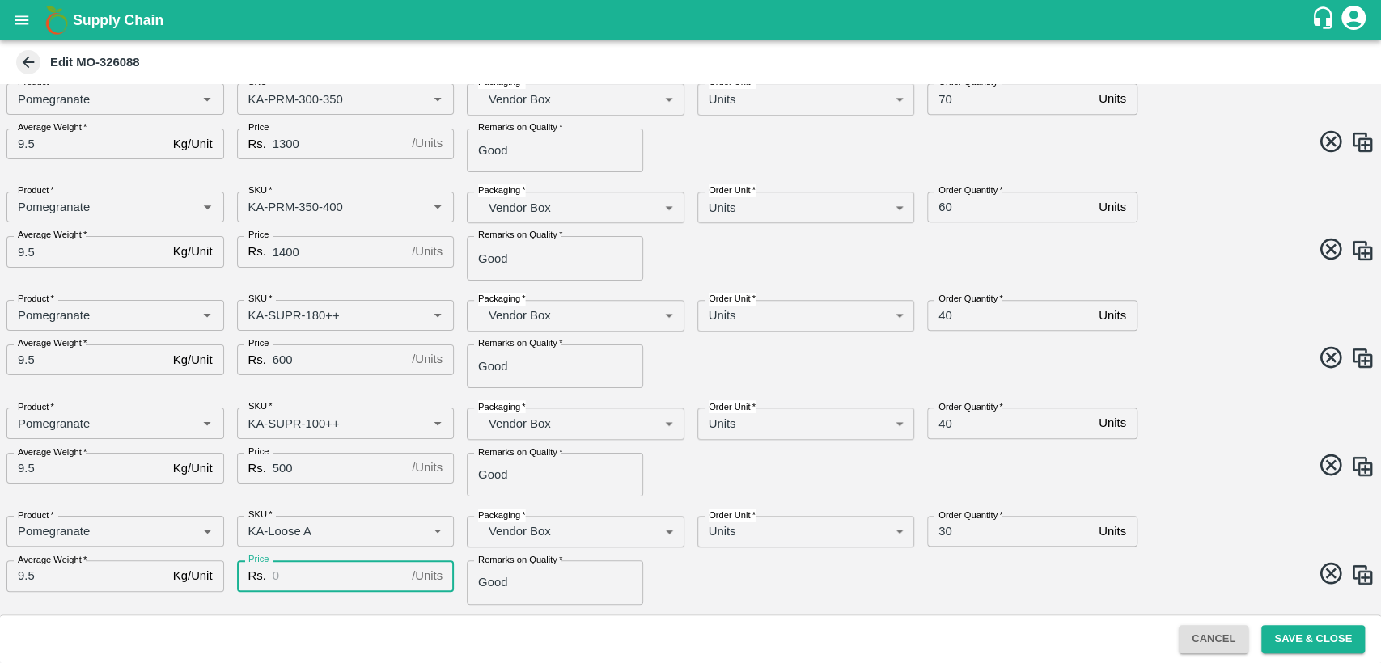
click at [291, 578] on input "Price" at bounding box center [339, 576] width 133 height 31
type input "400"
click at [841, 592] on div "Product   * Product   * SKU   * SKU   * Packaging   * Vendor Box BOM/276 Packag…" at bounding box center [684, 554] width 1381 height 102
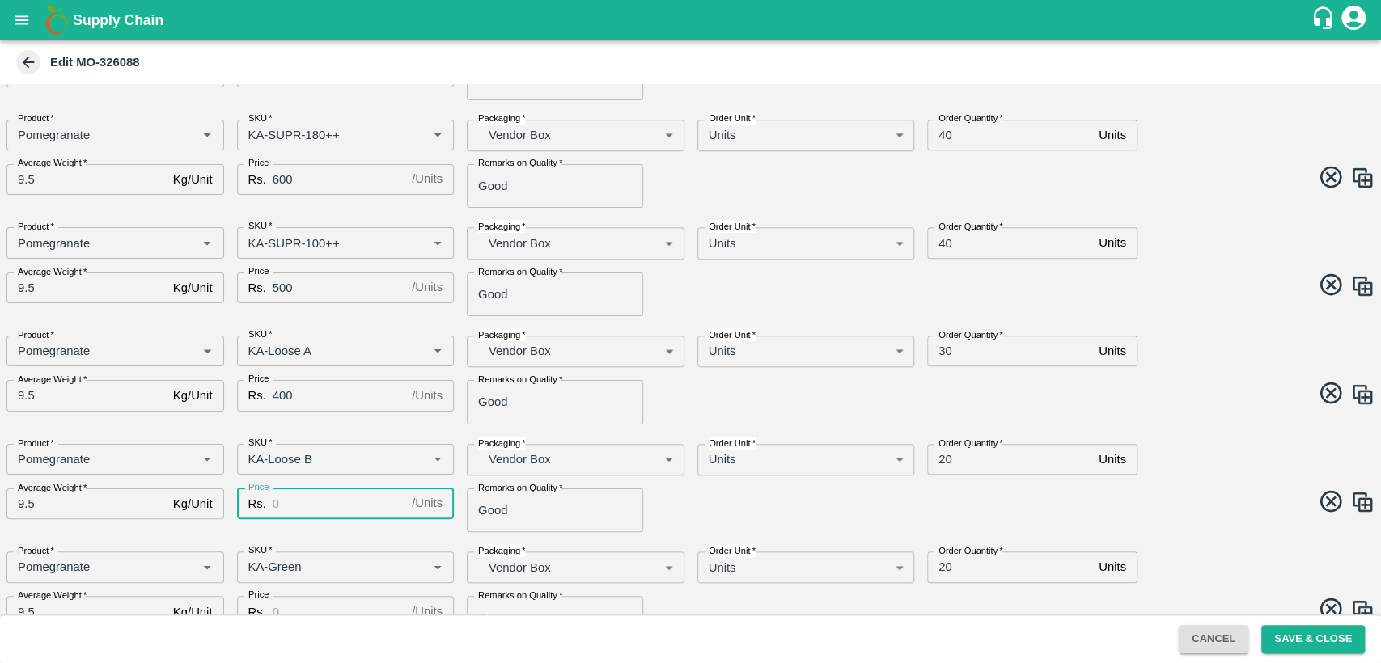
click at [307, 505] on input "Price" at bounding box center [339, 504] width 133 height 31
type input "400"
click at [310, 532] on div "Price Rs. 400 / Units Price" at bounding box center [339, 504] width 231 height 57
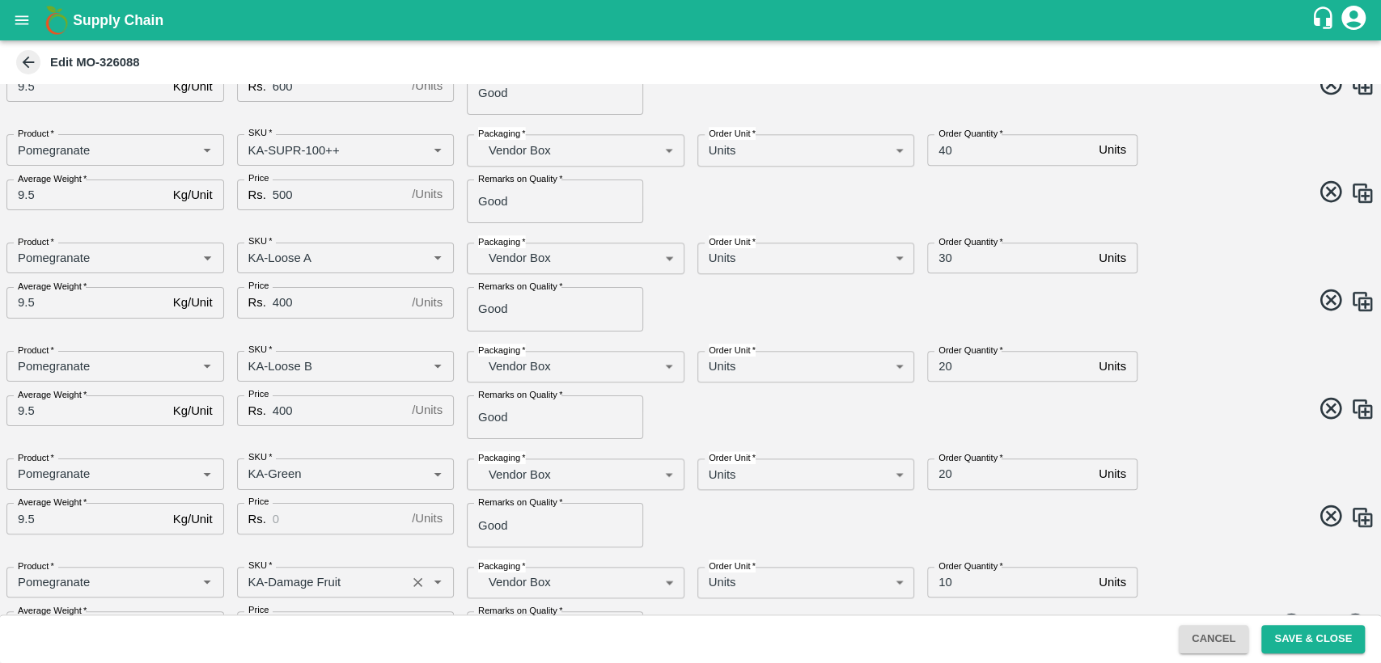
scroll to position [1039, 0]
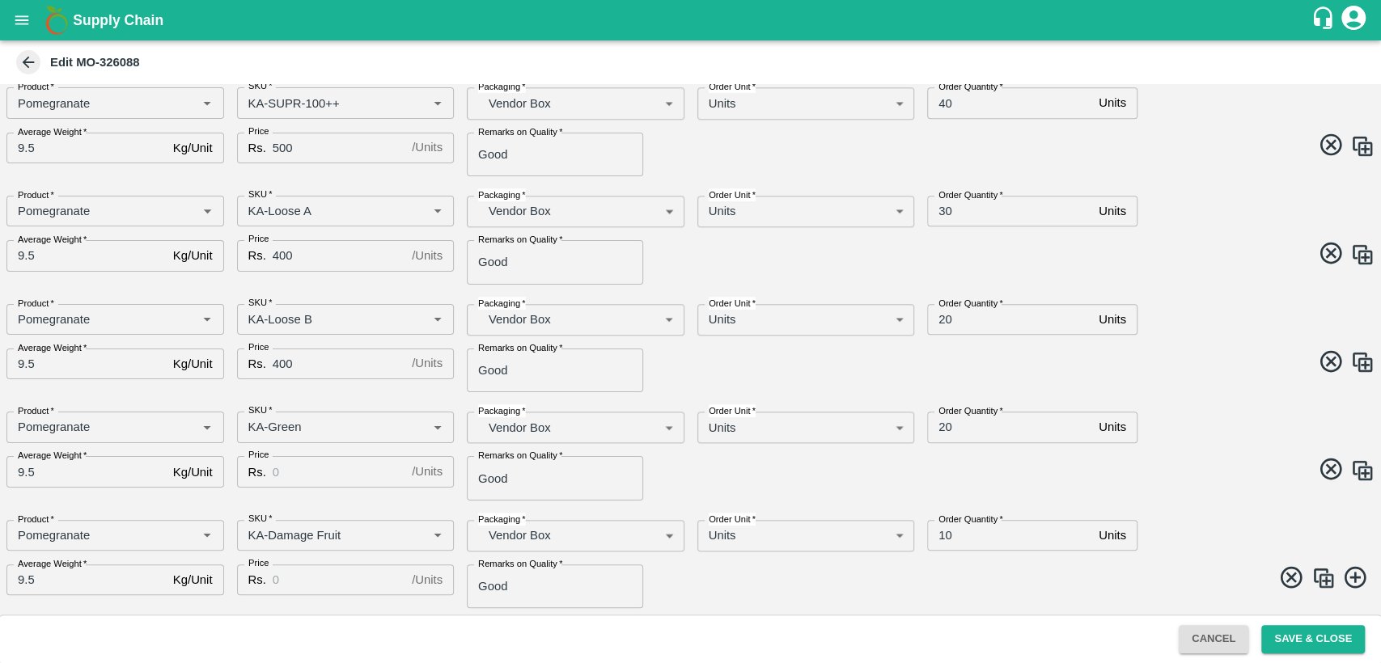
click at [290, 477] on input "Price" at bounding box center [339, 471] width 133 height 31
type input "400"
click at [278, 254] on input "400" at bounding box center [339, 255] width 133 height 31
type input "500"
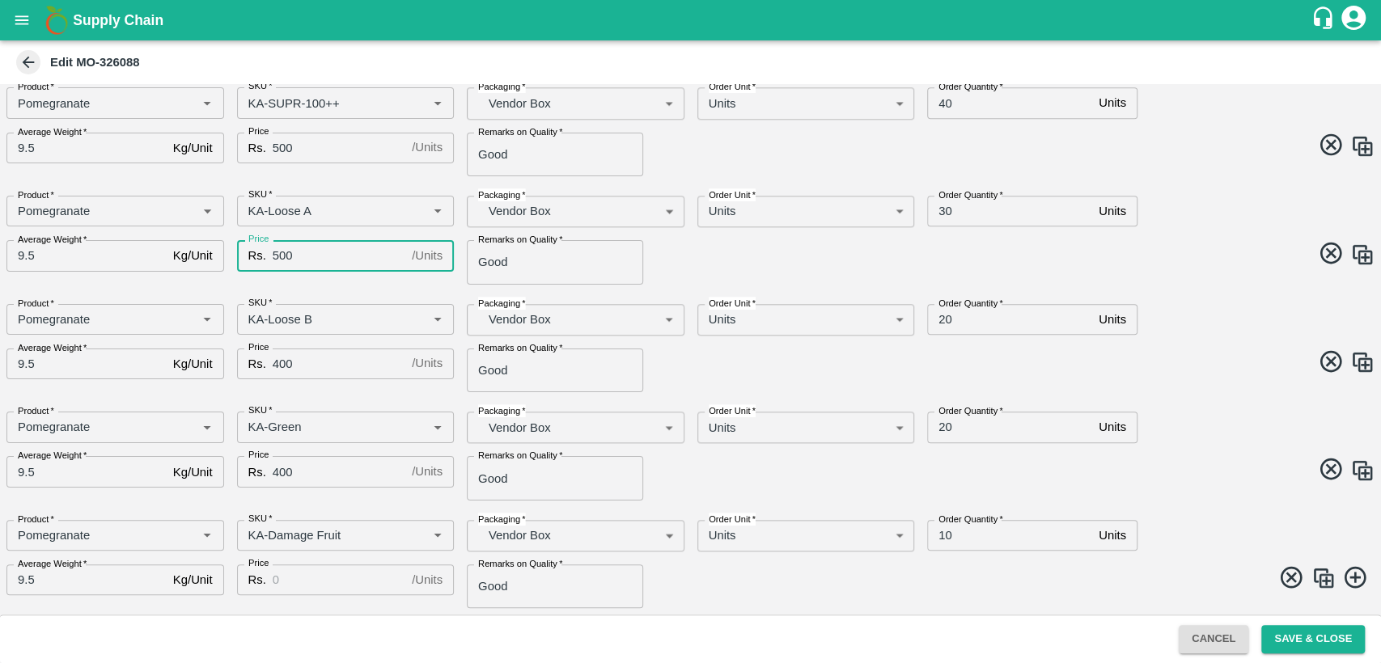
click at [285, 577] on input "Price" at bounding box center [339, 580] width 133 height 31
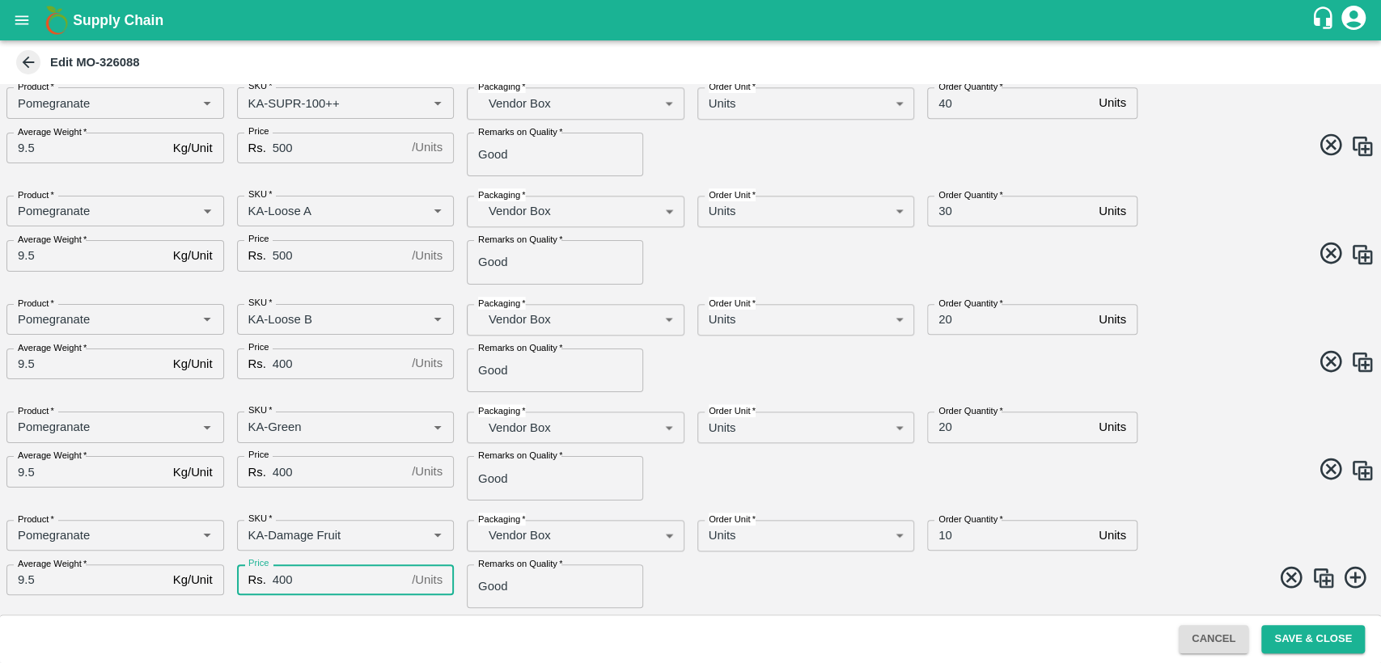
type input "400"
click at [695, 587] on span at bounding box center [1029, 581] width 691 height 32
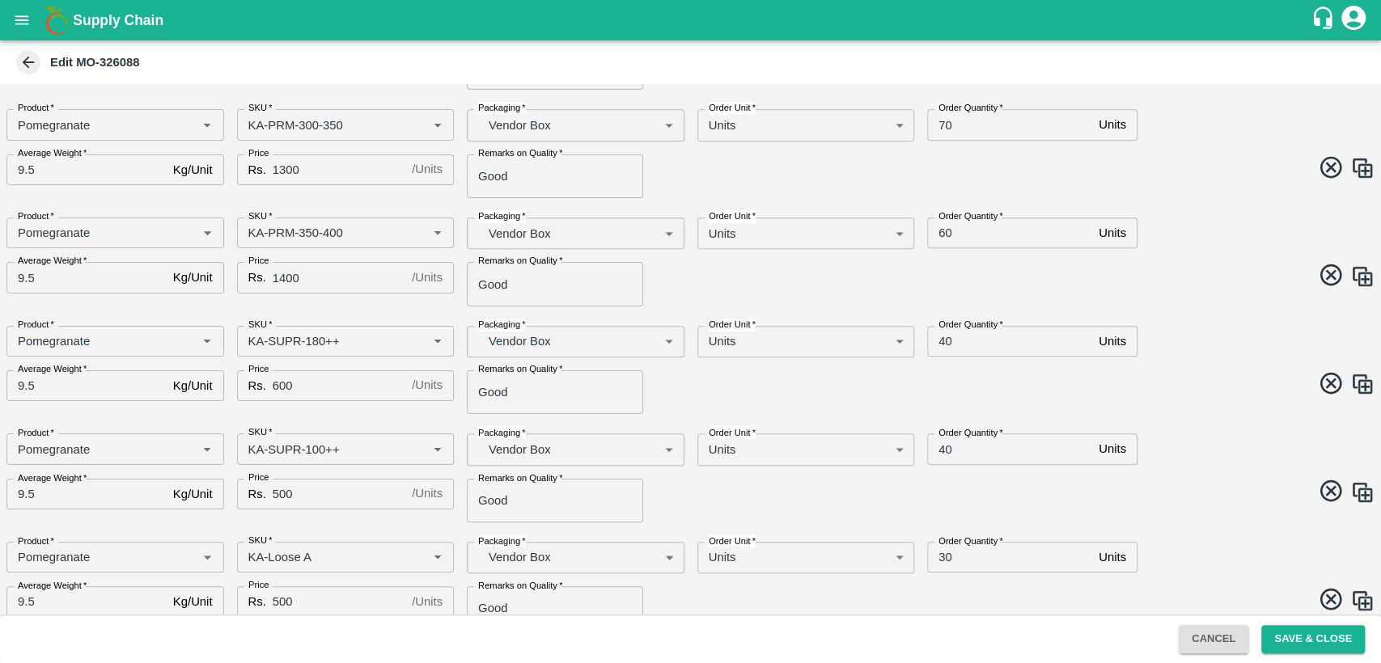
scroll to position [783, 0]
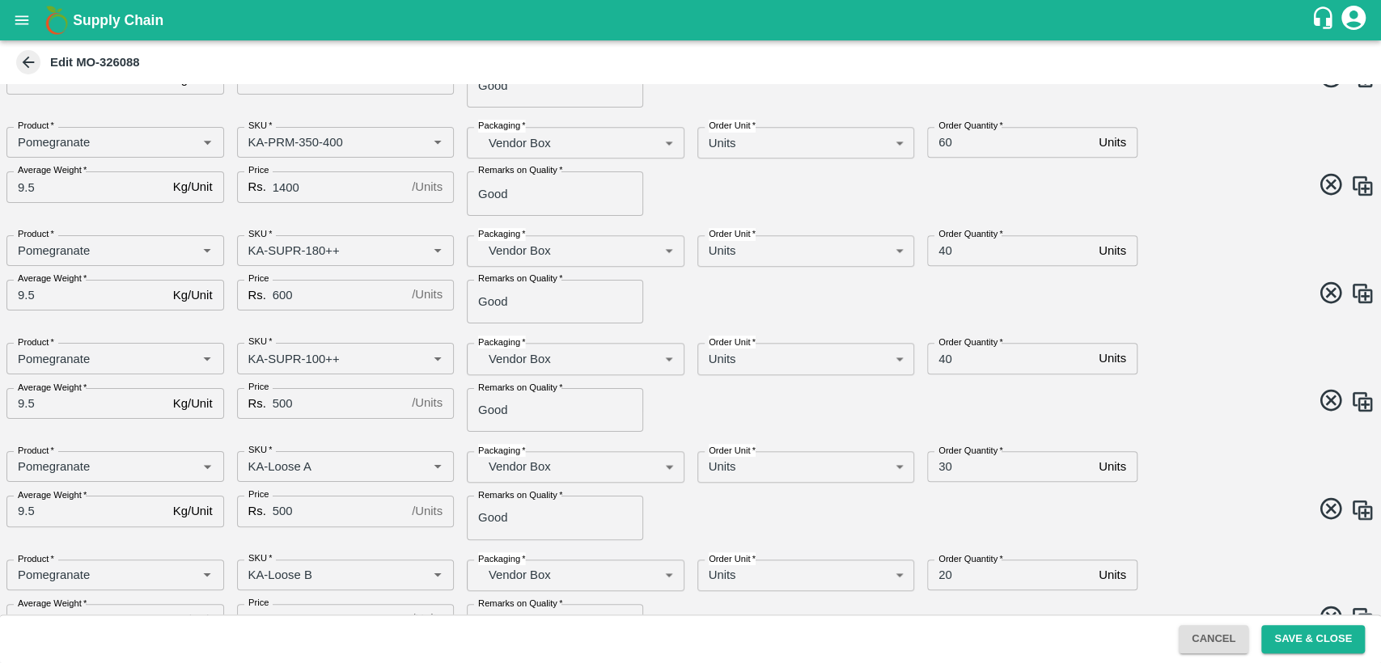
click at [942, 468] on input "30" at bounding box center [1009, 466] width 165 height 31
type input "20"
click at [970, 549] on div "Order Quantity   * 20 Units Order Quantity" at bounding box center [1086, 569] width 345 height 44
click at [1152, 519] on span at bounding box center [1029, 512] width 691 height 32
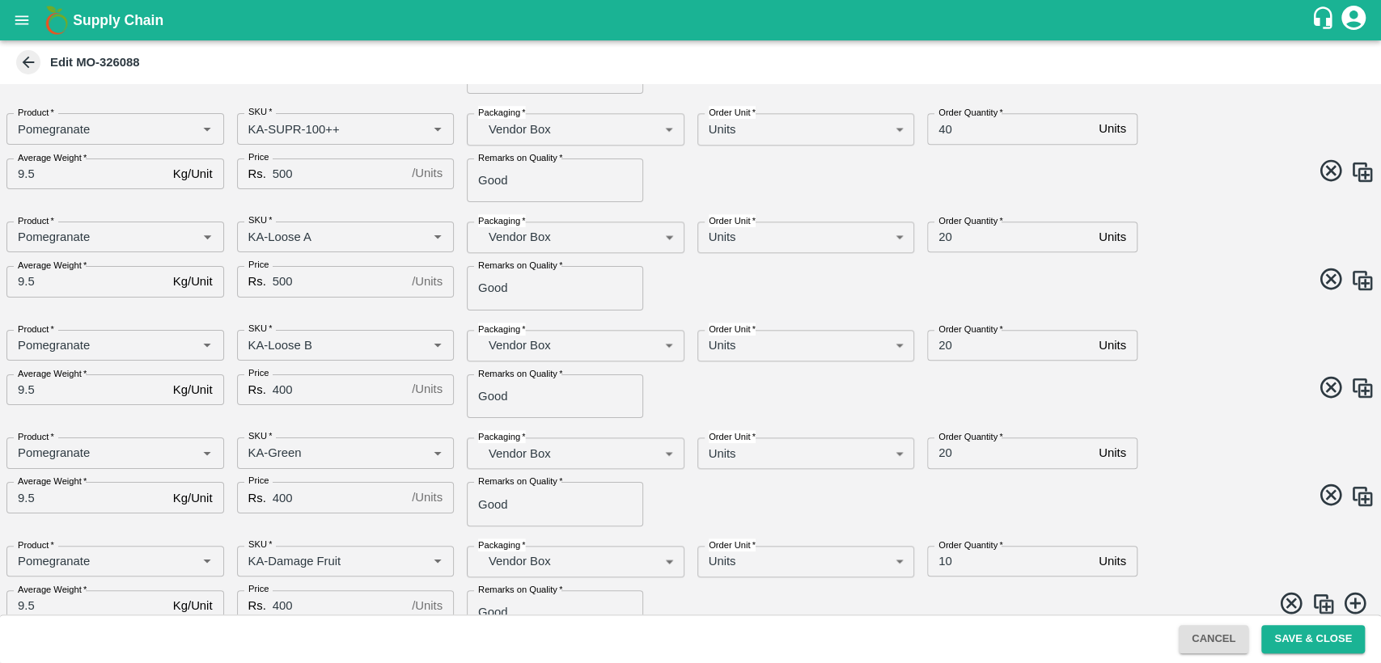
scroll to position [1039, 0]
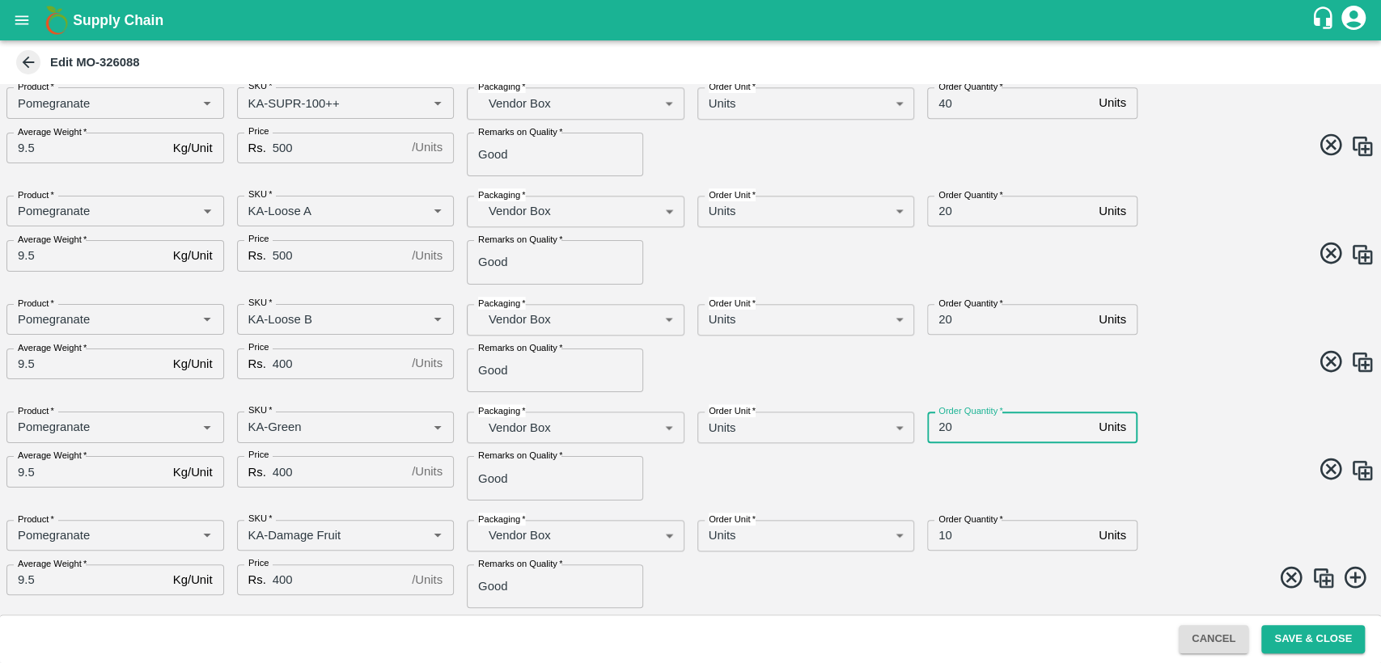
click at [945, 429] on input "20" at bounding box center [1009, 427] width 165 height 31
type input "5"
click at [942, 540] on input "10" at bounding box center [1009, 535] width 165 height 31
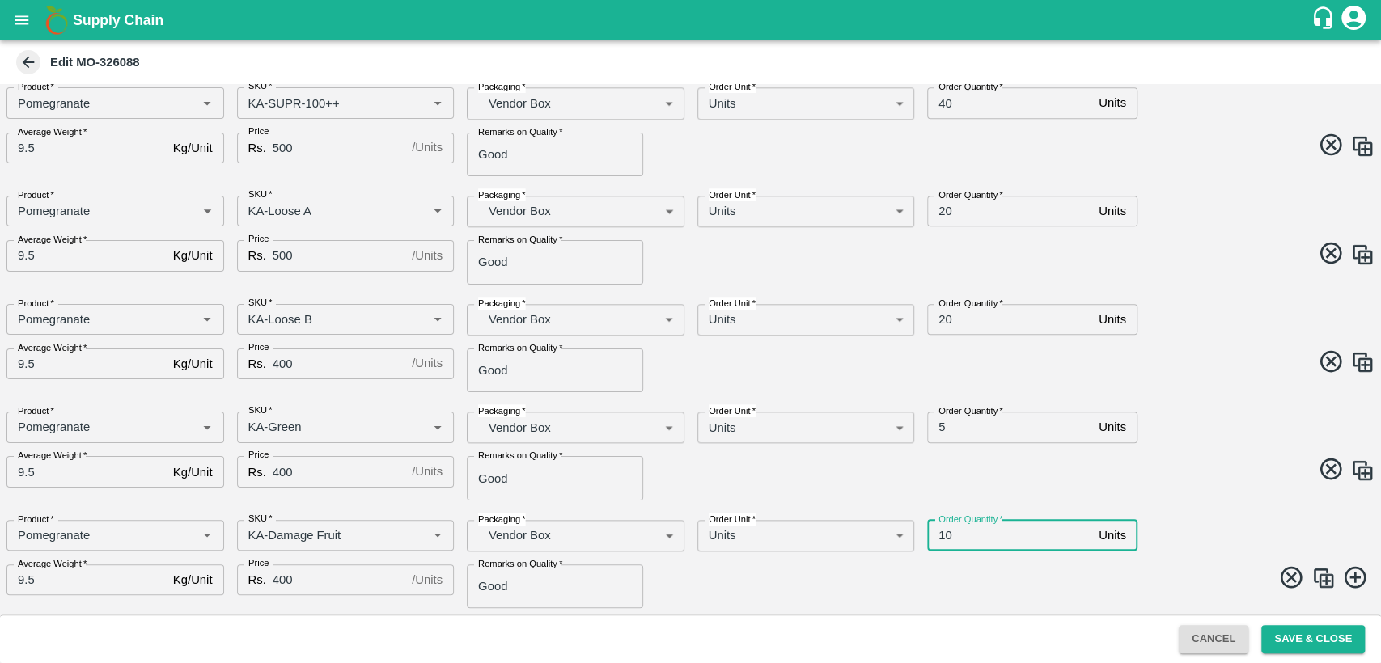
click at [942, 540] on input "10" at bounding box center [1009, 535] width 165 height 31
type input "5"
click at [1147, 468] on span at bounding box center [1029, 472] width 691 height 32
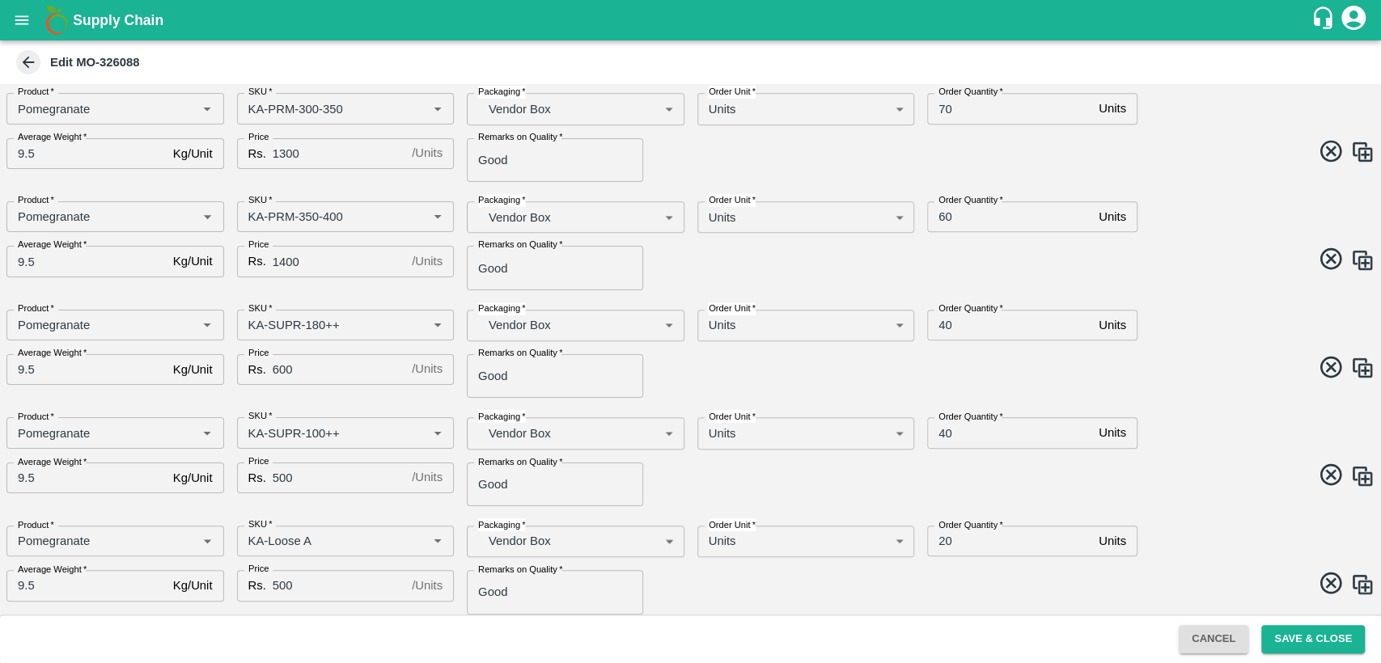
scroll to position [680, 0]
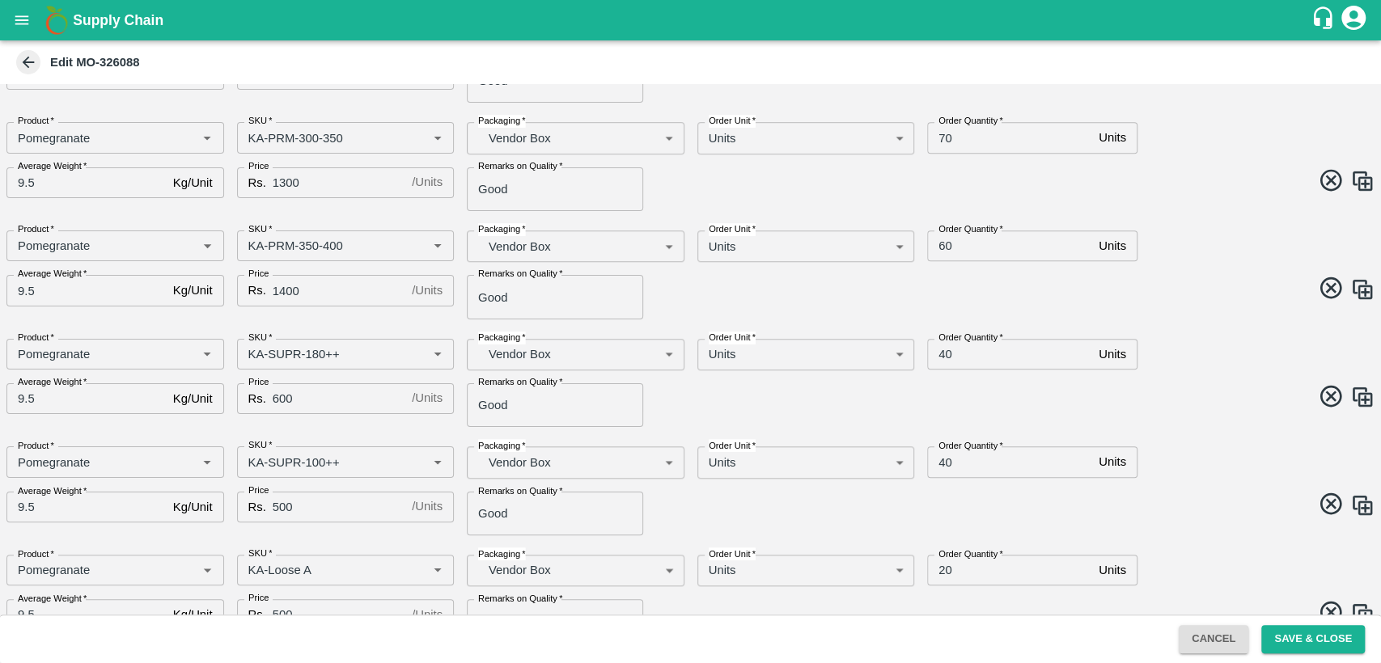
click at [945, 141] on input "70" at bounding box center [1009, 137] width 165 height 31
type input "60"
click at [1137, 205] on div "Product   * Product   * SKU   * SKU   * Packaging   * Vendor Box BOM/276 Packag…" at bounding box center [684, 160] width 1381 height 102
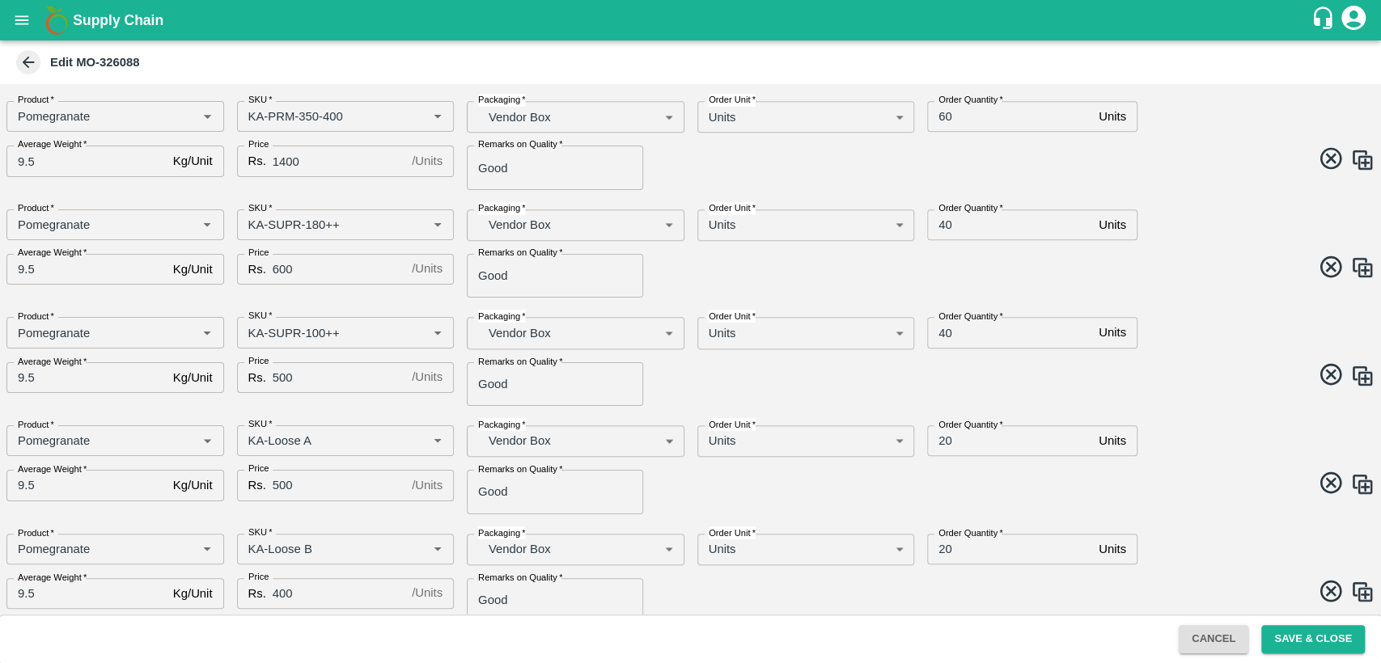
scroll to position [899, 0]
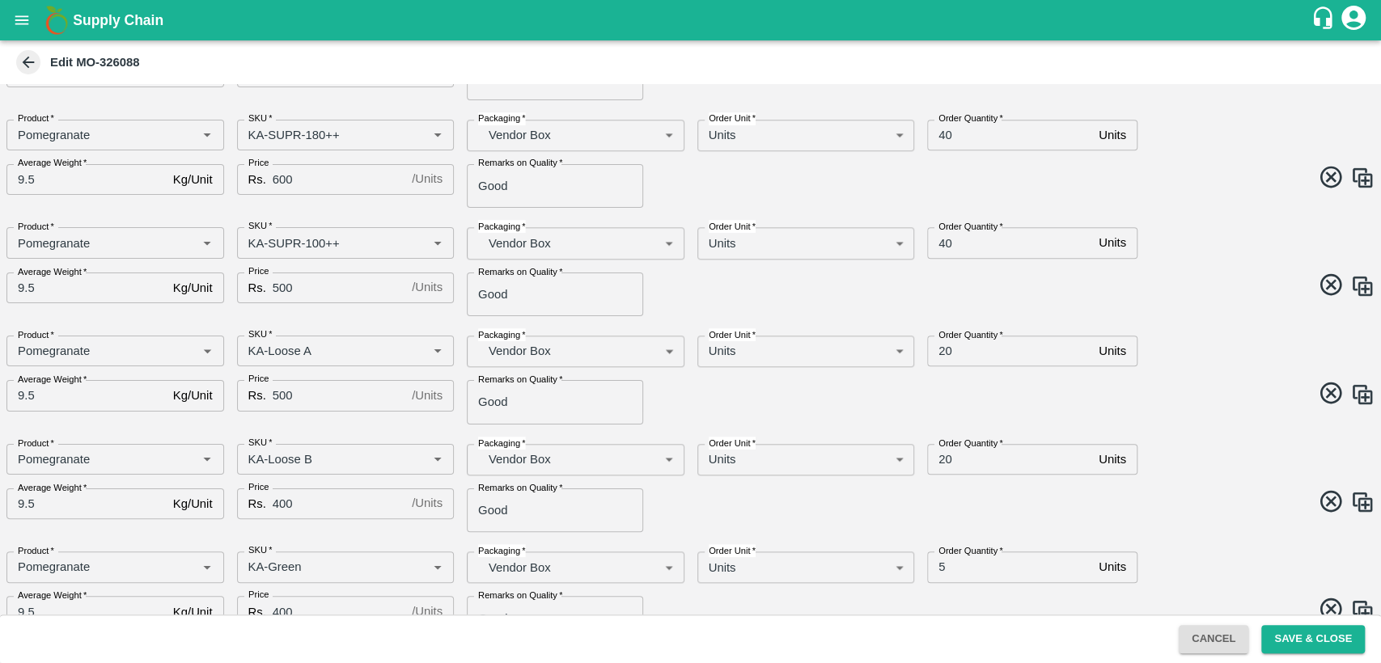
click at [1192, 476] on div "Product   * Product   * SKU   * SKU   * Packaging   * Vendor Box BOM/276 Packag…" at bounding box center [684, 482] width 1381 height 102
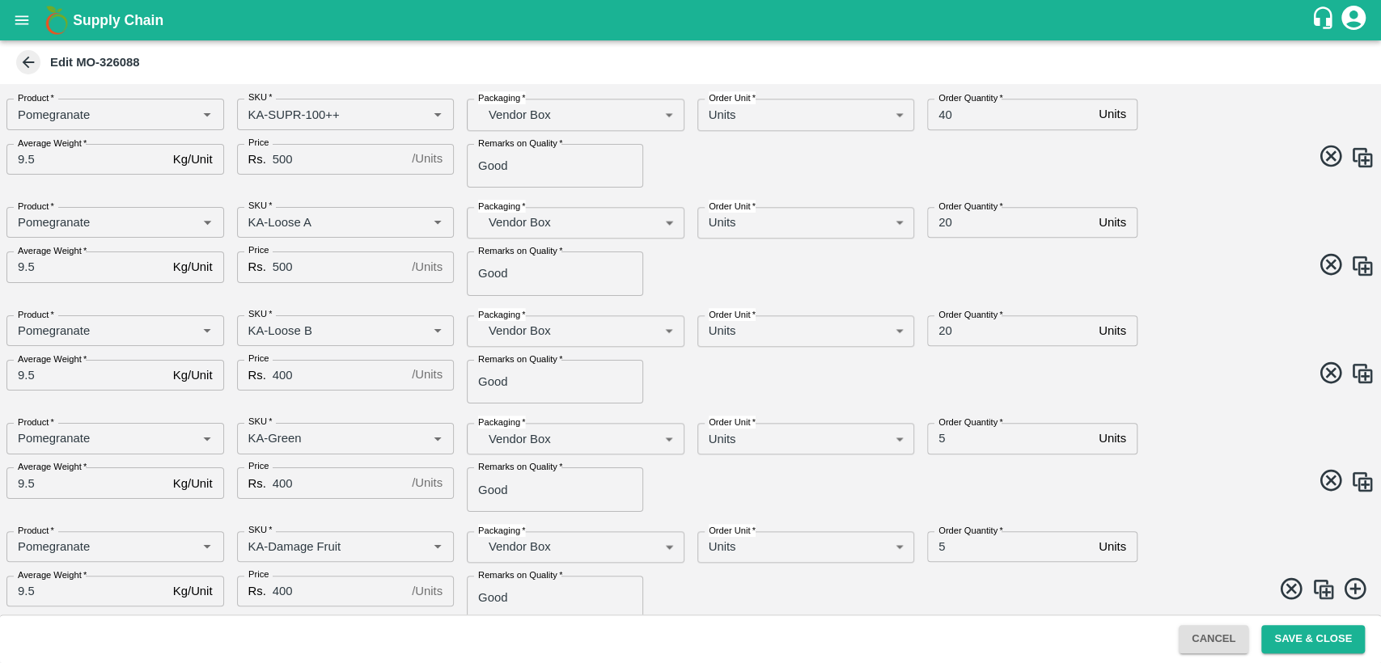
scroll to position [1039, 0]
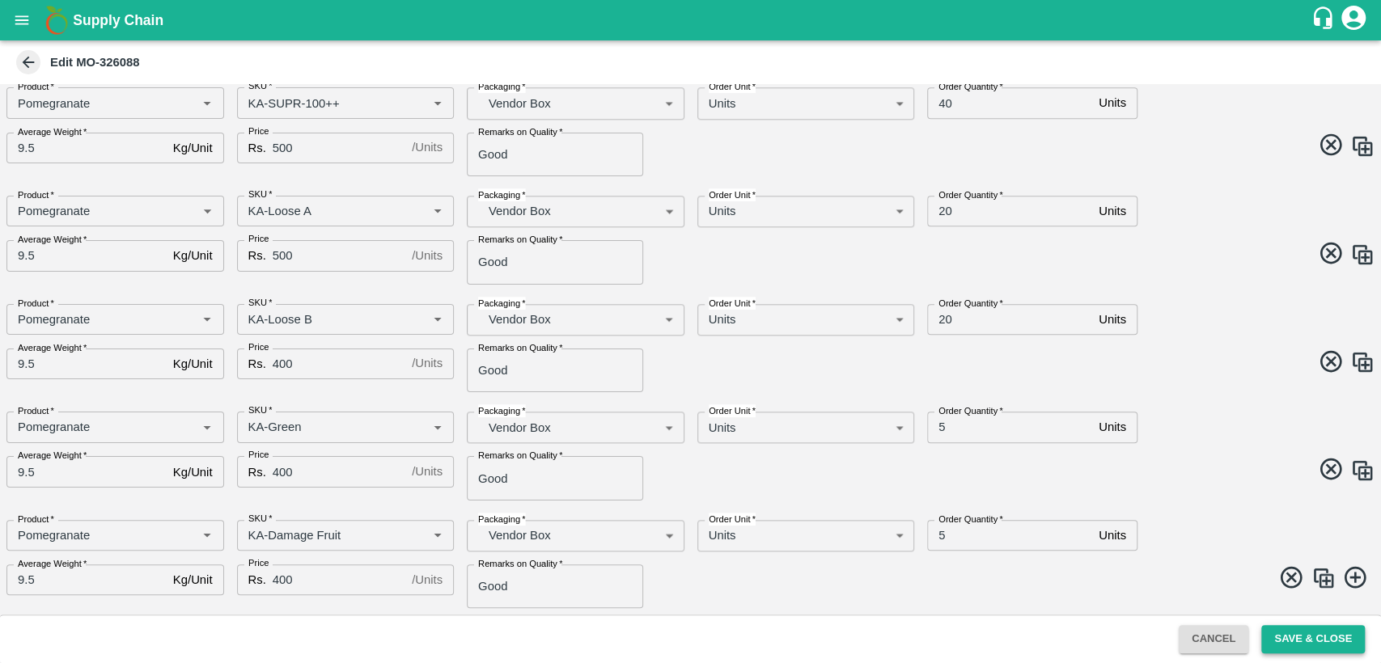
click at [1303, 639] on button "Save & Close" at bounding box center [1313, 639] width 104 height 28
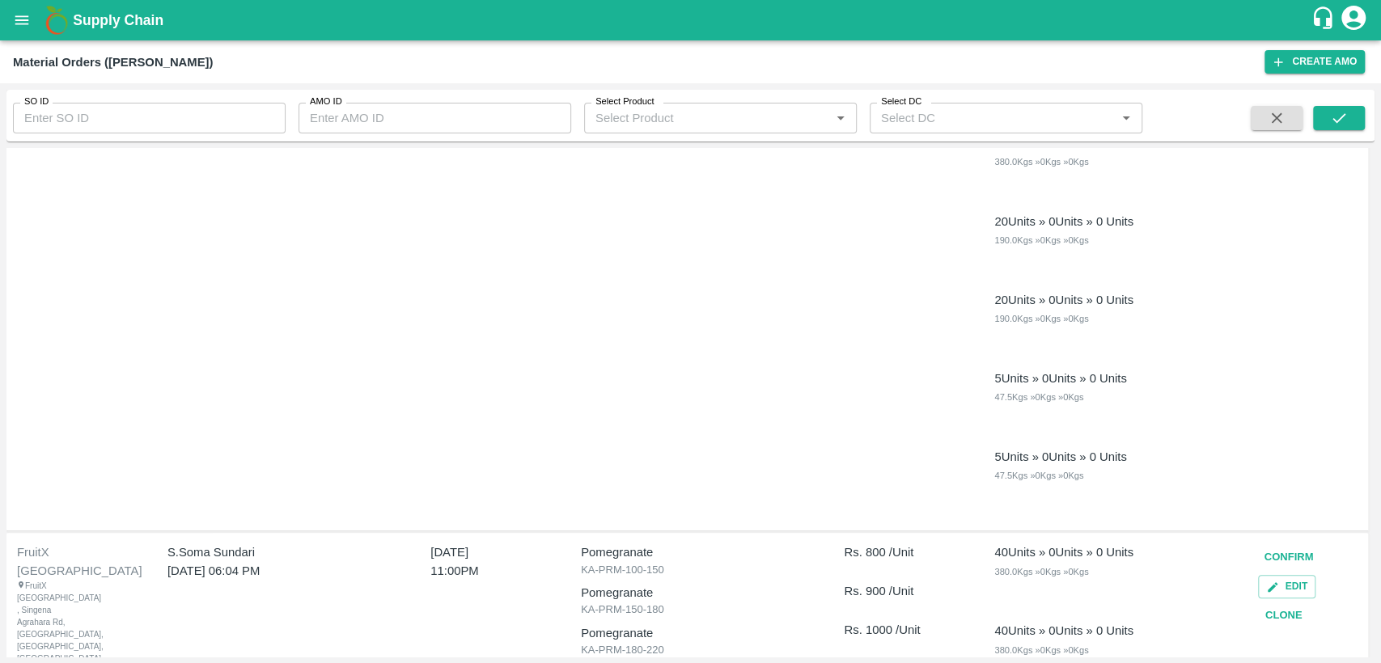
scroll to position [899, 0]
